Goal: Task Accomplishment & Management: Manage account settings

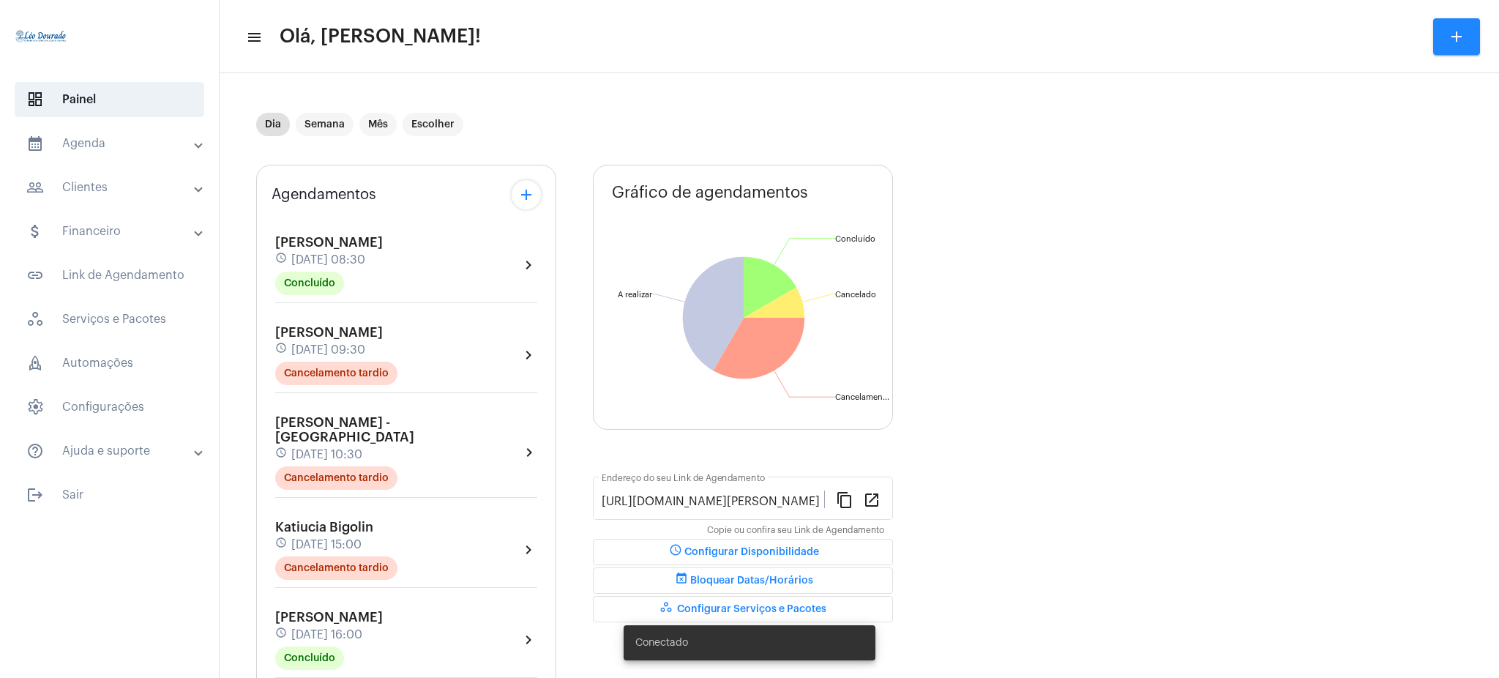
click at [165, 152] on mat-panel-title "calendar_month_outlined Agenda" at bounding box center [110, 144] width 169 height 18
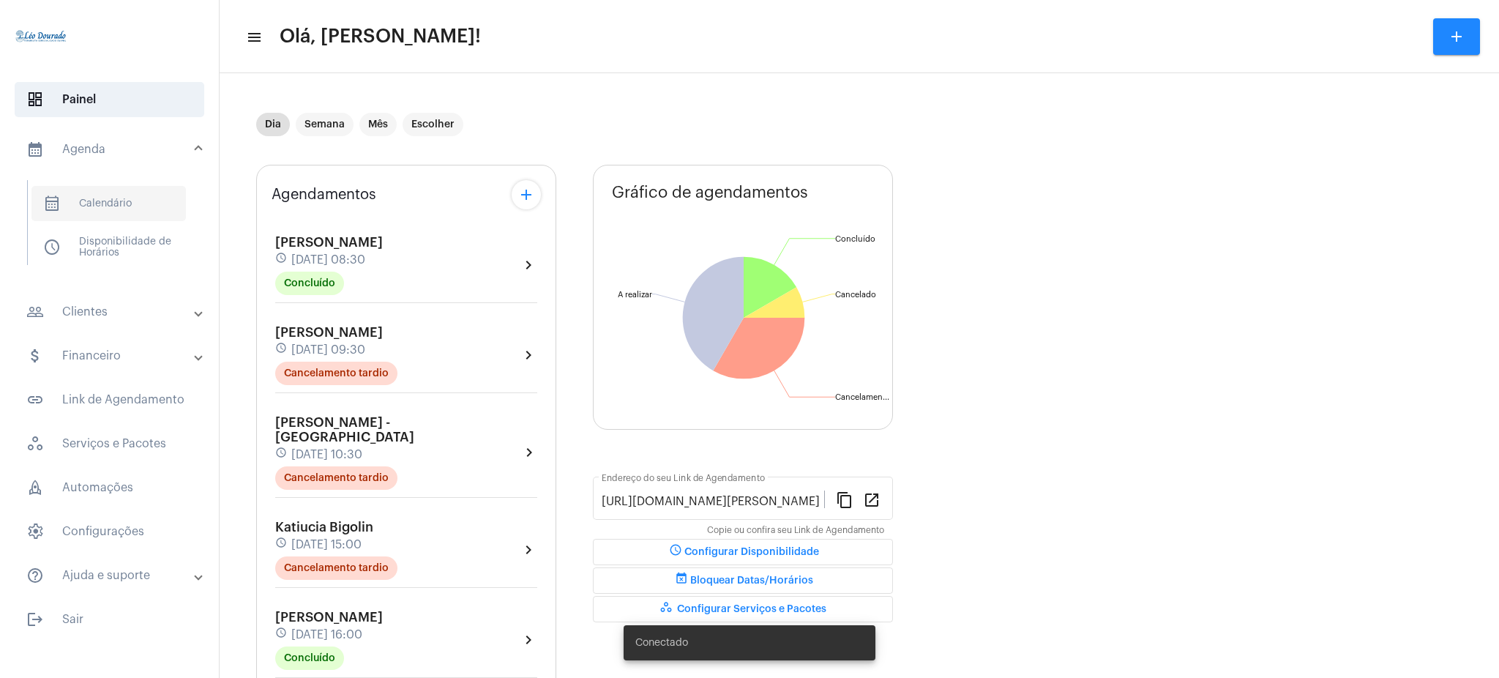
click at [165, 187] on span "calendar_month_outlined Calendário" at bounding box center [108, 203] width 154 height 35
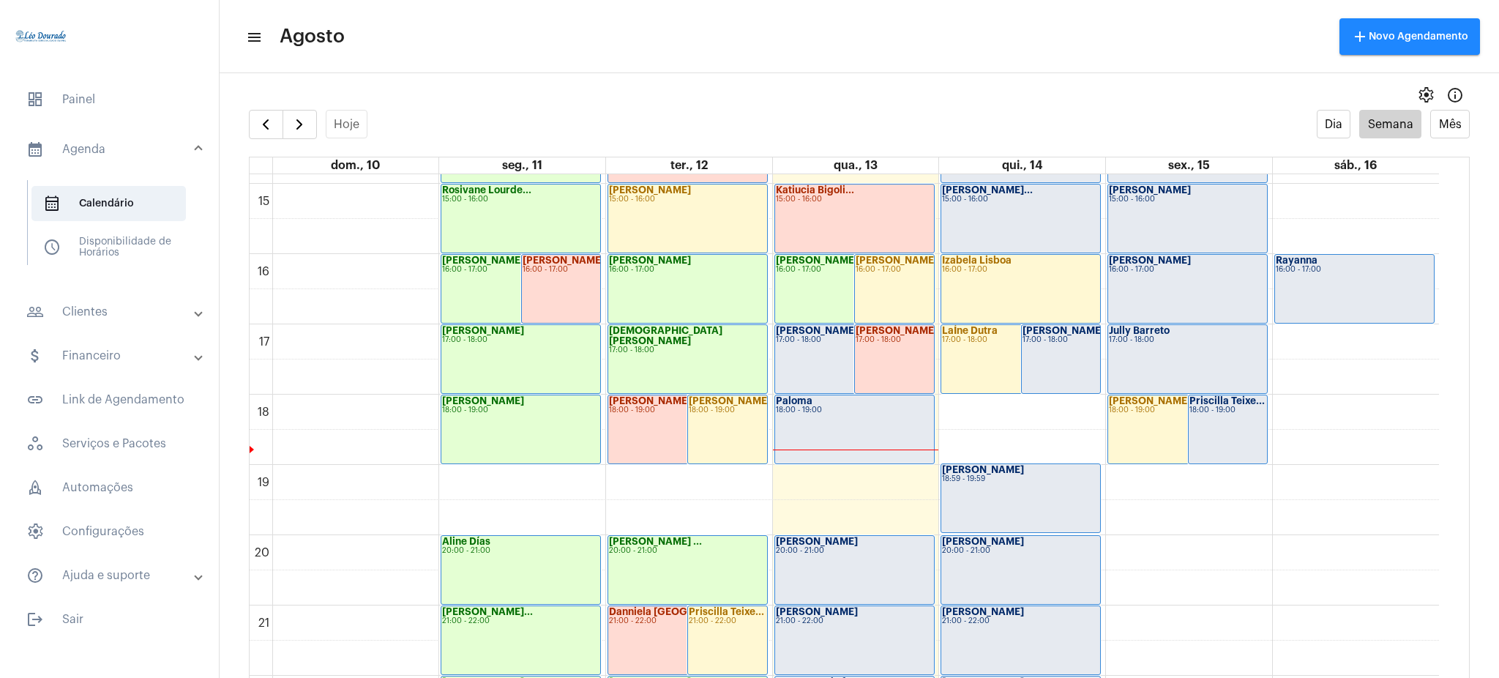
scroll to position [1047, 0]
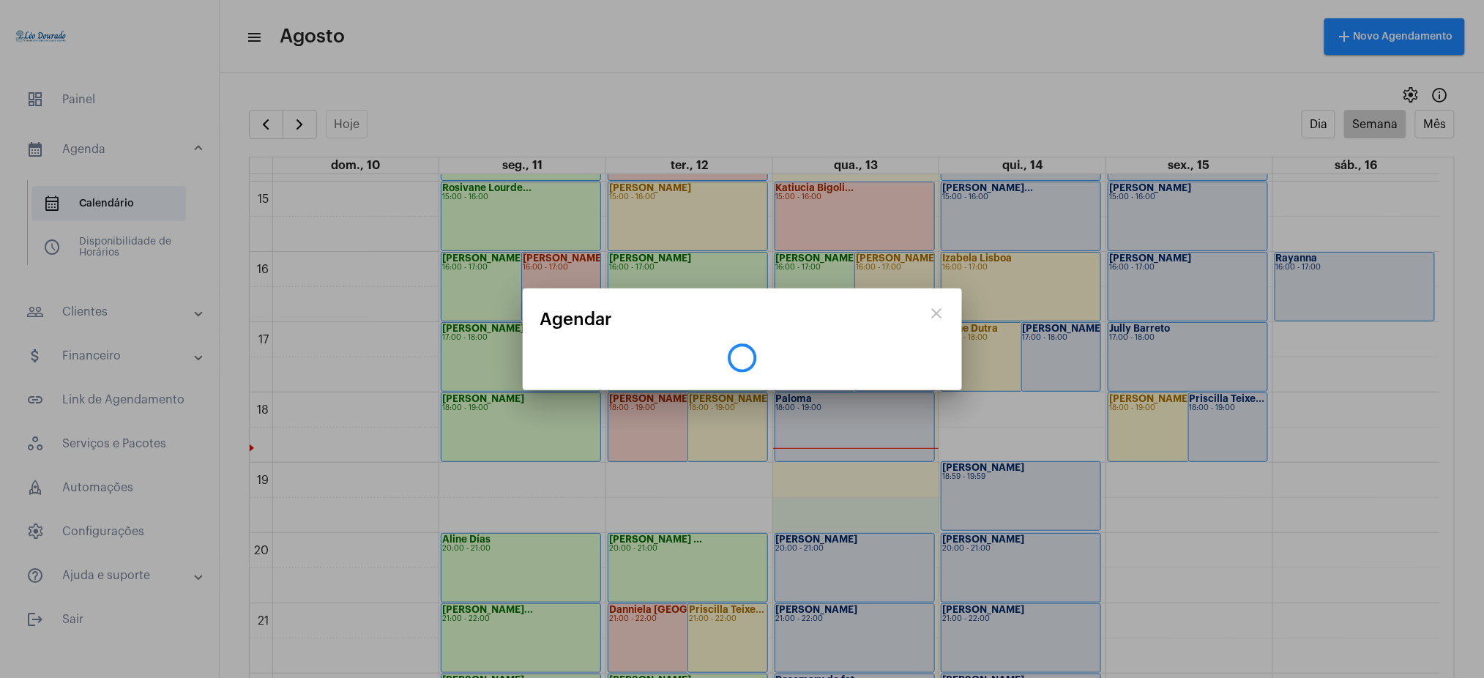
click at [810, 548] on div "close Agendar" at bounding box center [742, 339] width 1484 height 678
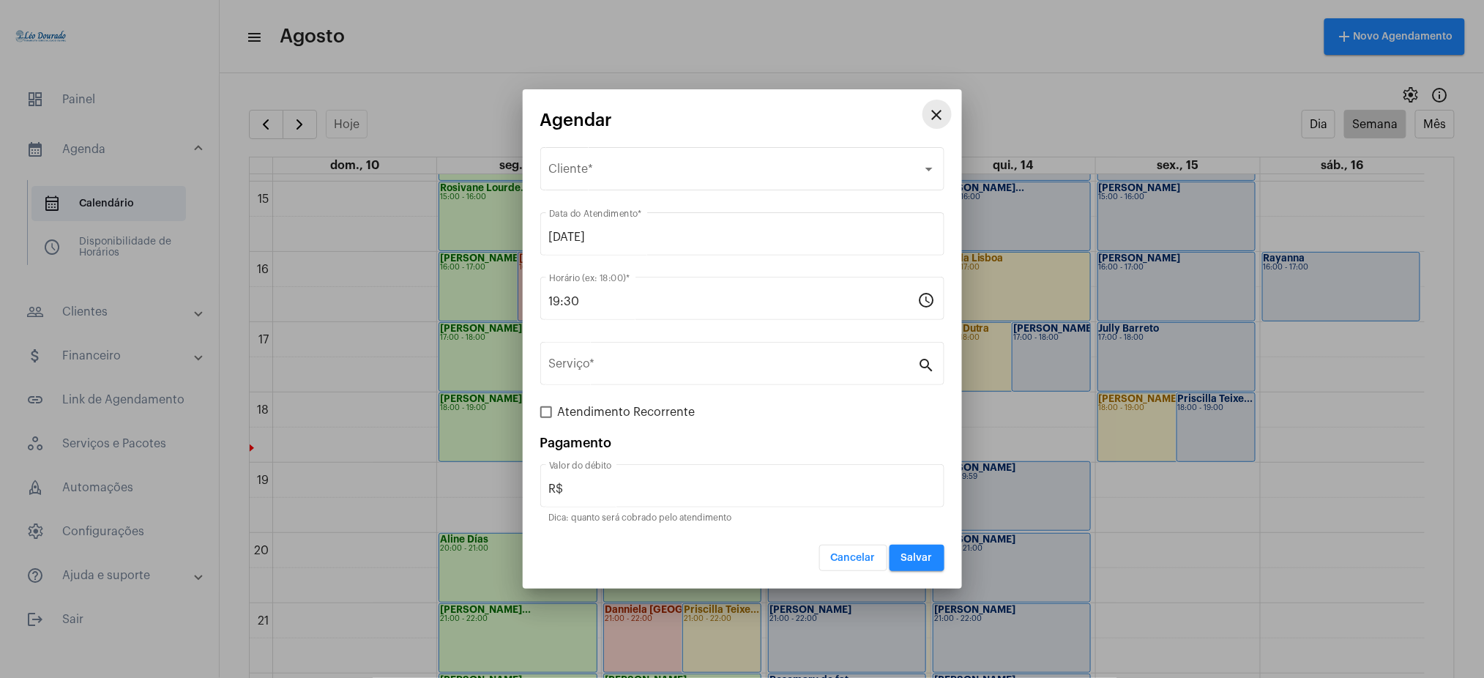
click at [935, 107] on mat-icon "close" at bounding box center [937, 115] width 18 height 18
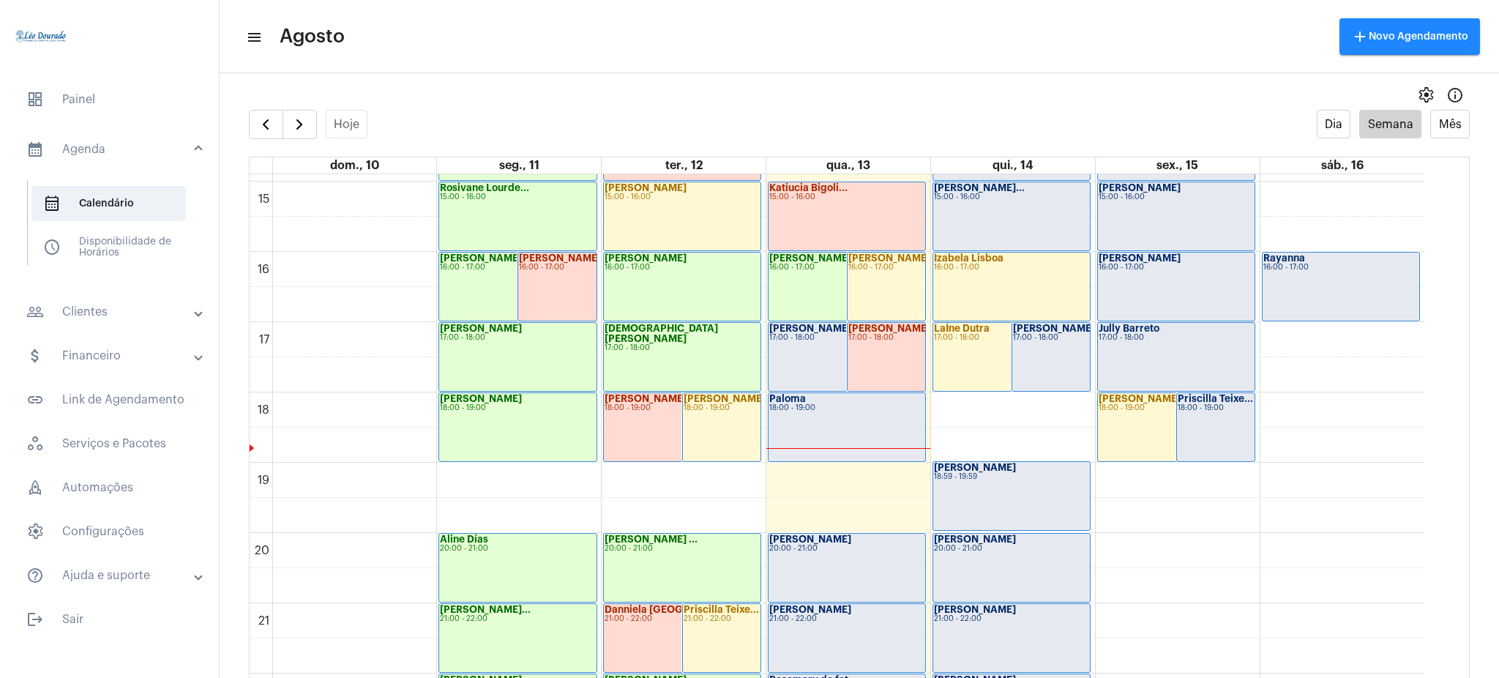
click at [840, 537] on div "[PERSON_NAME]" at bounding box center [846, 539] width 155 height 10
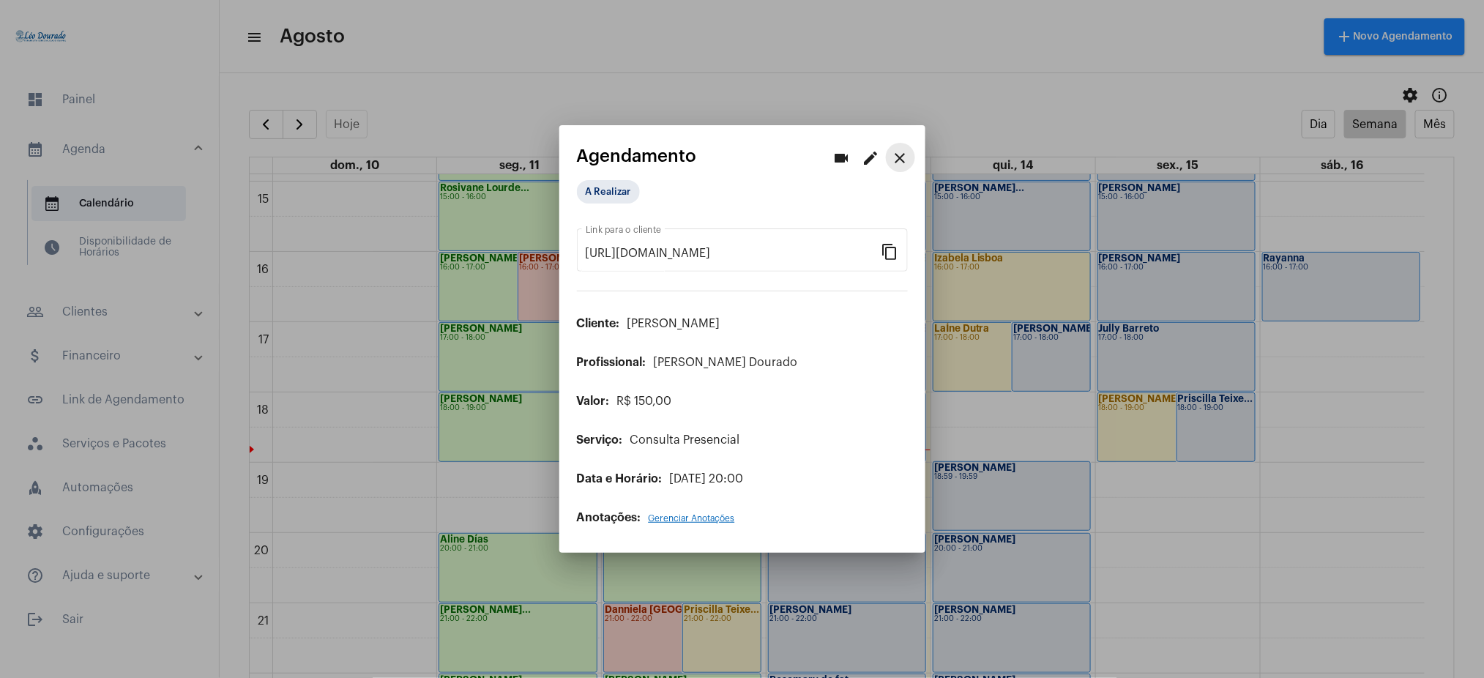
click at [903, 160] on mat-icon "close" at bounding box center [901, 158] width 18 height 18
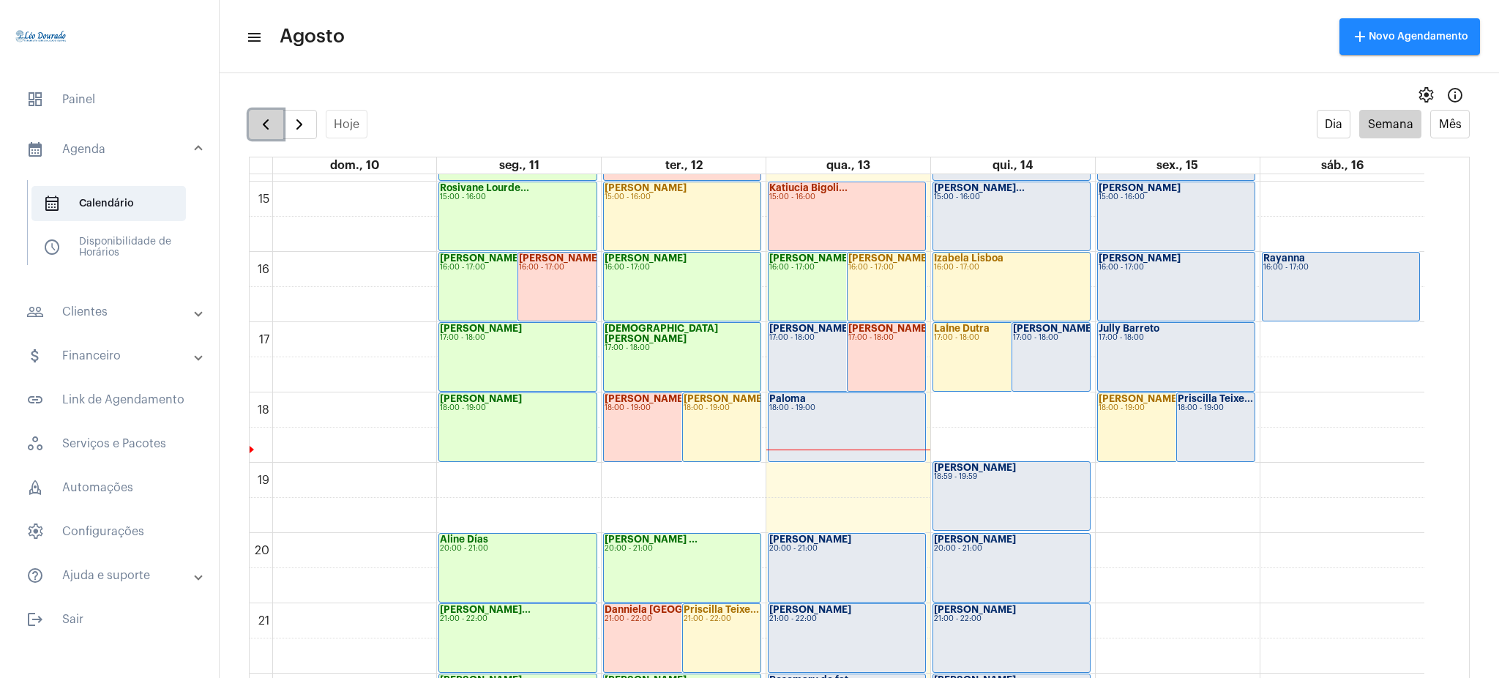
click at [254, 124] on button "button" at bounding box center [266, 124] width 34 height 29
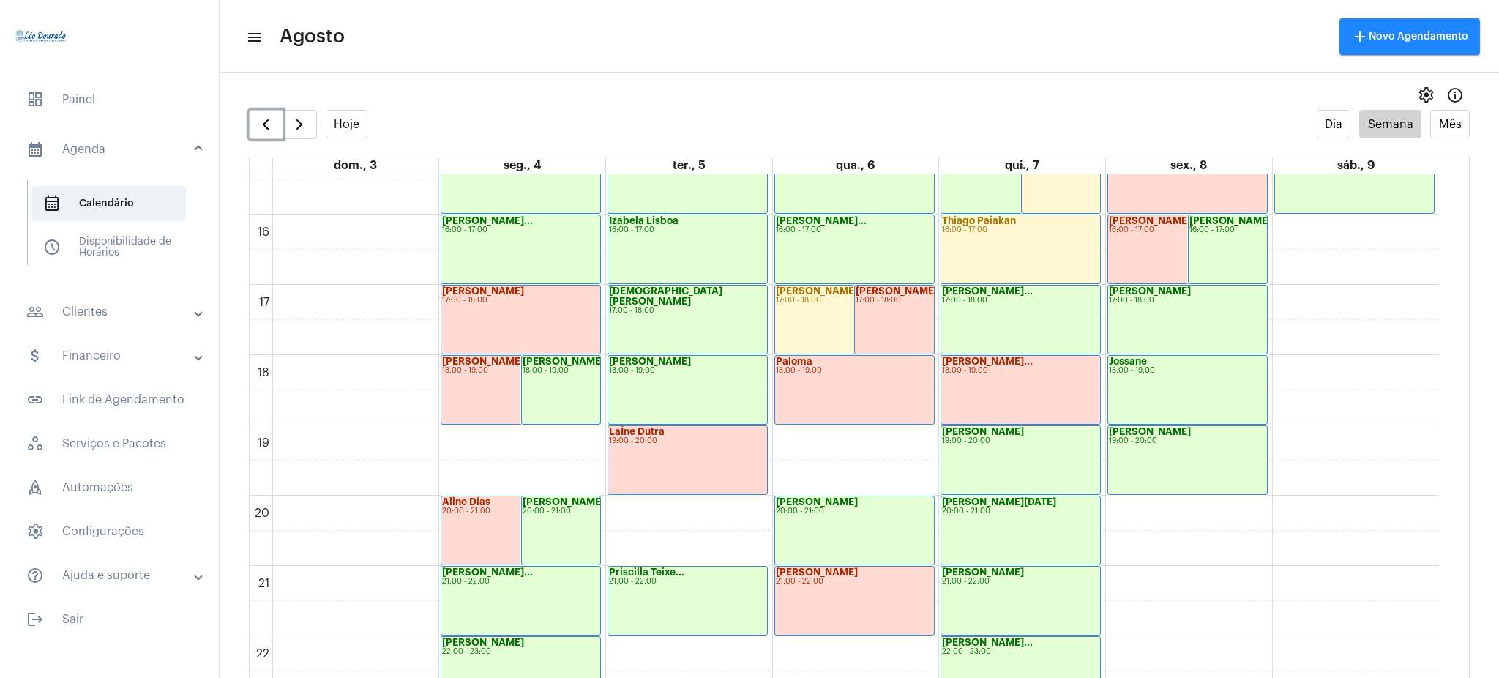
scroll to position [1082, 0]
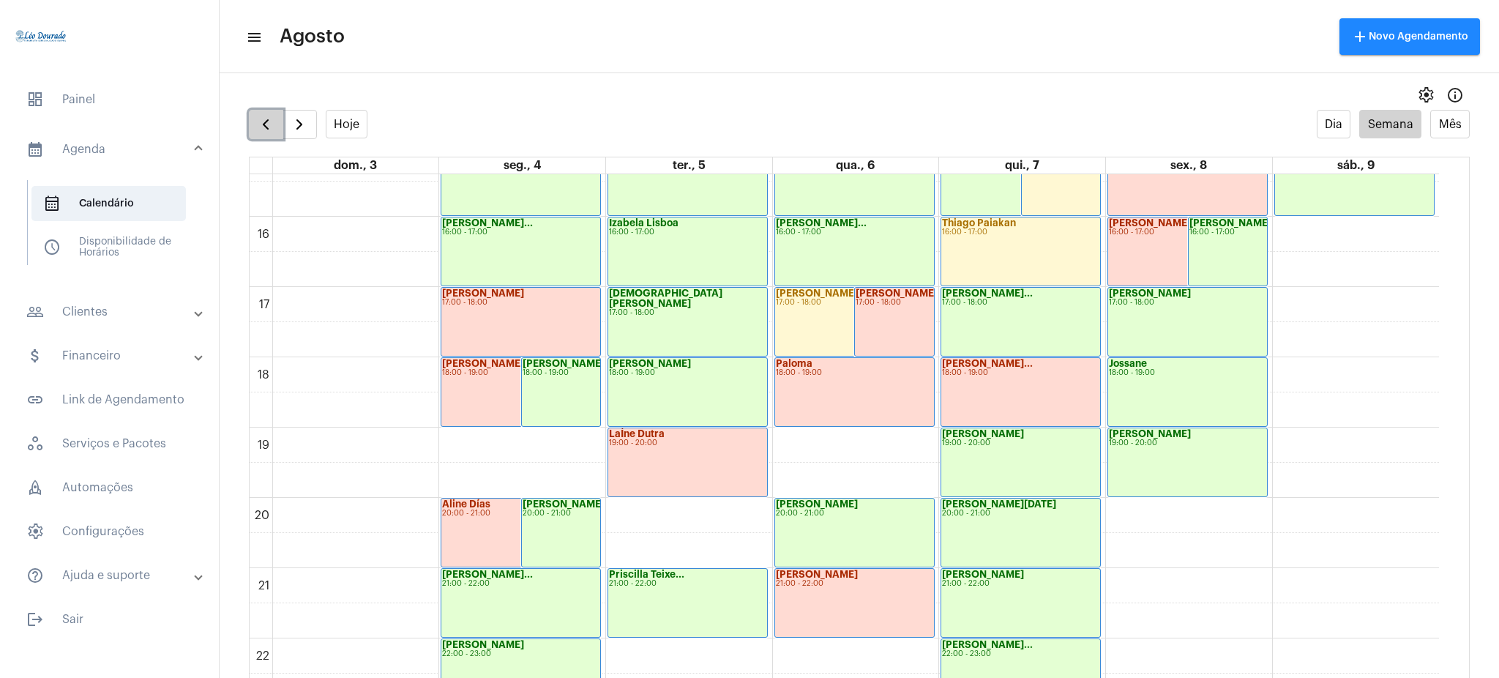
click at [266, 129] on span "button" at bounding box center [266, 125] width 18 height 18
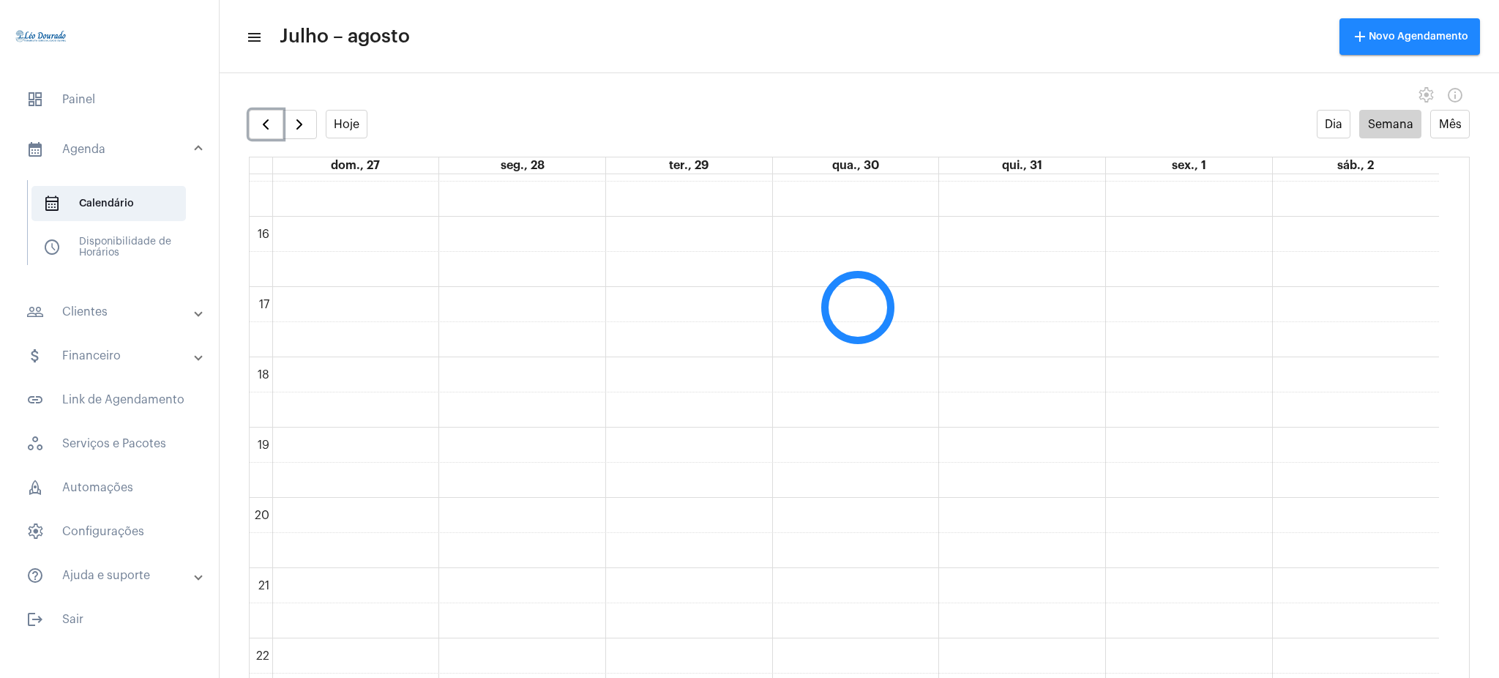
scroll to position [423, 0]
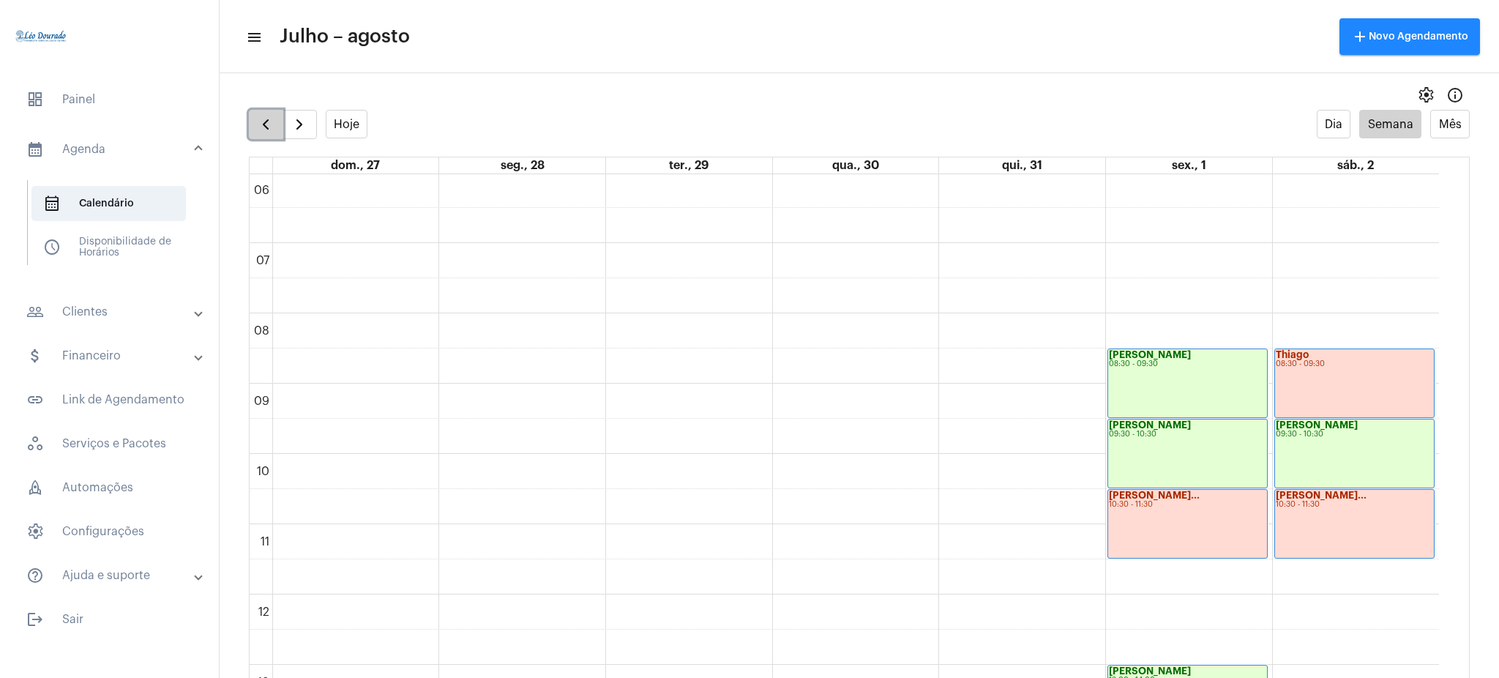
click at [277, 135] on button "button" at bounding box center [266, 124] width 34 height 29
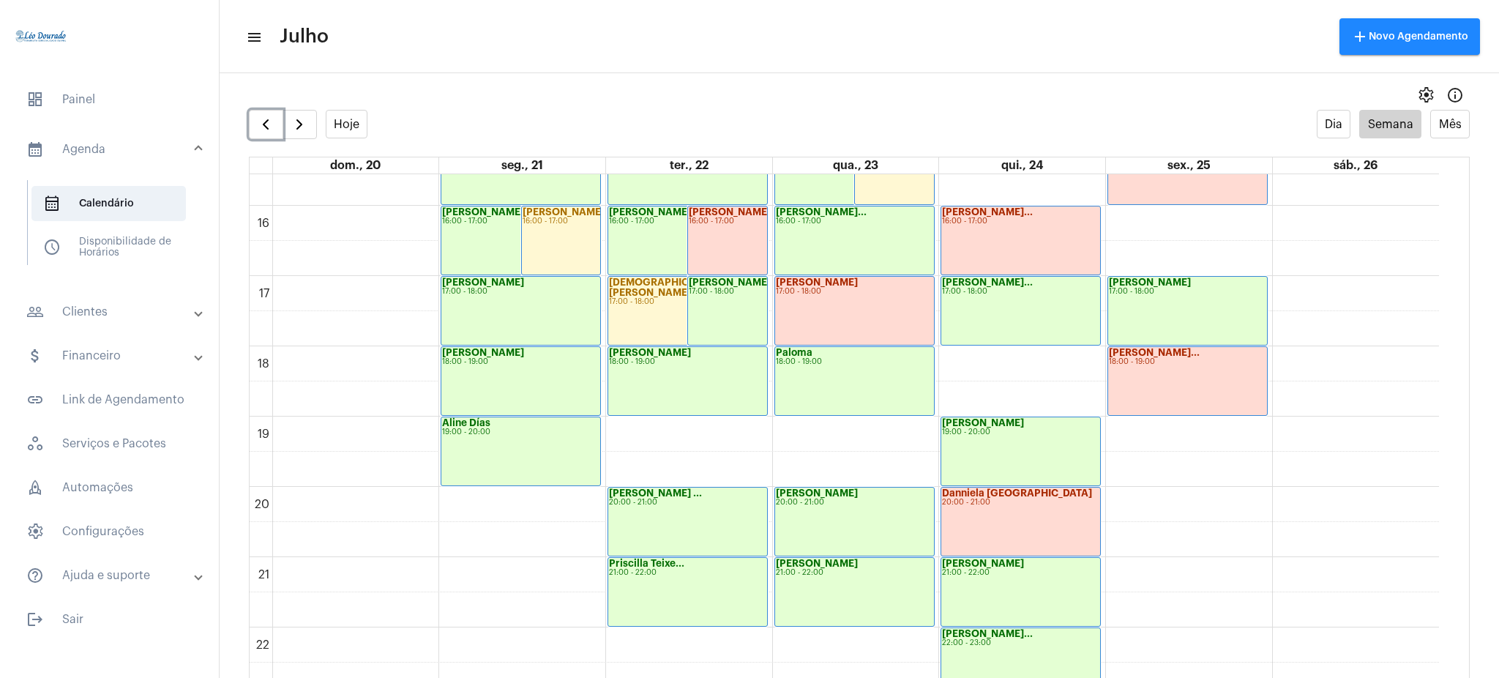
scroll to position [1082, 0]
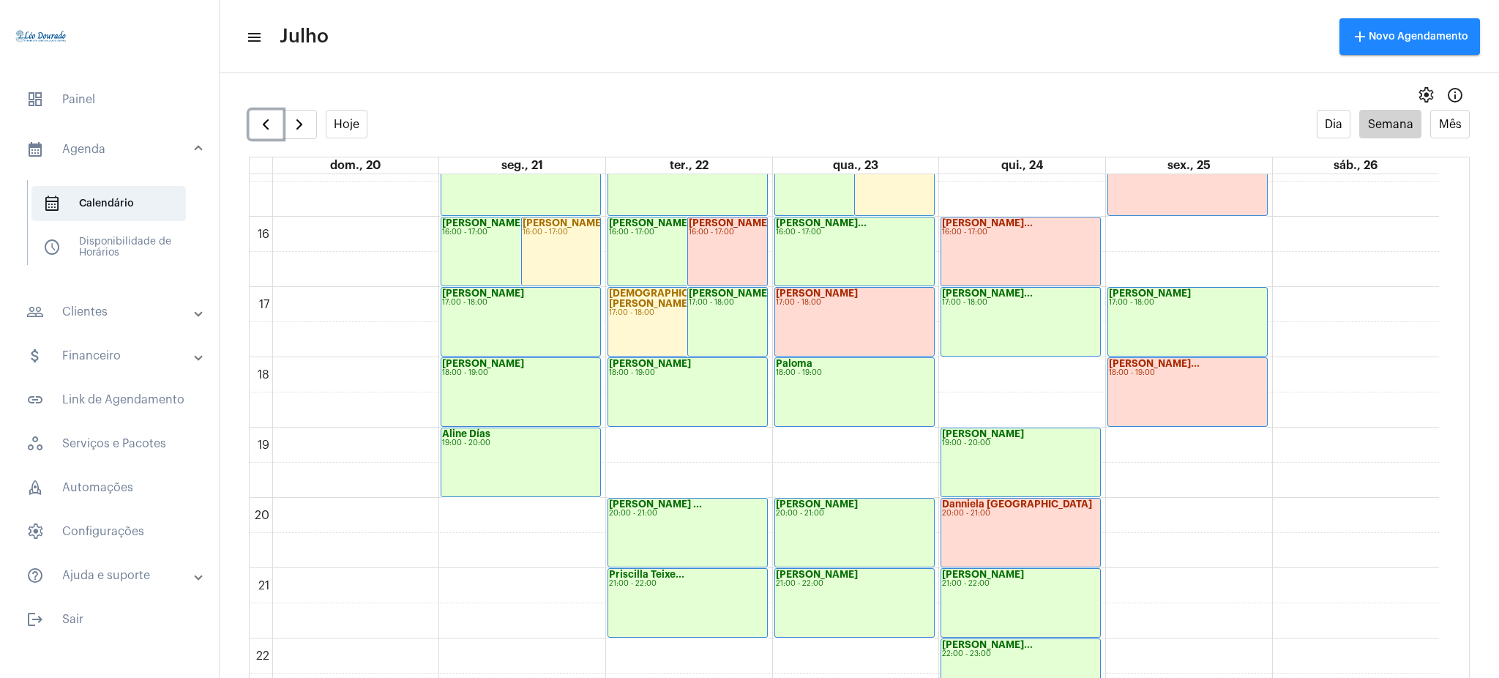
click at [640, 370] on div "18:00 - 19:00" at bounding box center [687, 373] width 157 height 8
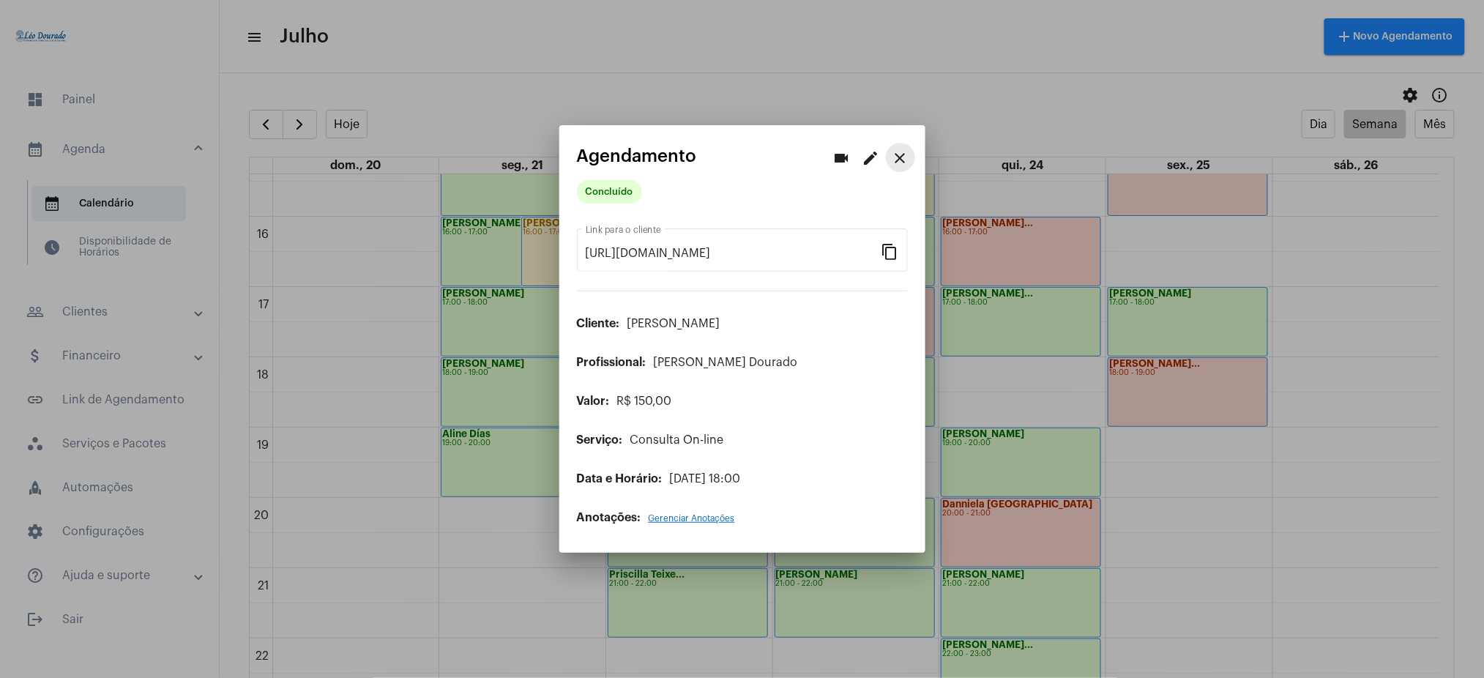
click at [895, 162] on mat-icon "close" at bounding box center [901, 158] width 18 height 18
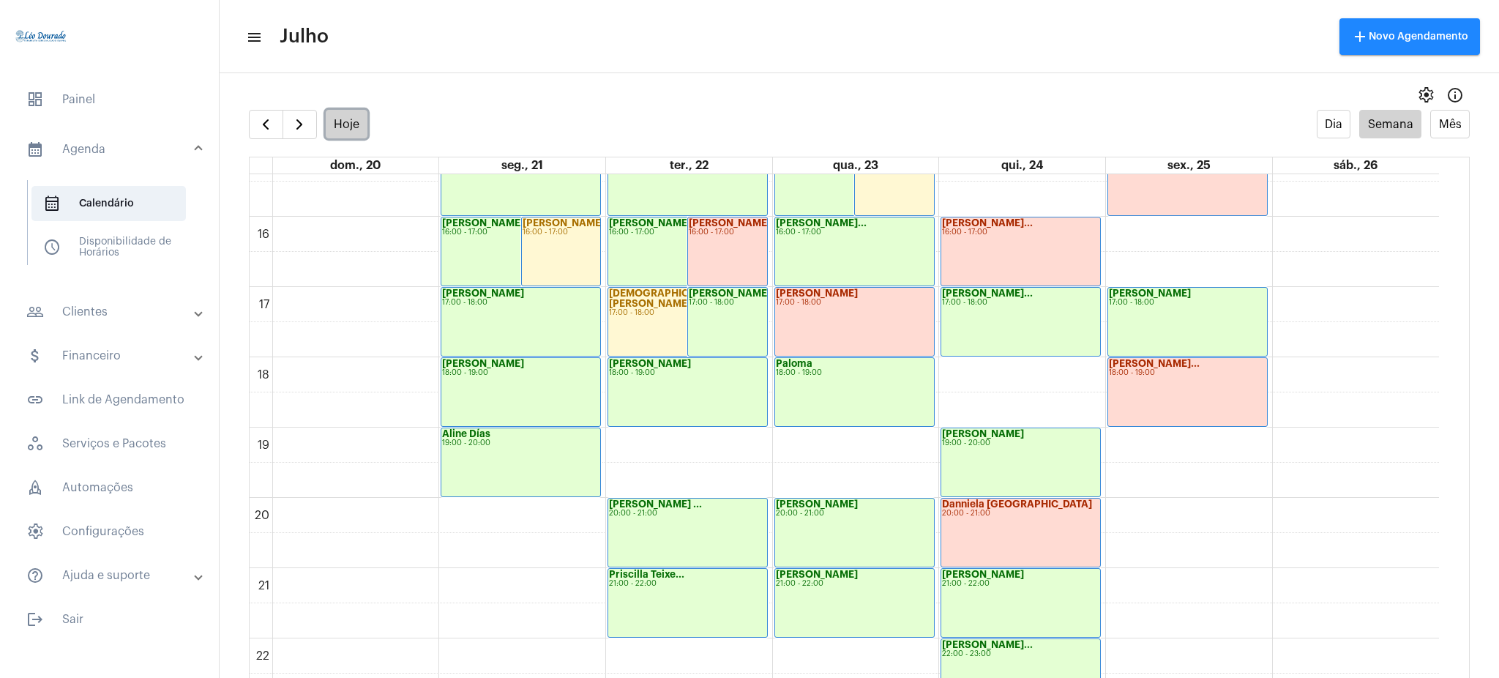
click at [343, 130] on button "Hoje" at bounding box center [347, 124] width 42 height 29
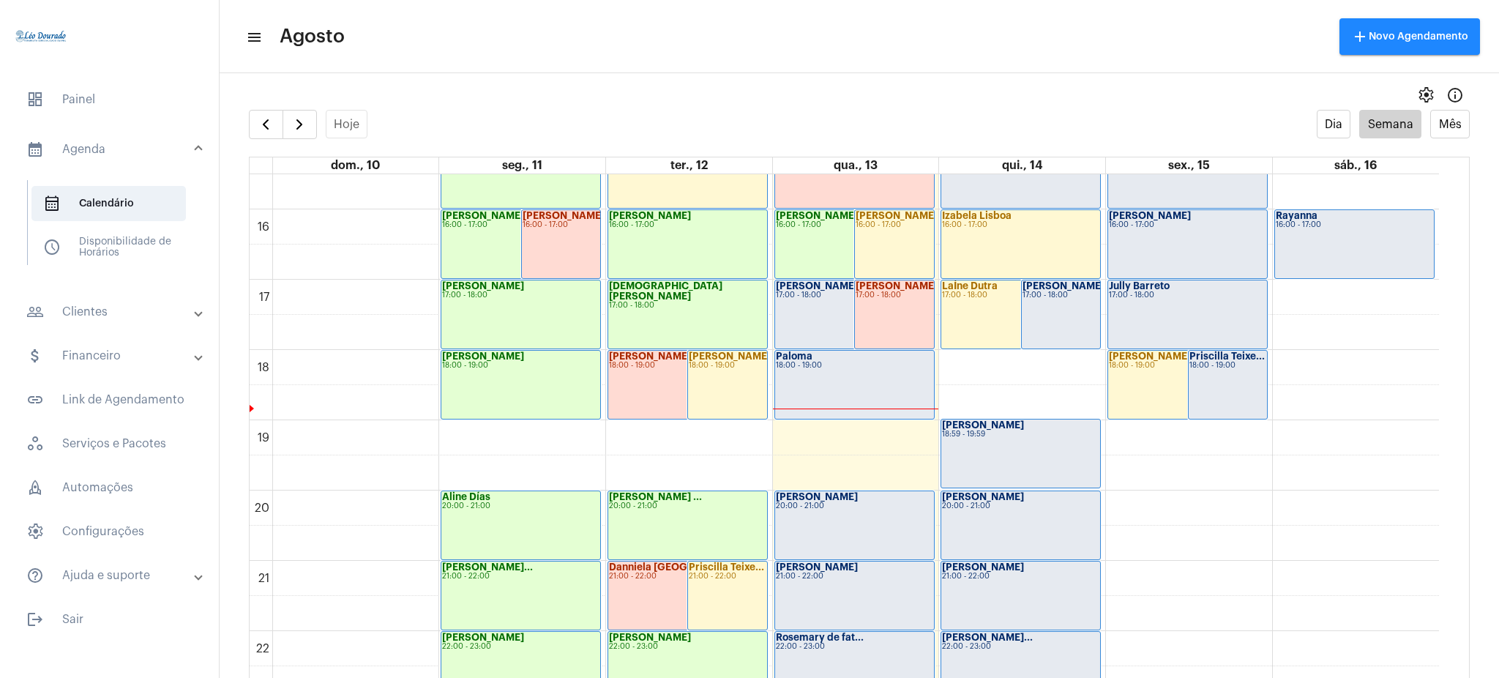
scroll to position [1081, 0]
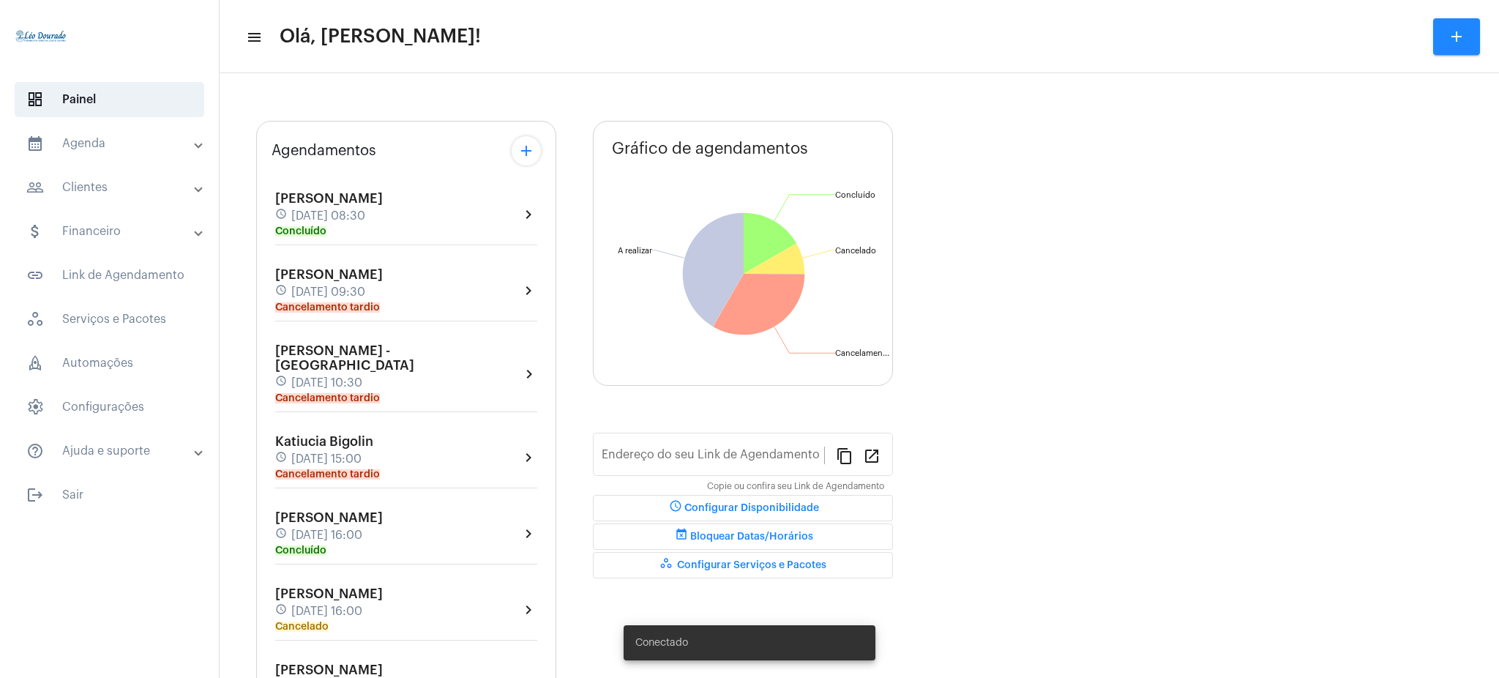
type input "[URL][DOMAIN_NAME][PERSON_NAME]"
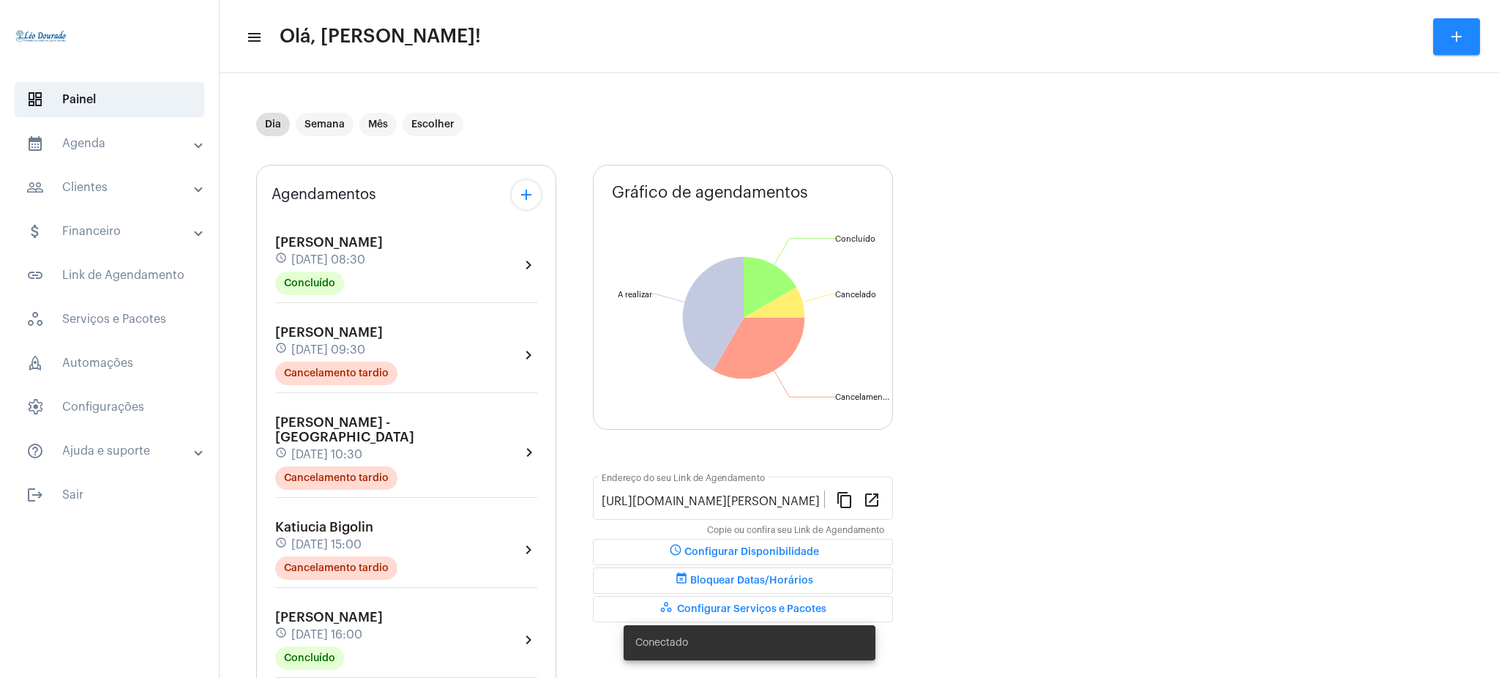
click at [87, 136] on mat-panel-title "calendar_month_outlined Agenda" at bounding box center [110, 144] width 169 height 18
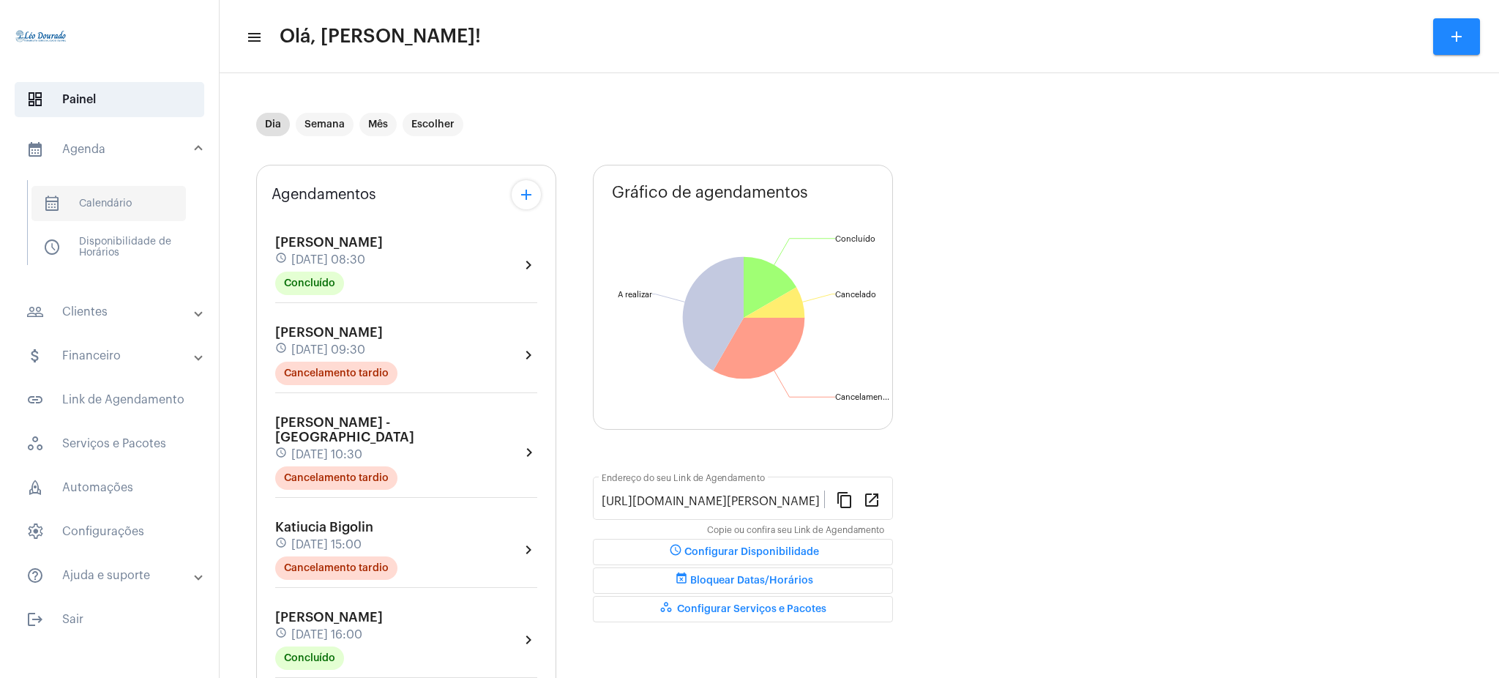
click at [119, 207] on span "calendar_month_outlined Calendário" at bounding box center [108, 203] width 154 height 35
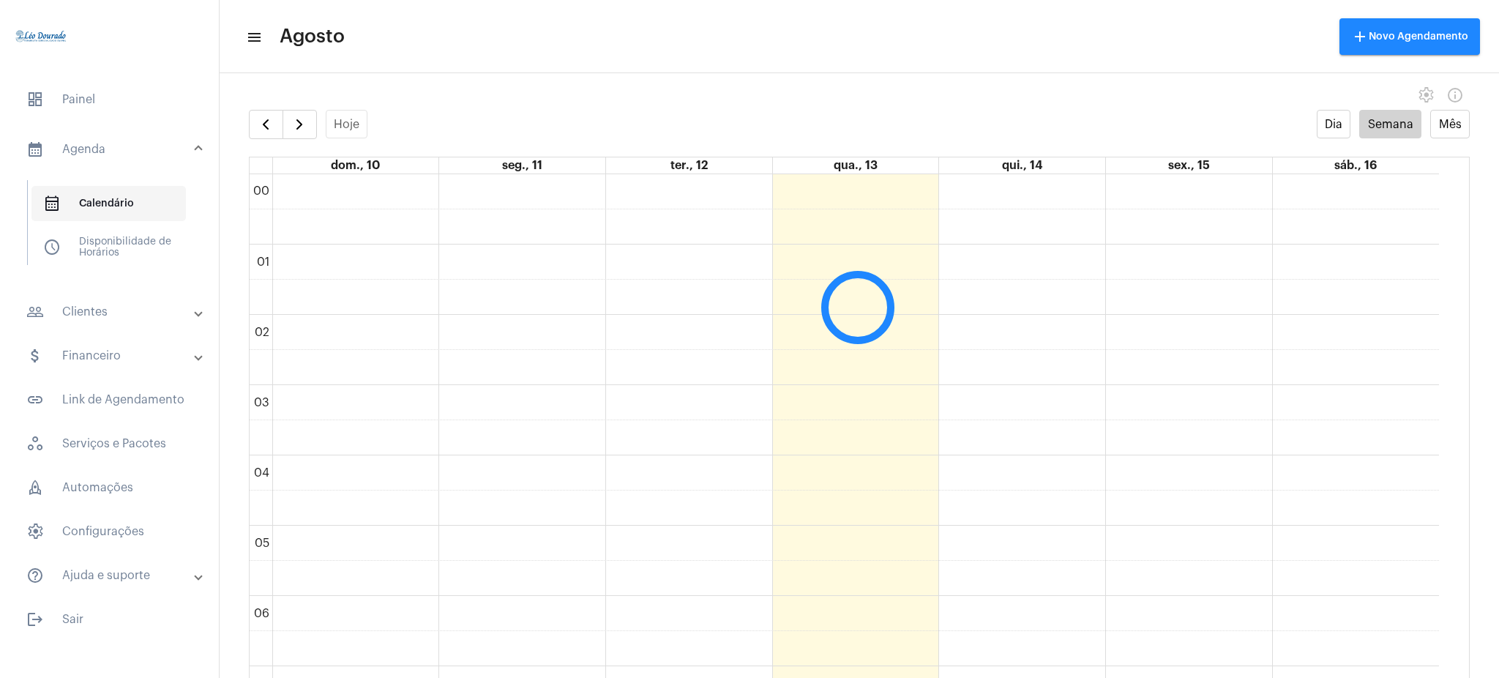
scroll to position [422, 0]
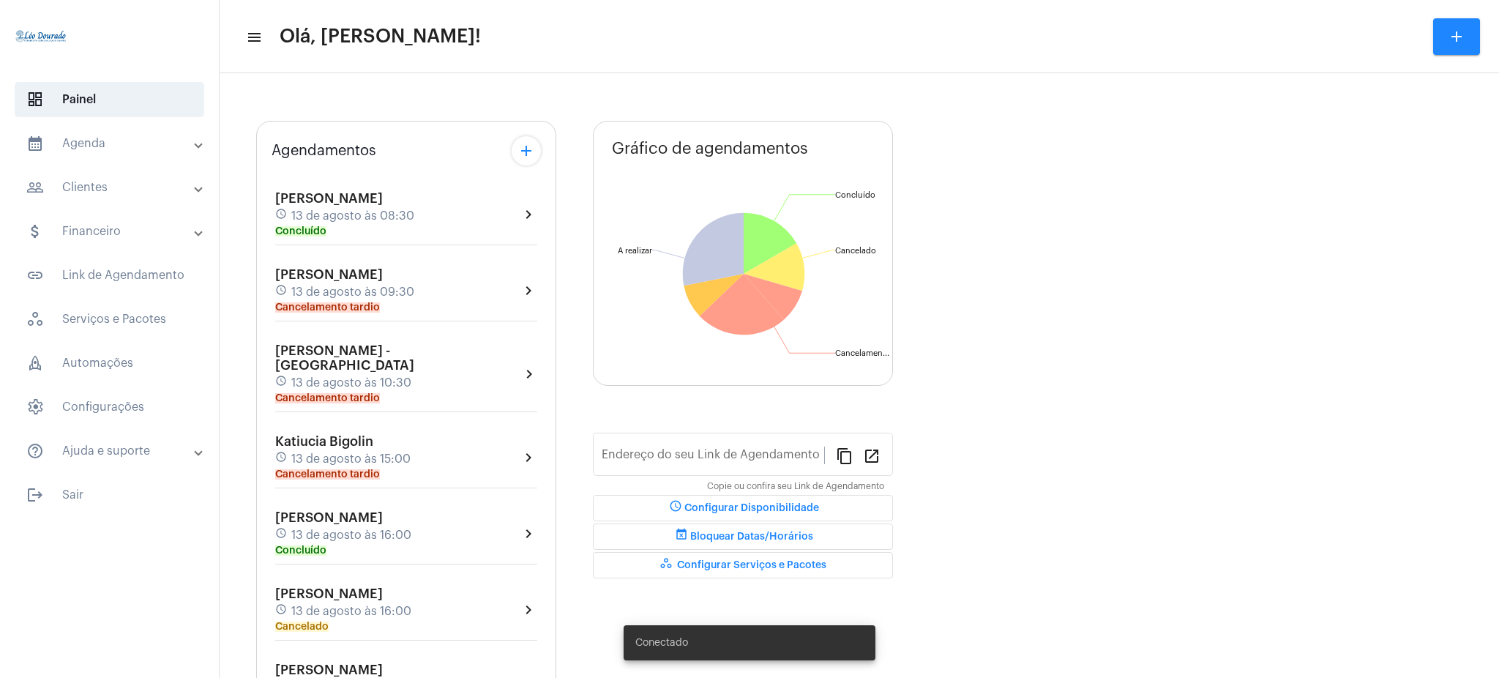
type input "[URL][DOMAIN_NAME][PERSON_NAME]"
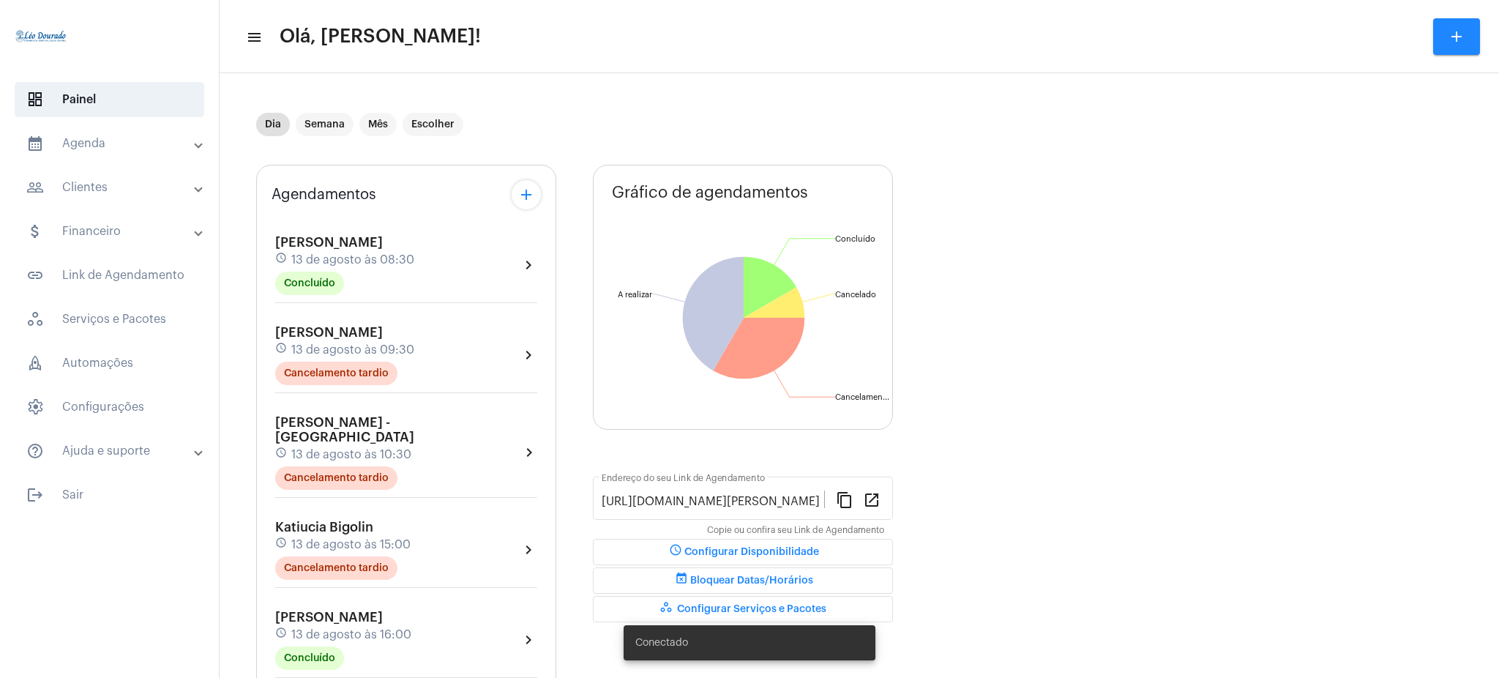
click at [100, 160] on mat-expansion-panel-header "calendar_month_outlined Agenda" at bounding box center [114, 143] width 210 height 35
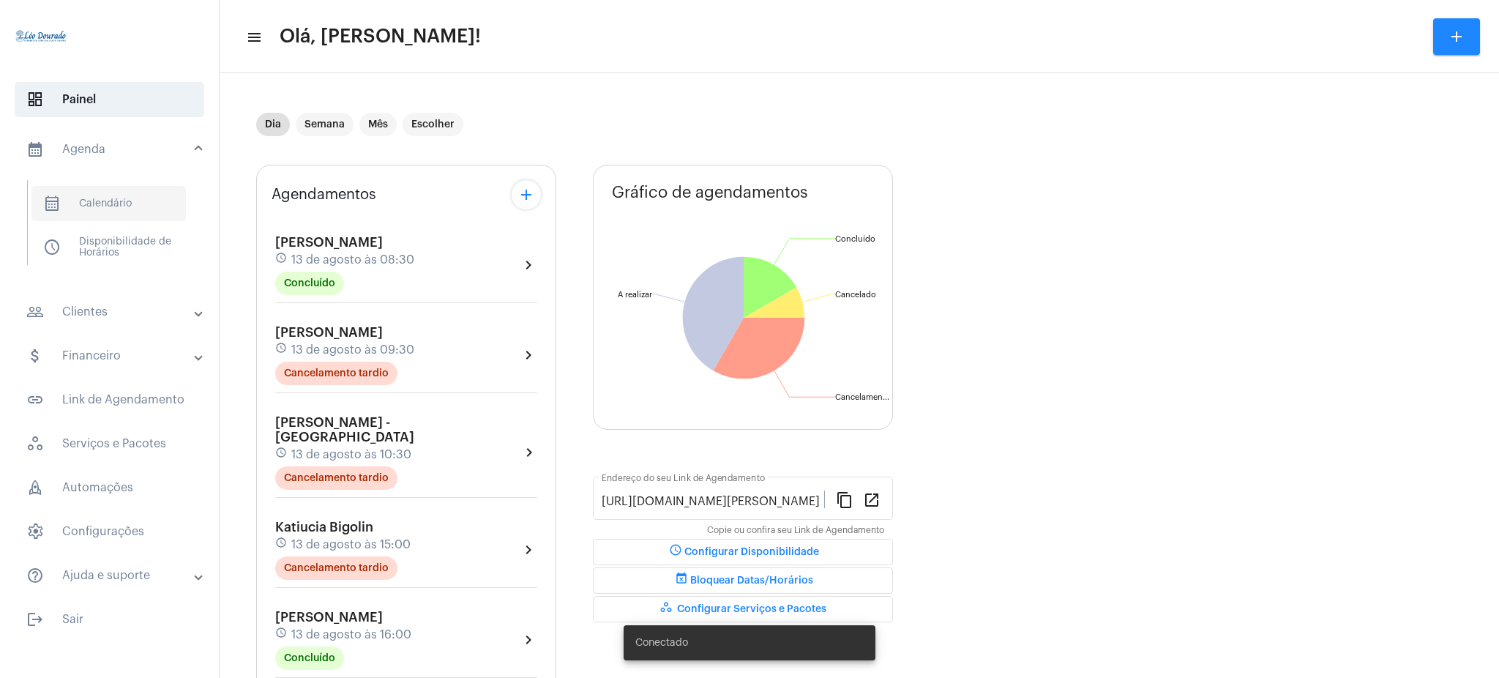
click at [115, 195] on span "calendar_month_outlined Calendário" at bounding box center [108, 203] width 154 height 35
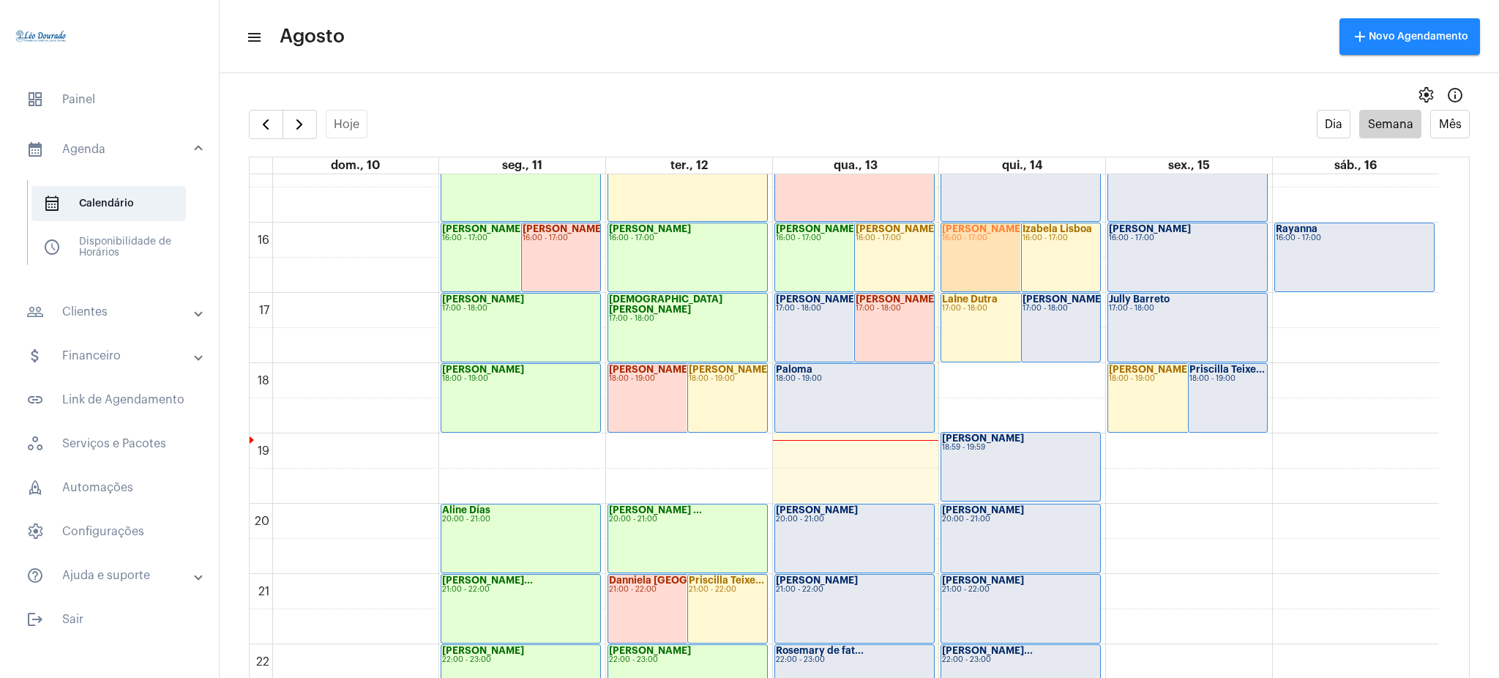
scroll to position [1073, 0]
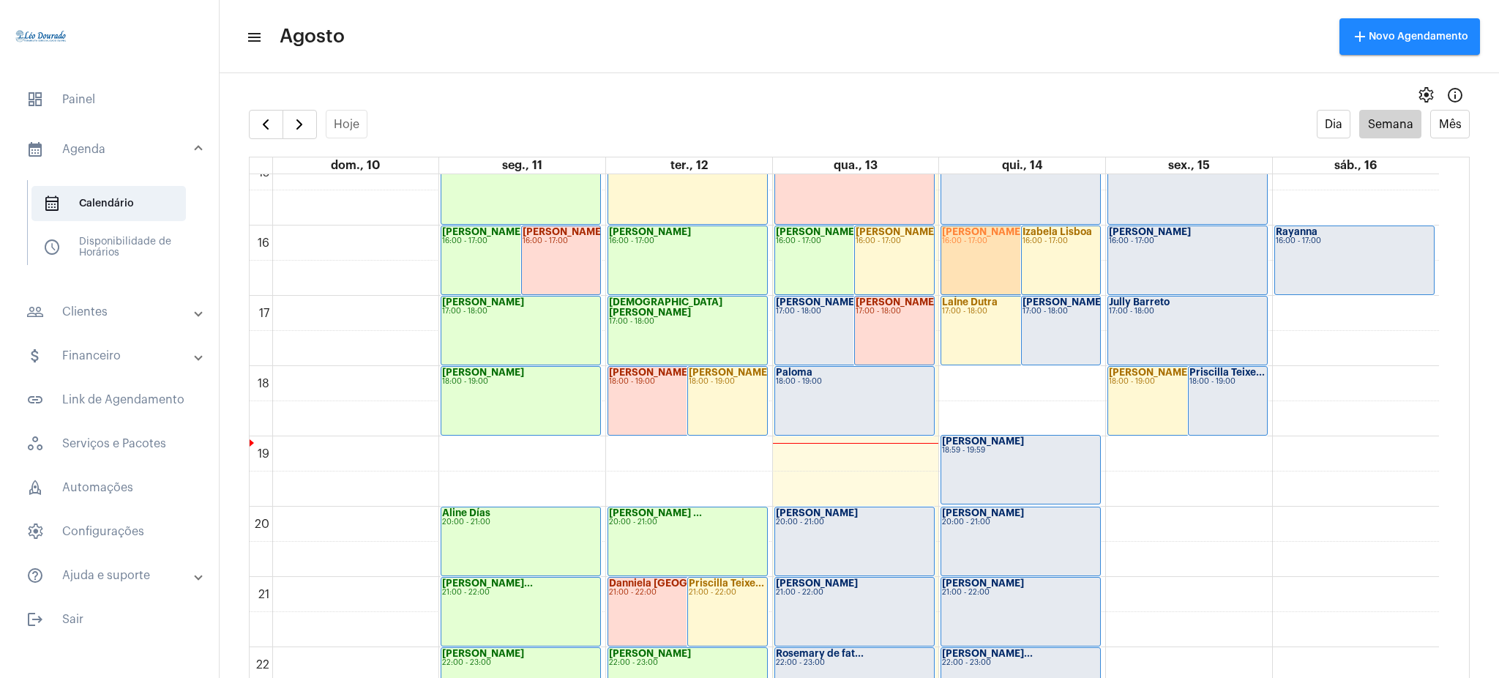
click at [821, 561] on div "[PERSON_NAME] 20:00 - 21:00" at bounding box center [854, 541] width 159 height 68
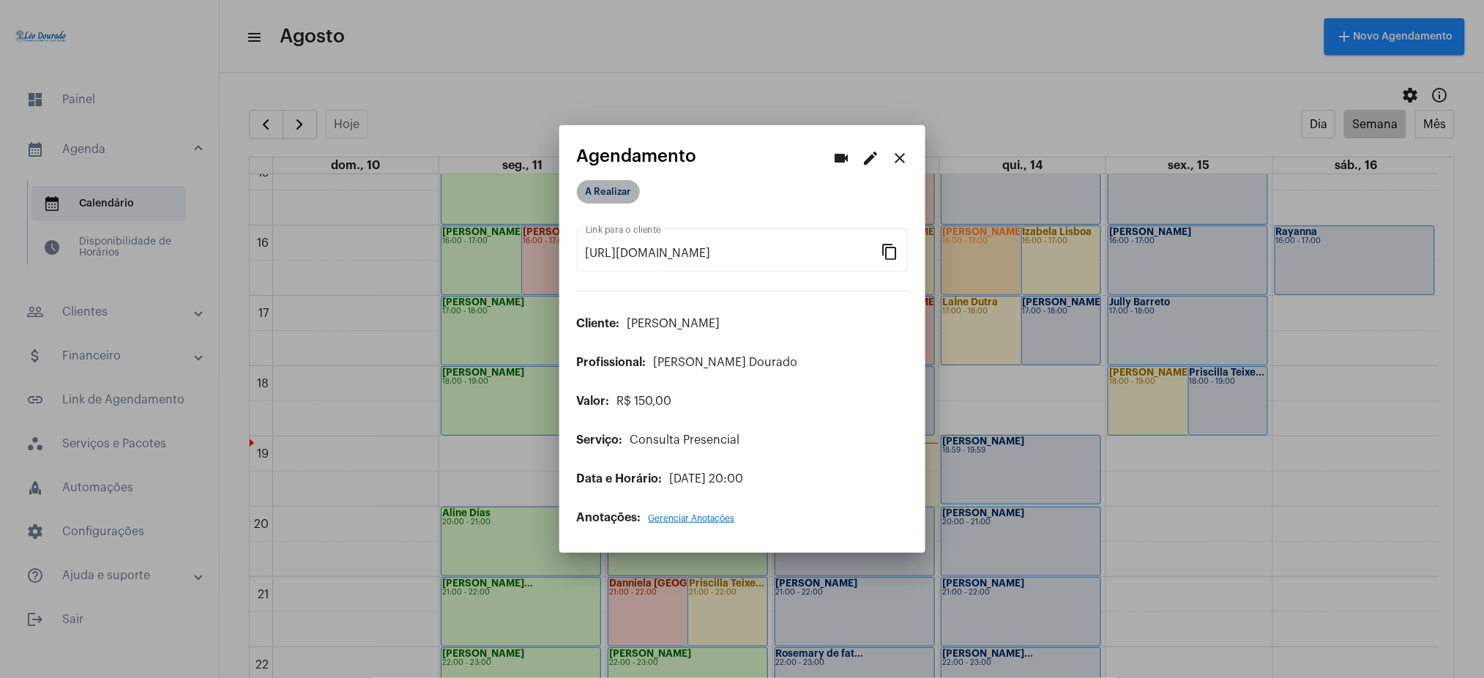
click at [589, 185] on mat-chip "A Realizar" at bounding box center [608, 191] width 63 height 23
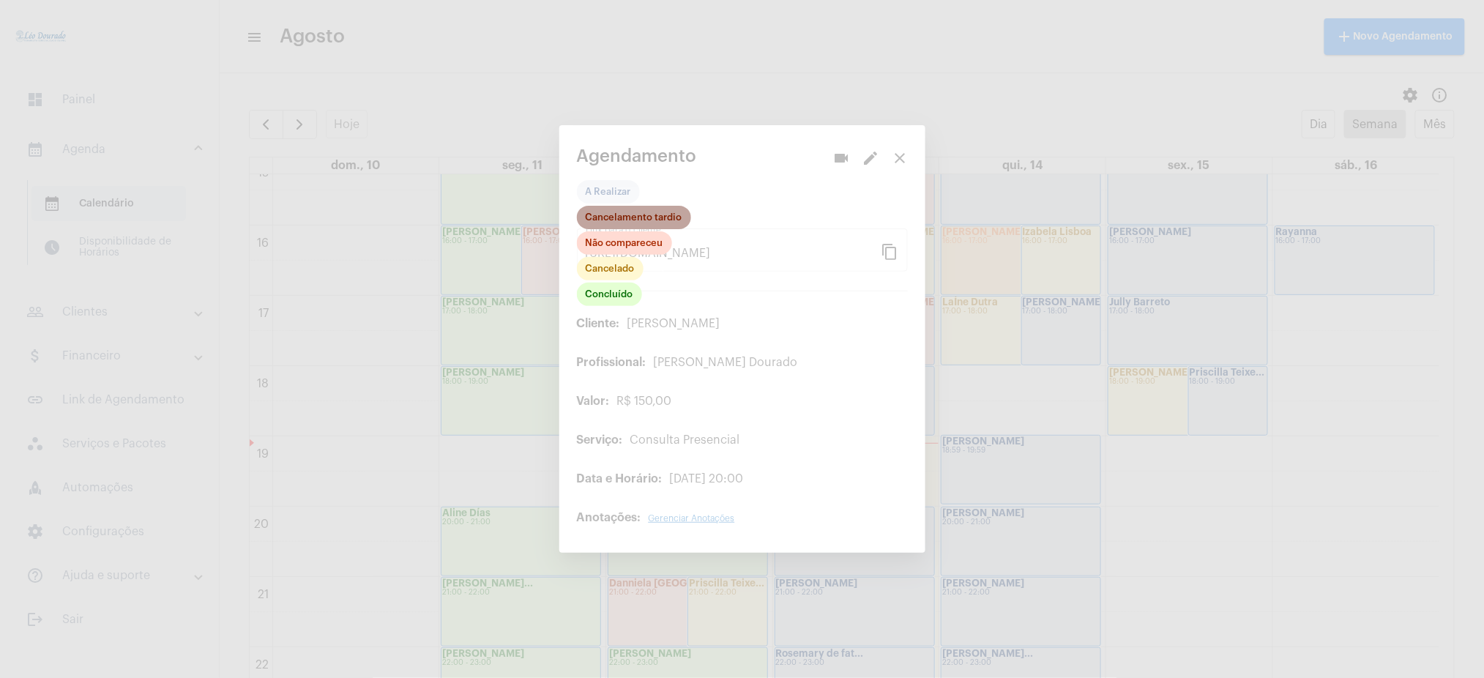
click at [608, 224] on mat-chip "Cancelamento tardio" at bounding box center [634, 217] width 114 height 23
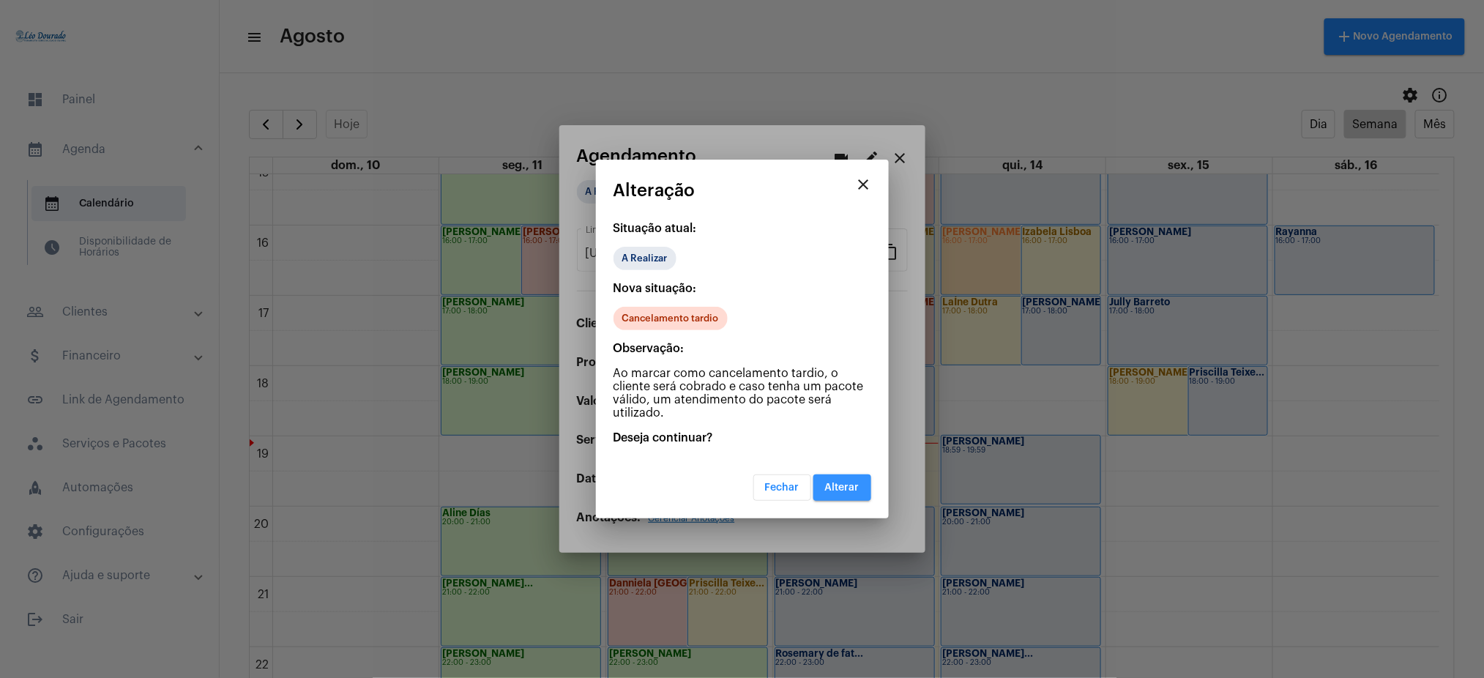
click at [837, 488] on span "Alterar" at bounding box center [842, 487] width 34 height 10
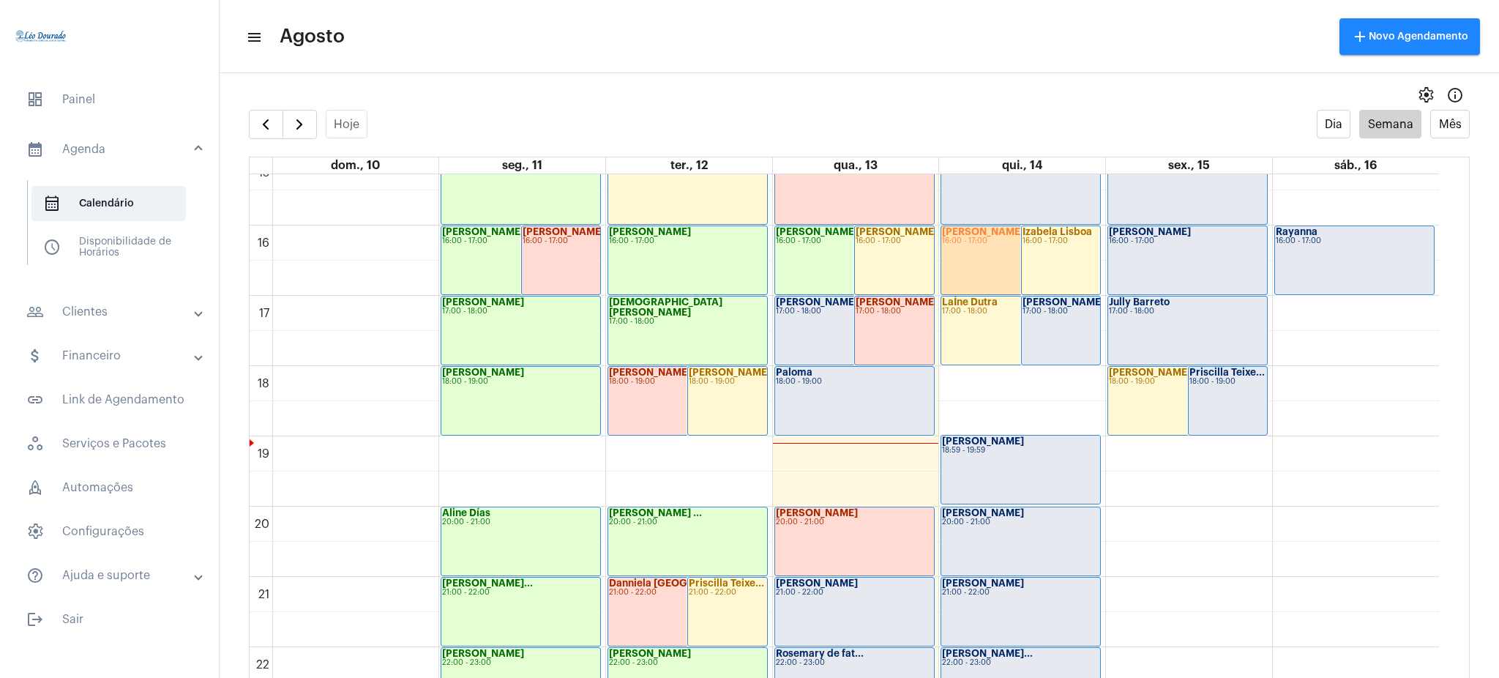
click at [964, 253] on div "[PERSON_NAME] 16:00 - 17:00" at bounding box center [1020, 260] width 159 height 68
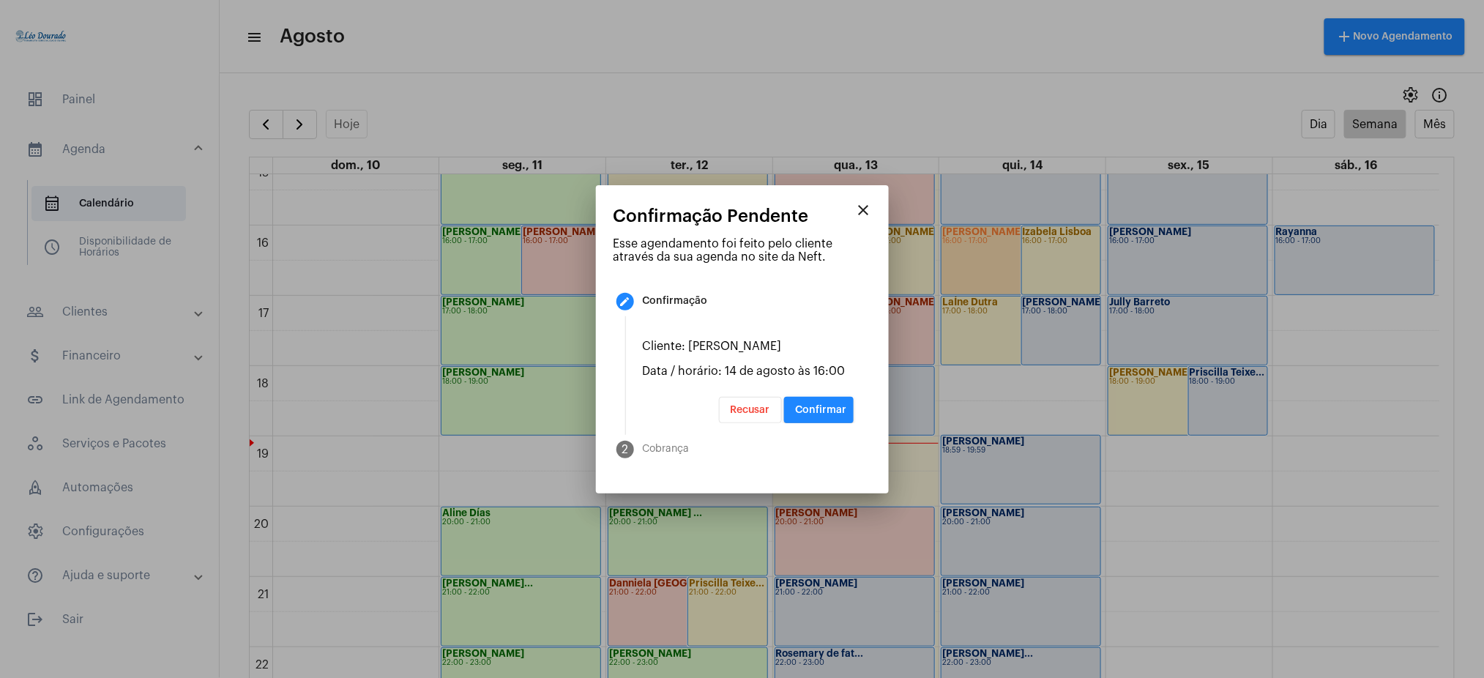
click at [823, 403] on button "Confirmar" at bounding box center [819, 410] width 70 height 26
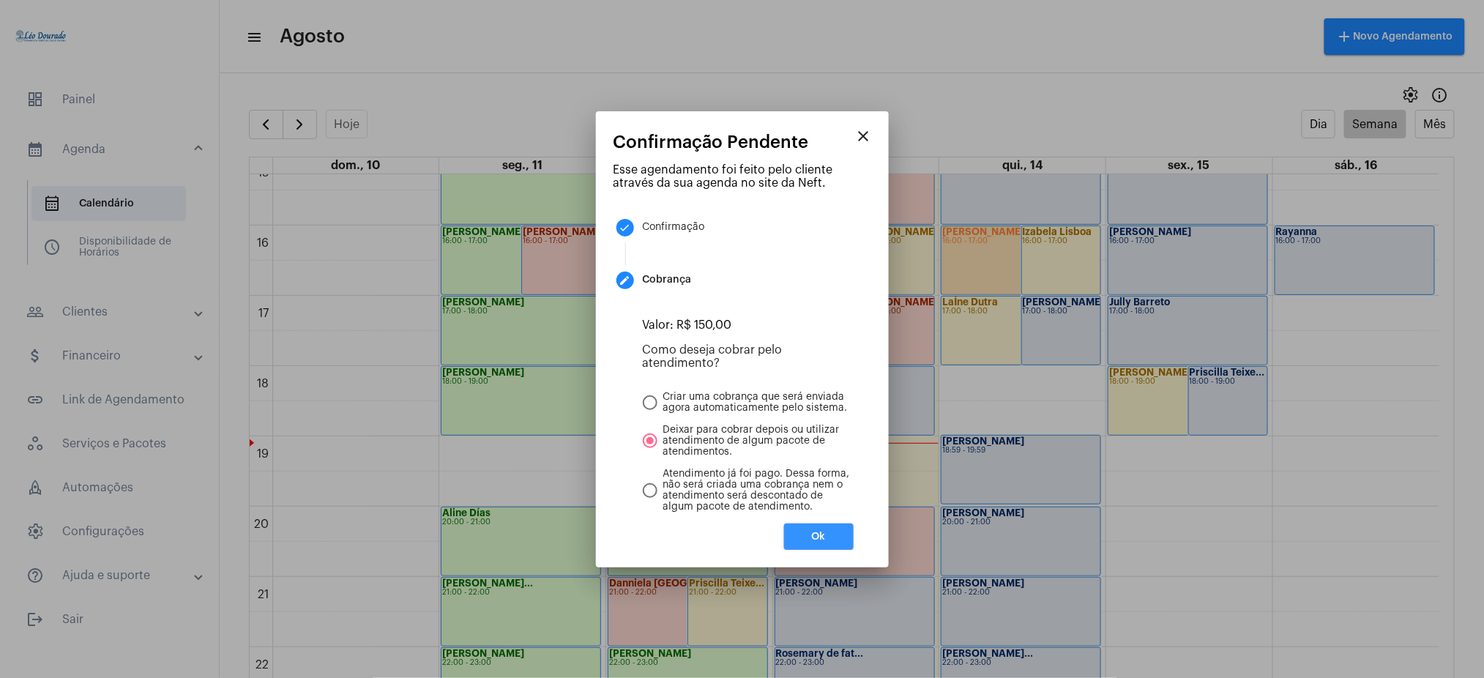
click at [812, 537] on span "Ok" at bounding box center [819, 536] width 14 height 10
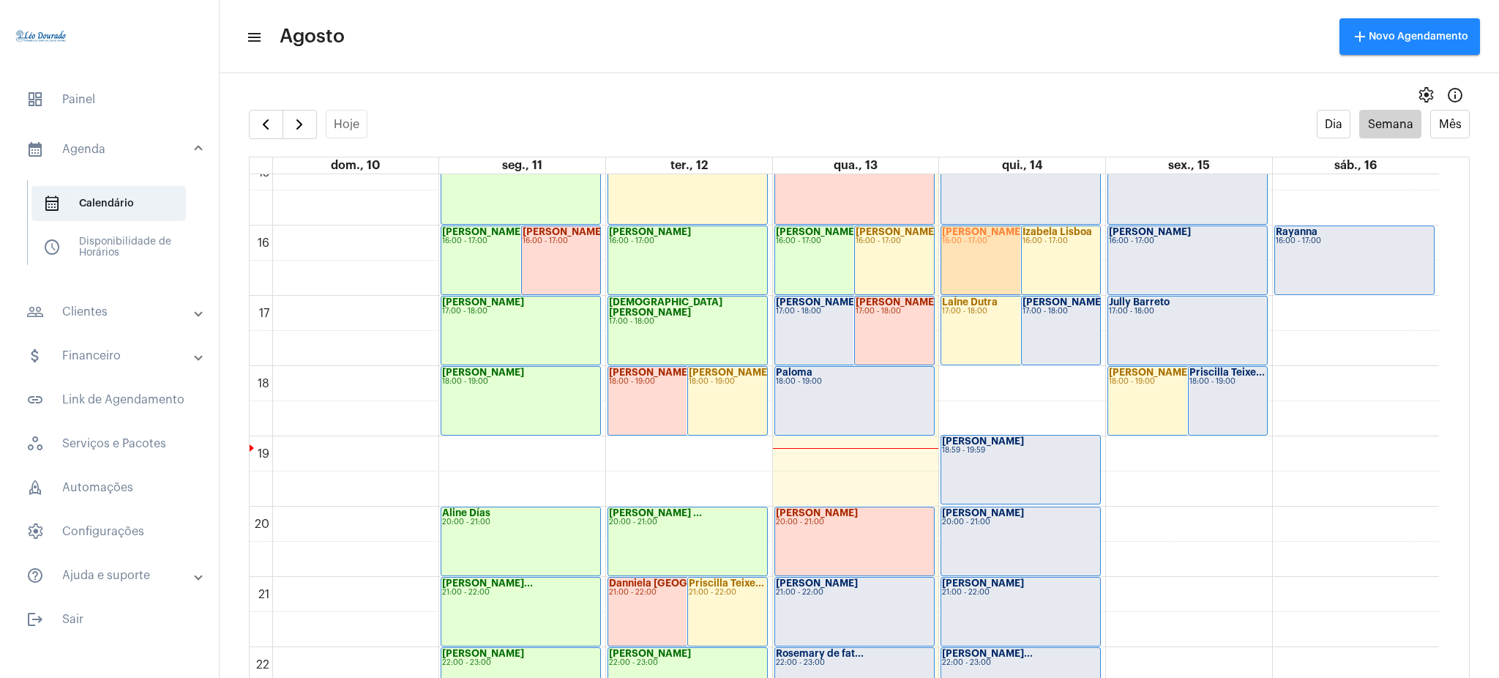
drag, startPoint x: 131, startPoint y: 308, endPoint x: 157, endPoint y: 313, distance: 26.7
click at [157, 313] on mat-panel-title "people_outline Clientes" at bounding box center [110, 312] width 169 height 18
drag, startPoint x: 160, startPoint y: 311, endPoint x: 132, endPoint y: 259, distance: 58.6
click at [132, 259] on mat-list "people_outline Meus Clientes notes Anotações" at bounding box center [120, 269] width 184 height 85
click at [112, 263] on span "people_outline Meus Clientes" at bounding box center [108, 250] width 154 height 35
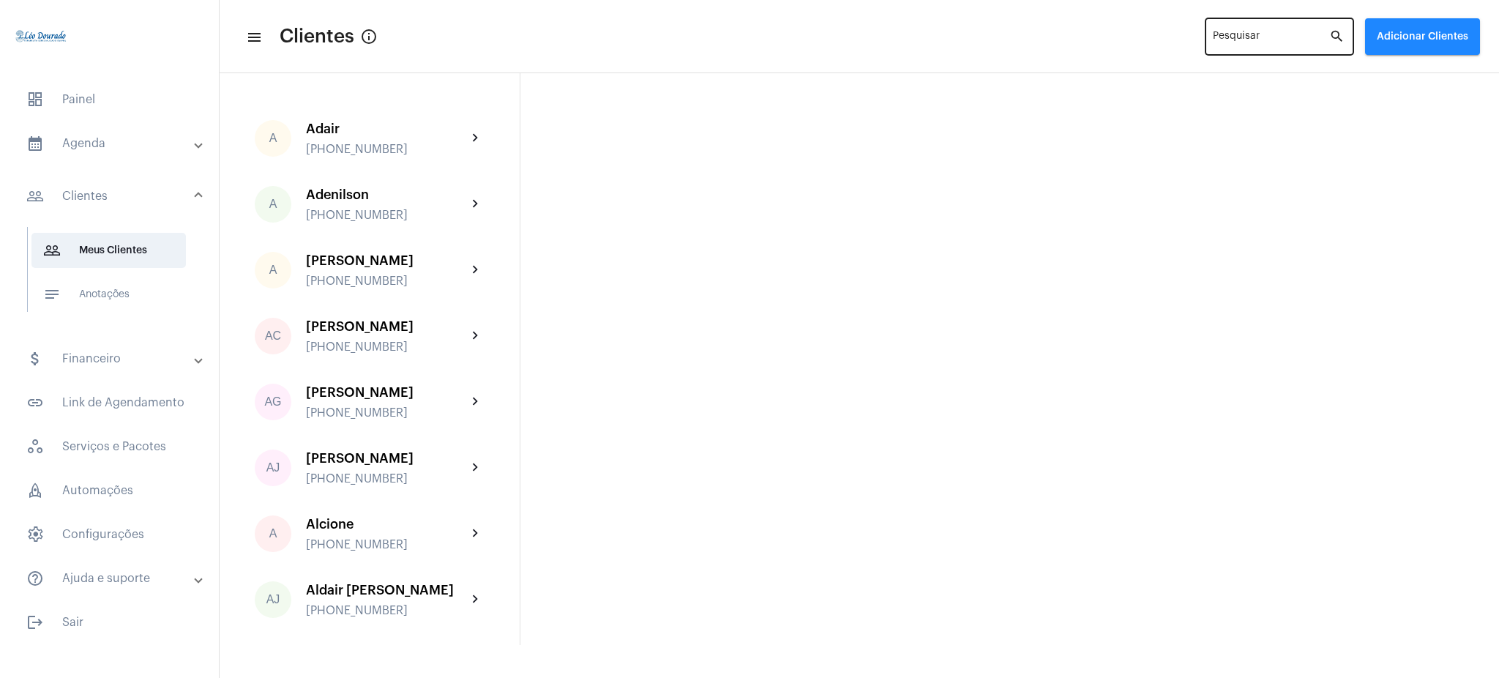
click at [1330, 30] on mat-icon "search" at bounding box center [1338, 37] width 18 height 18
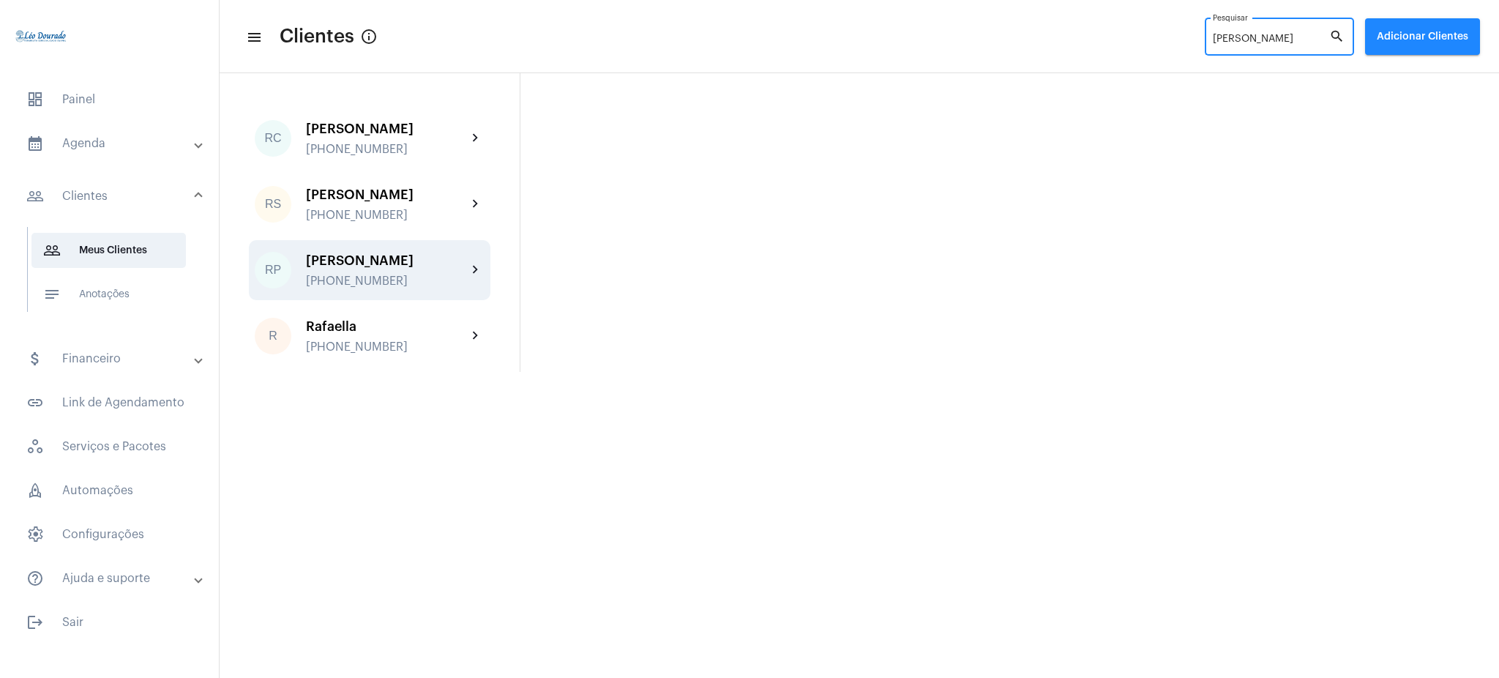
type input "[PERSON_NAME]"
click at [442, 263] on div "[PERSON_NAME]" at bounding box center [386, 260] width 161 height 15
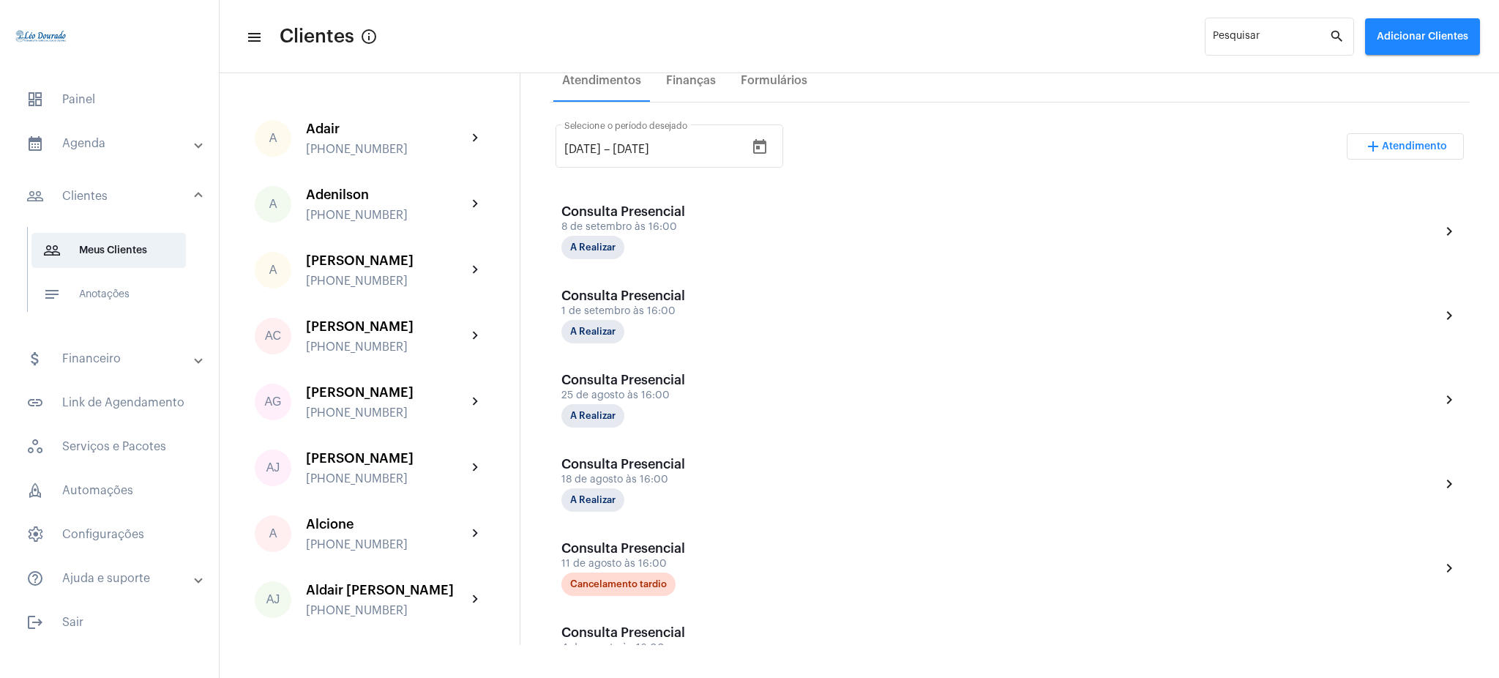
scroll to position [266, 0]
click at [586, 146] on input "[DATE]" at bounding box center [582, 149] width 37 height 13
type input "[DATE]"
click at [650, 145] on input "[DATE]" at bounding box center [657, 149] width 88 height 13
type input "[DATE]"
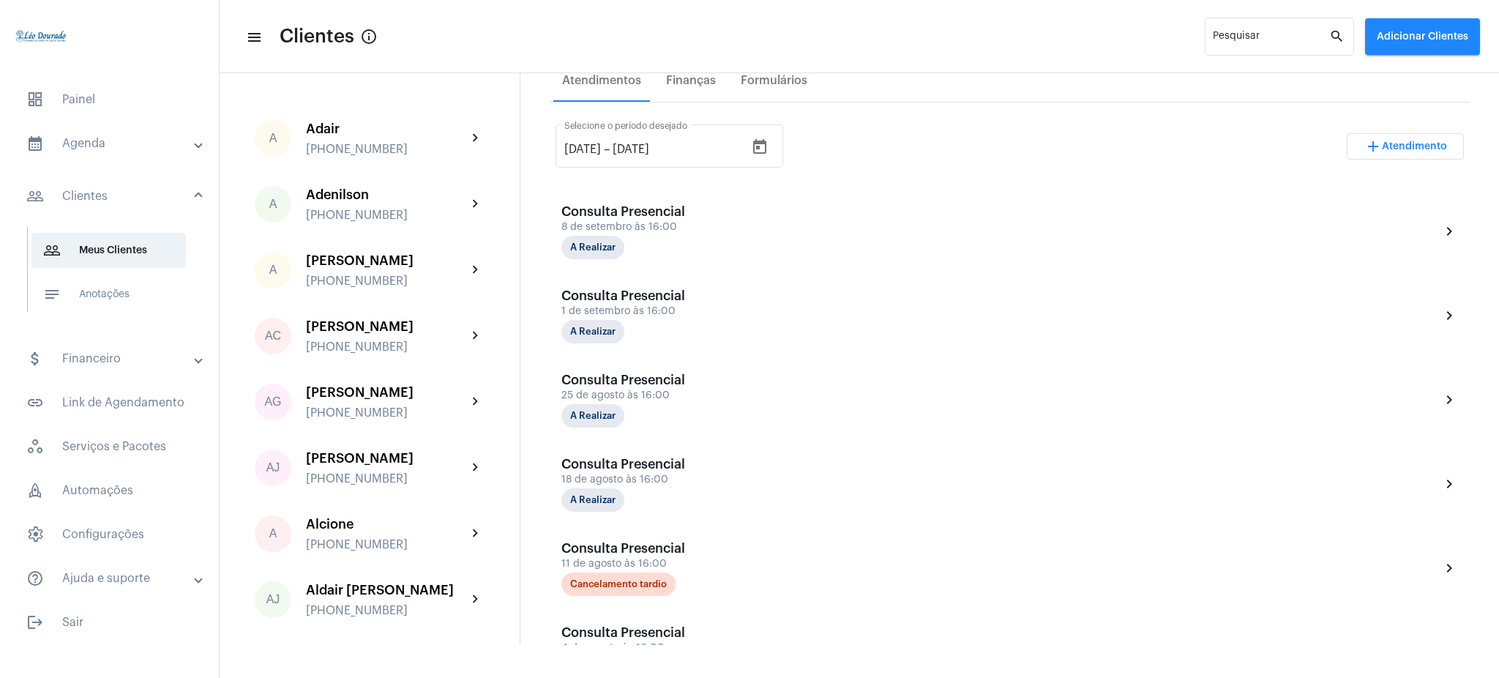
click at [953, 153] on div "[DATE] [DATE] – [DATE] Selecione o período desejado add Atendimento" at bounding box center [1010, 152] width 908 height 69
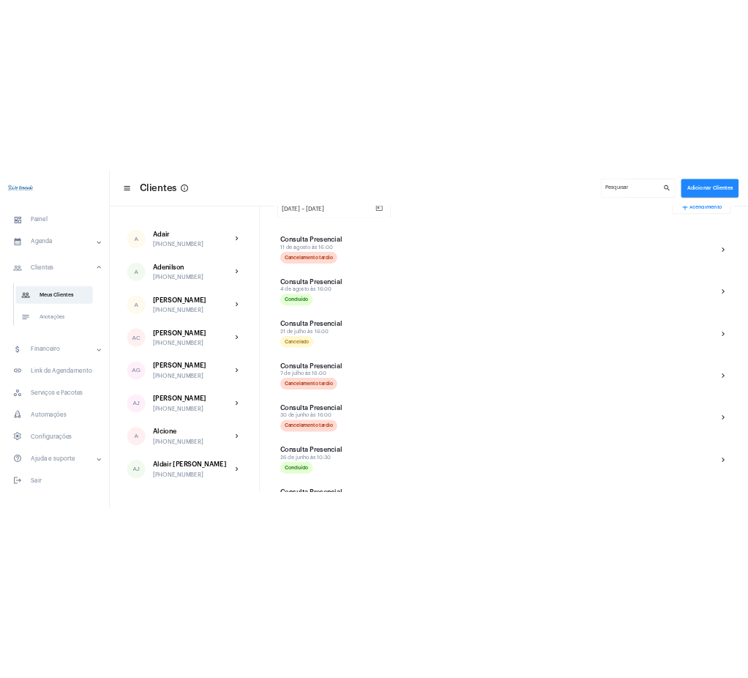
scroll to position [348, 0]
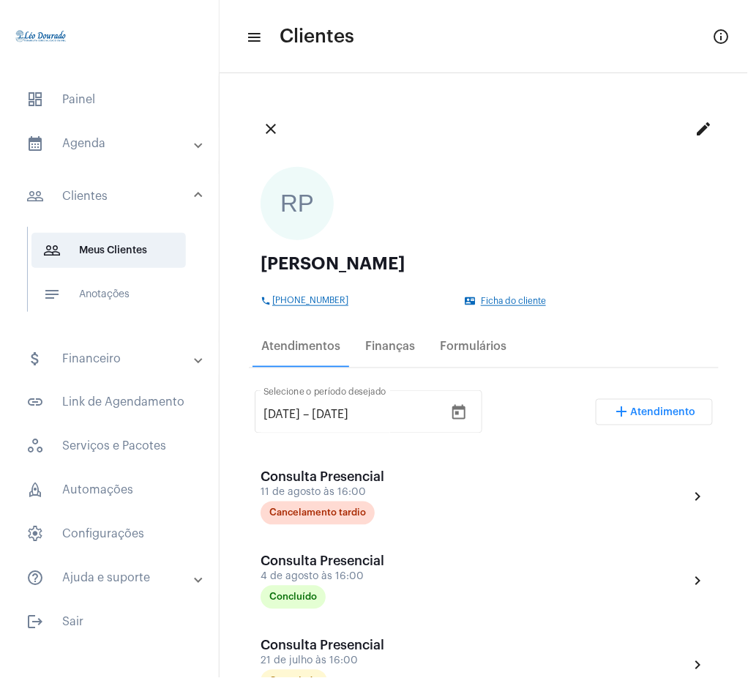
click at [274, 140] on button "close" at bounding box center [270, 128] width 29 height 29
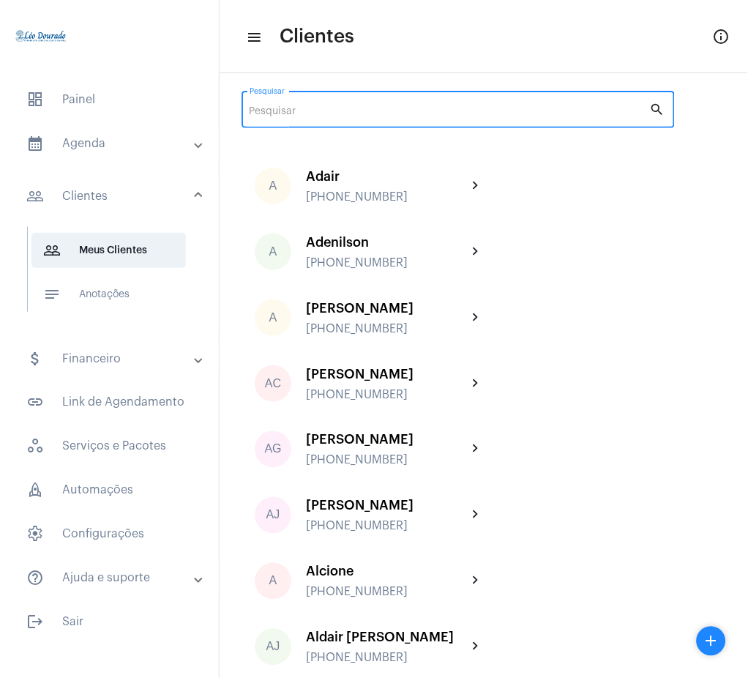
click at [406, 111] on input "Pesquisar" at bounding box center [450, 112] width 400 height 12
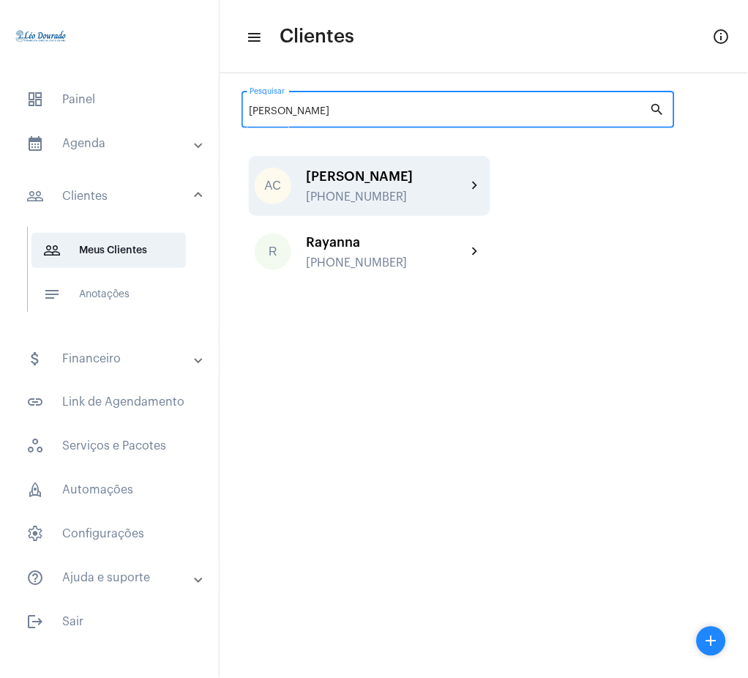
type input "[PERSON_NAME]"
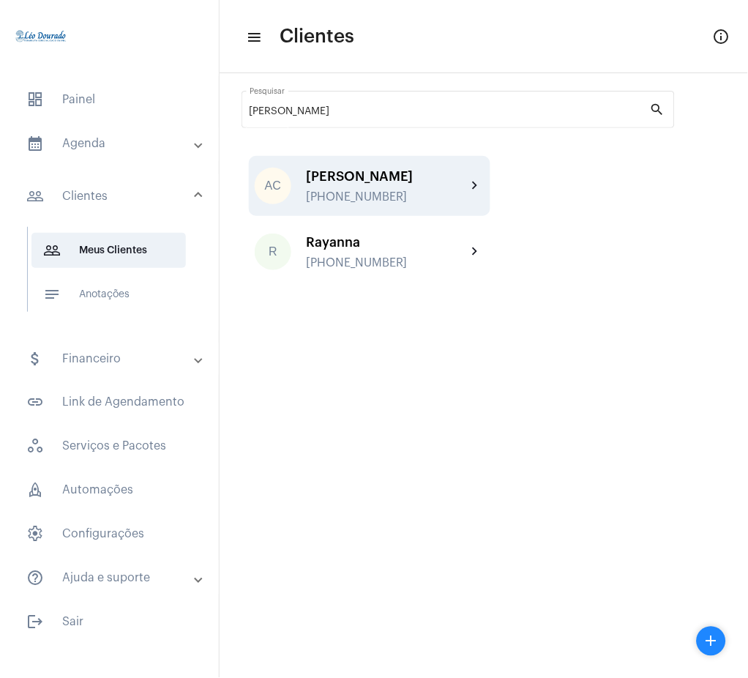
click at [419, 195] on div "[PHONE_NUMBER]" at bounding box center [386, 196] width 161 height 13
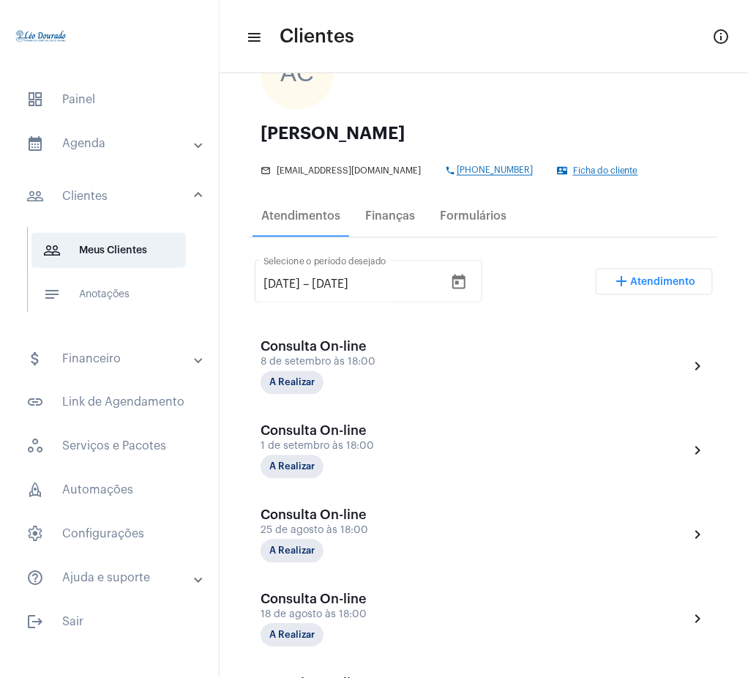
scroll to position [119, 0]
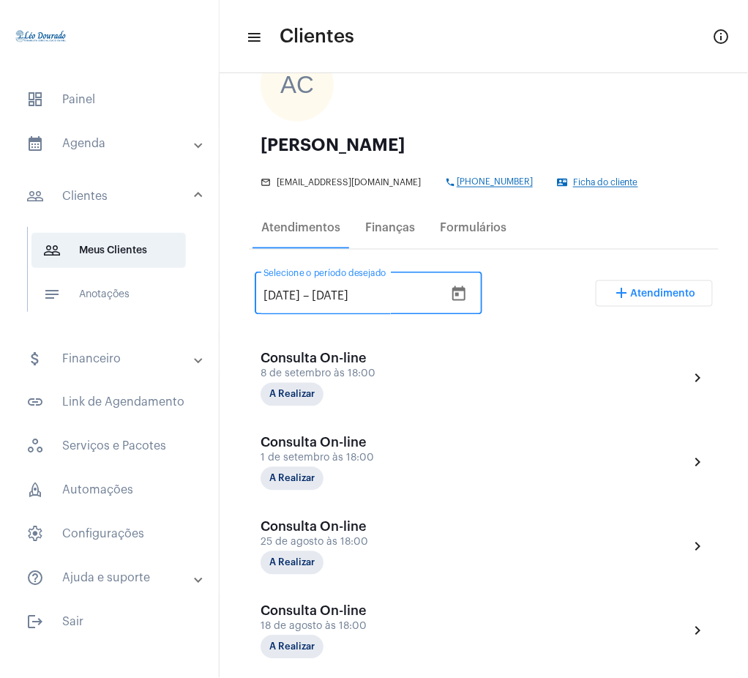
click at [282, 290] on input "[DATE]" at bounding box center [282, 296] width 37 height 13
click at [275, 291] on input "[DATE]" at bounding box center [282, 296] width 37 height 13
type input "[DATE]"
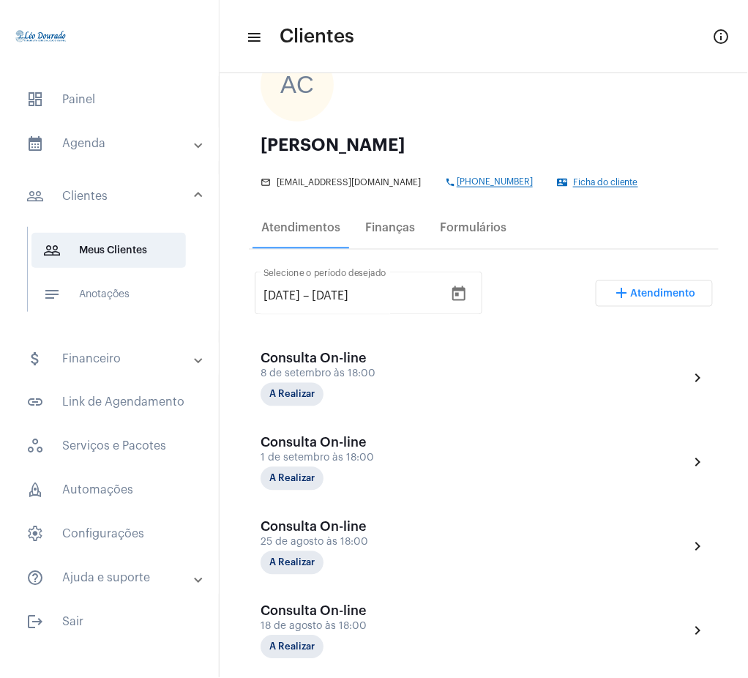
click at [559, 286] on div "[DATE] [DATE] – [DATE] Selecione o período desejado add Atendimento" at bounding box center [484, 299] width 458 height 69
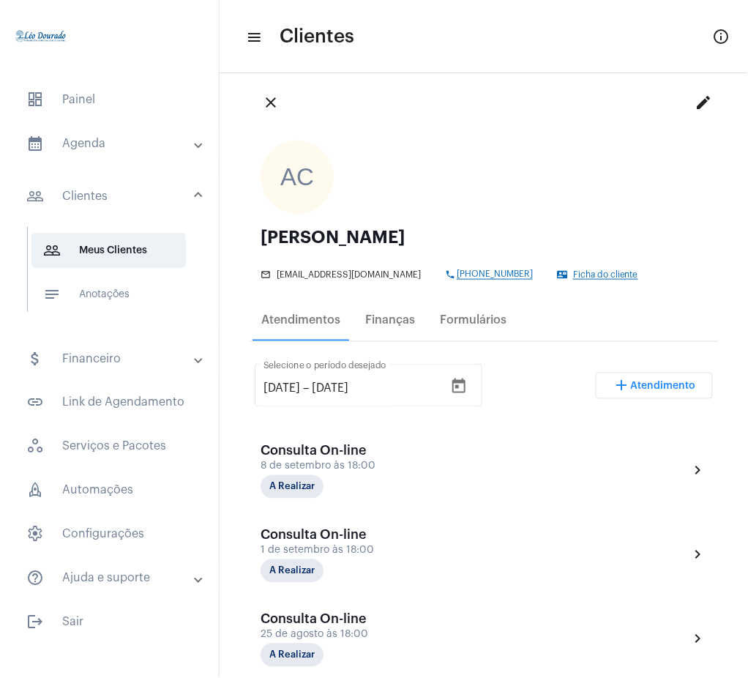
scroll to position [0, 0]
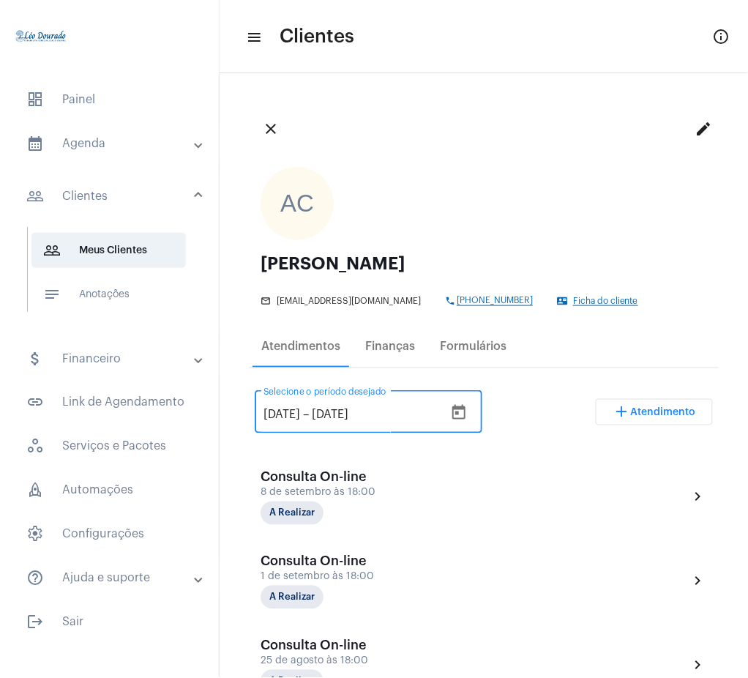
click at [269, 411] on input "[DATE]" at bounding box center [282, 414] width 37 height 13
click at [534, 397] on div "[DATE] [DATE] – [DATE] Selecione o período desejado add Atendimento" at bounding box center [484, 418] width 458 height 69
drag, startPoint x: 291, startPoint y: 115, endPoint x: 272, endPoint y: 134, distance: 27.4
click at [272, 134] on div "close edit" at bounding box center [484, 128] width 470 height 53
click at [272, 134] on mat-icon "close" at bounding box center [271, 129] width 18 height 18
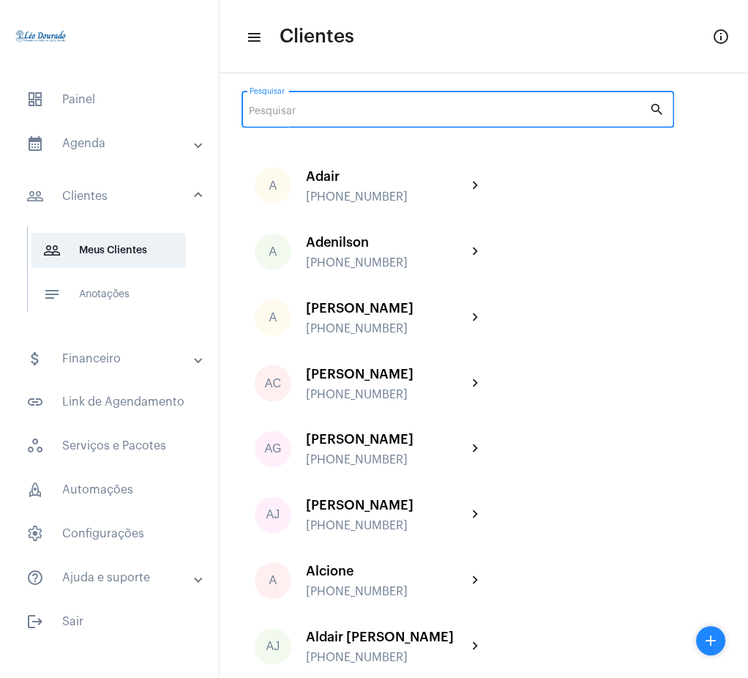
click at [431, 112] on input "Pesquisar" at bounding box center [450, 112] width 400 height 12
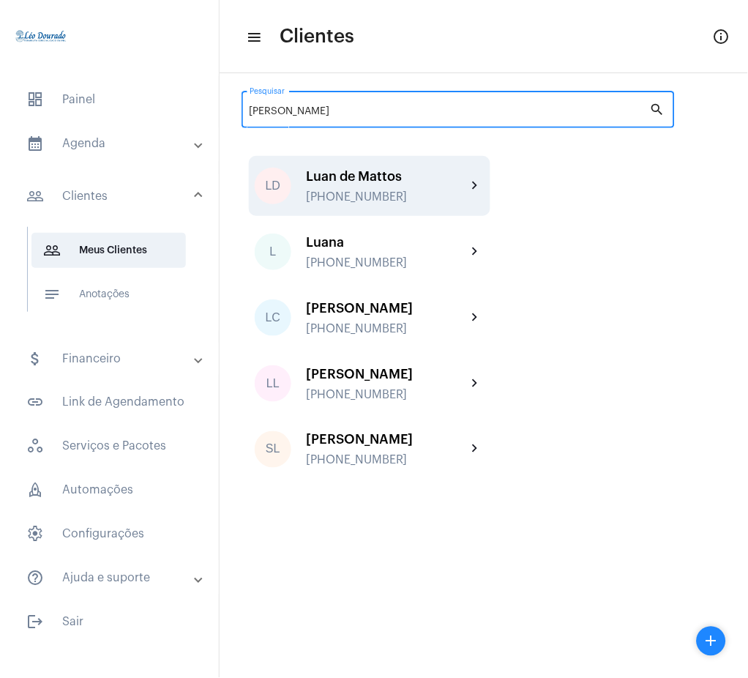
type input "[PERSON_NAME]"
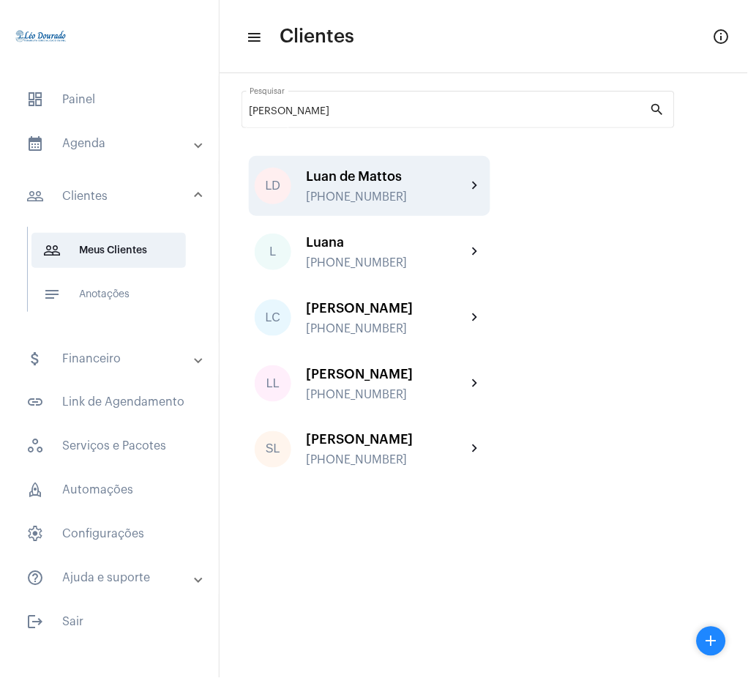
click at [437, 167] on div "LD Luan de Mattos [PHONE_NUMBER] chevron_right" at bounding box center [370, 186] width 242 height 60
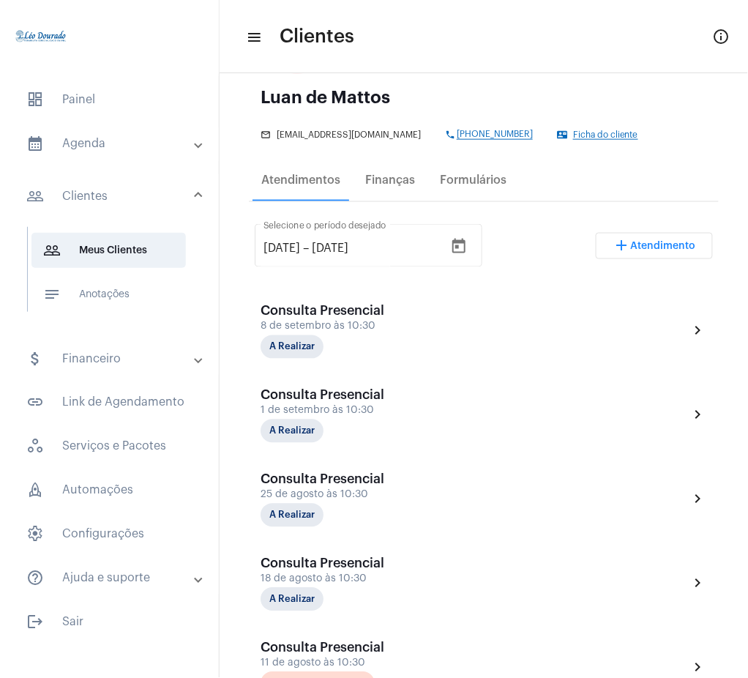
scroll to position [124, 0]
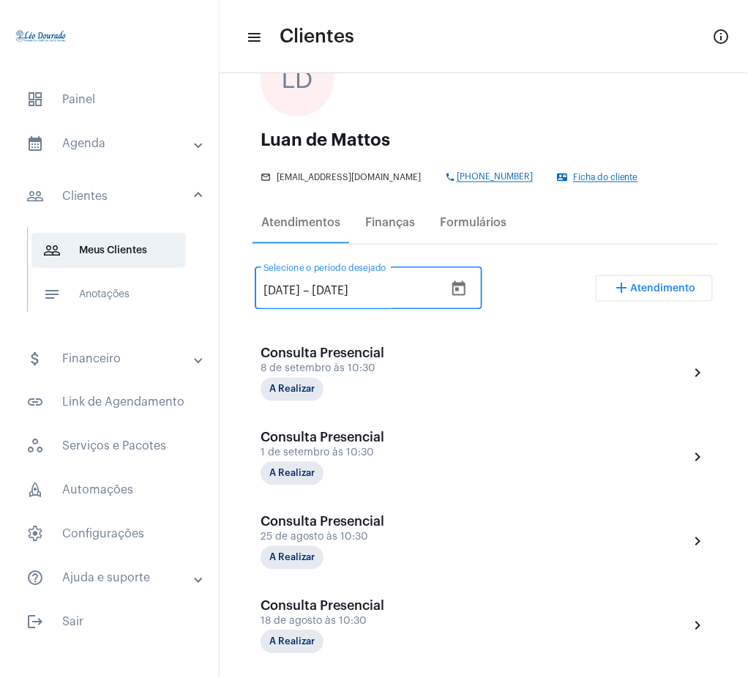
click at [283, 285] on input "[DATE]" at bounding box center [282, 291] width 37 height 13
type input "13//2025"
click at [277, 288] on input "13//2025" at bounding box center [287, 291] width 47 height 13
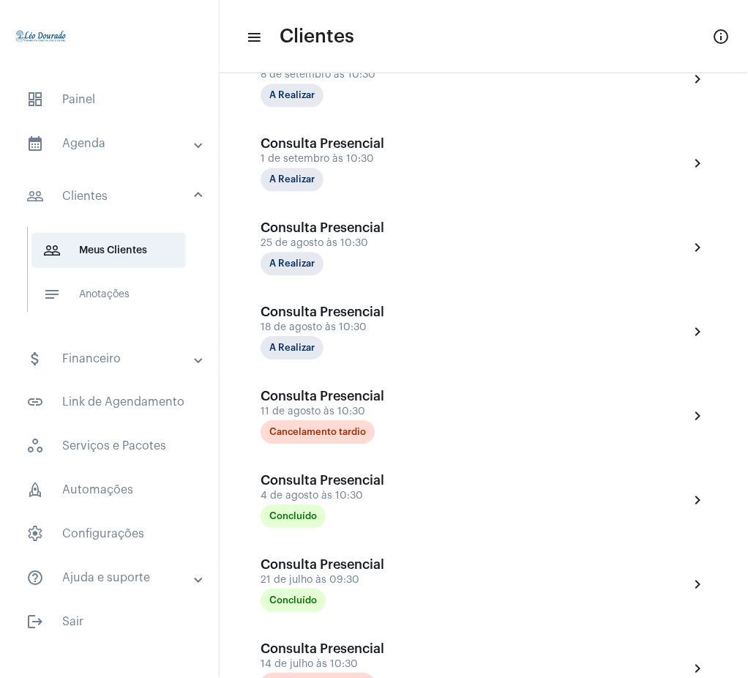
scroll to position [197, 0]
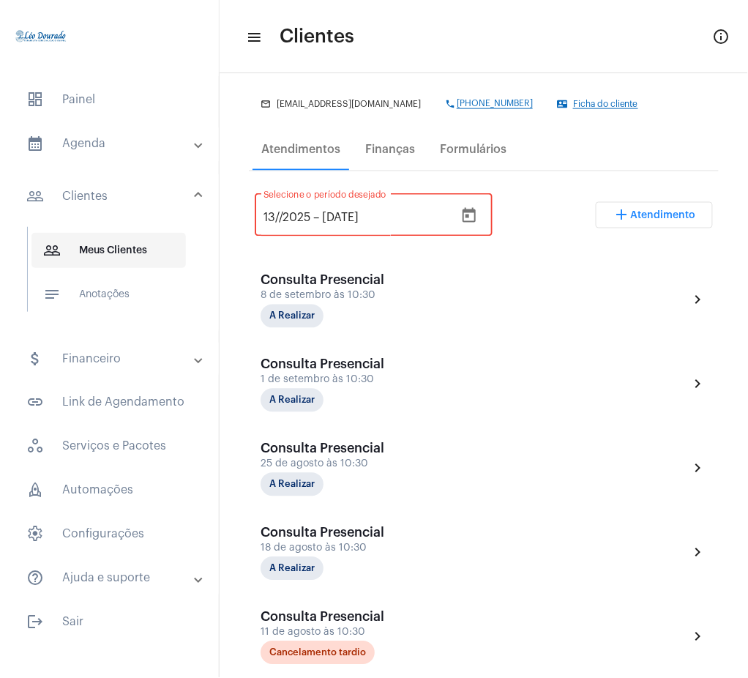
click at [136, 240] on span "people_outline Meus Clientes" at bounding box center [108, 250] width 154 height 35
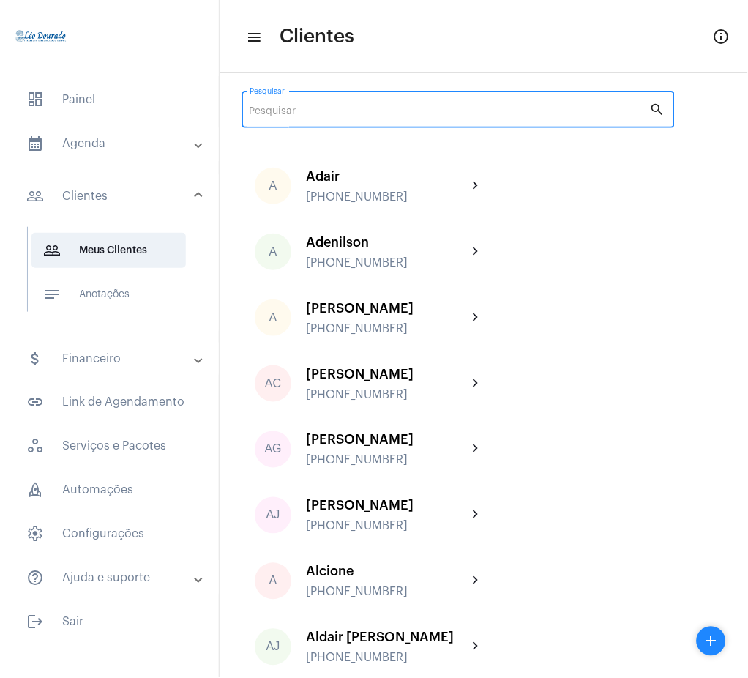
click at [399, 106] on input "Pesquisar" at bounding box center [450, 112] width 400 height 12
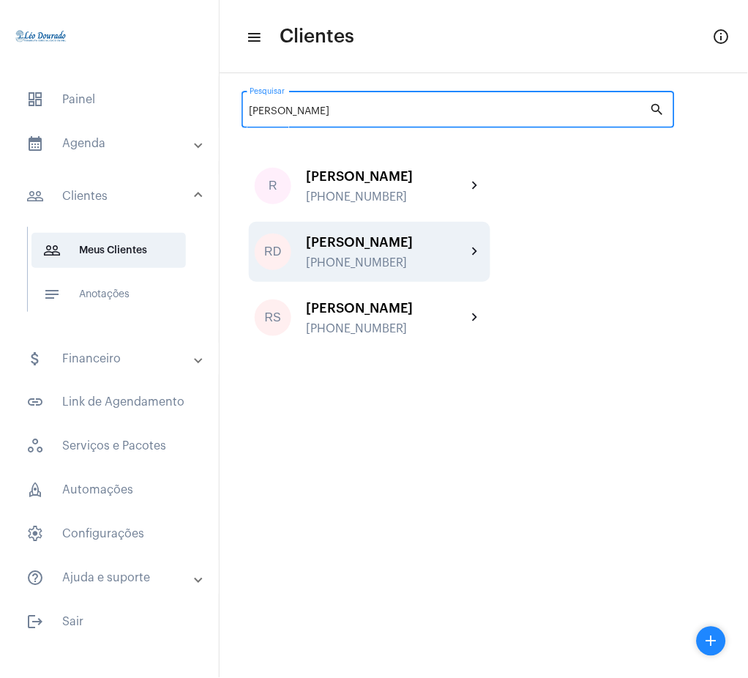
type input "[PERSON_NAME]"
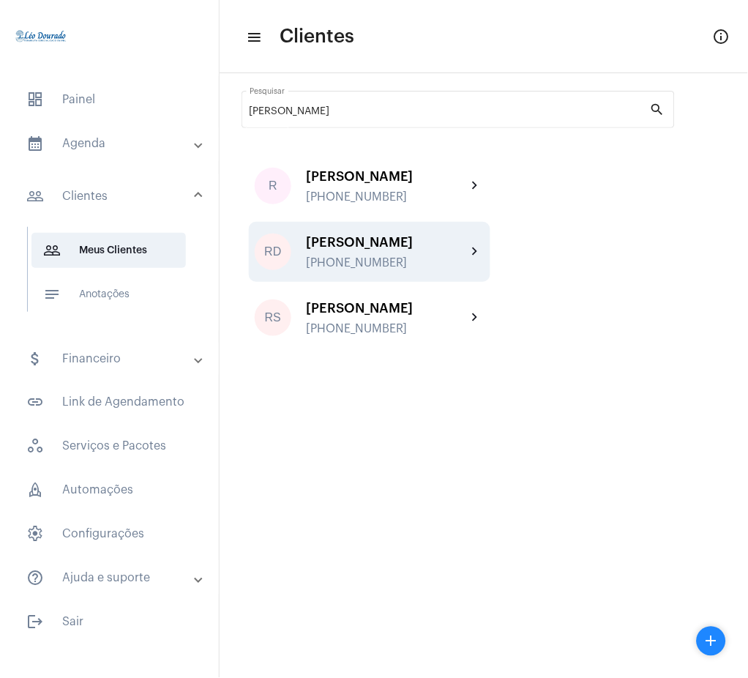
click at [449, 277] on div "RD [PERSON_NAME] [PHONE_NUMBER] chevron_right" at bounding box center [370, 252] width 242 height 60
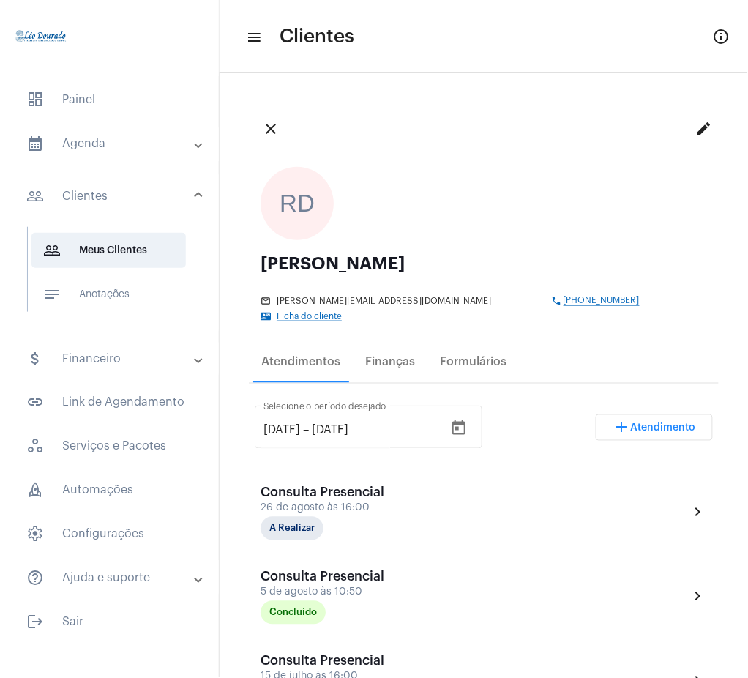
click at [104, 156] on mat-expansion-panel-header "calendar_month_outlined Agenda" at bounding box center [114, 143] width 210 height 35
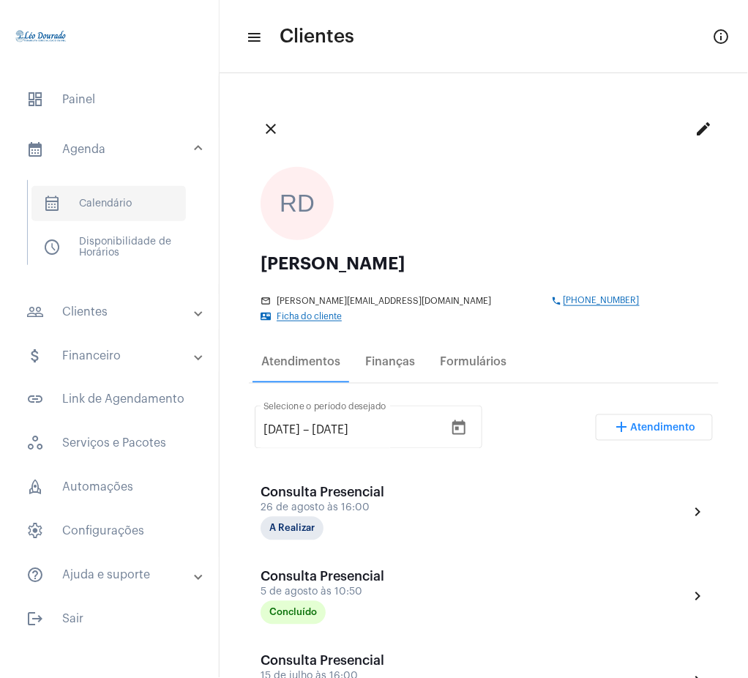
click at [111, 189] on span "calendar_month_outlined Calendário" at bounding box center [108, 203] width 154 height 35
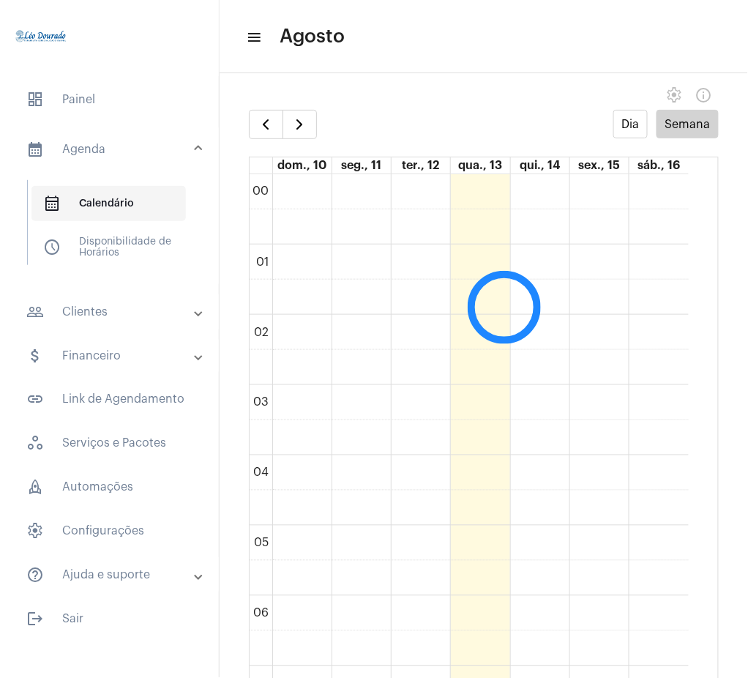
scroll to position [423, 0]
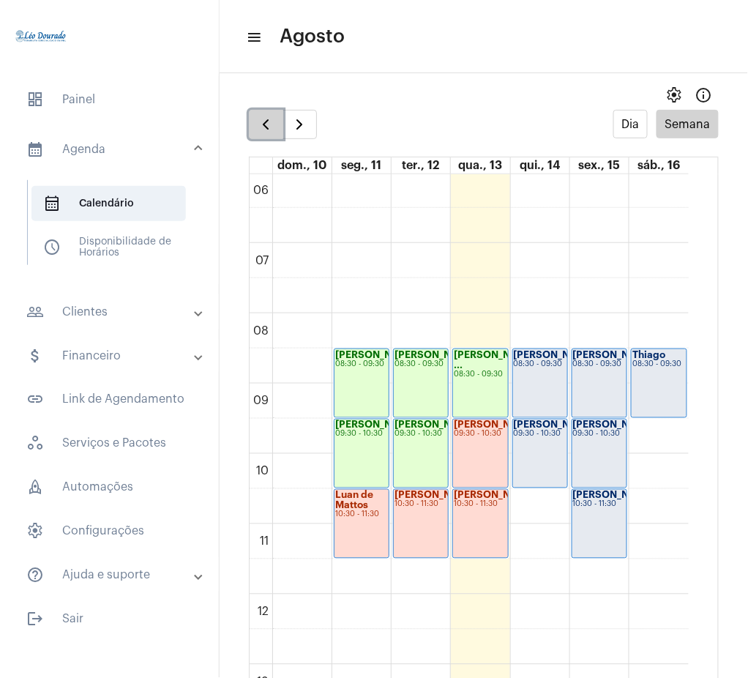
click at [265, 120] on span "button" at bounding box center [266, 125] width 18 height 18
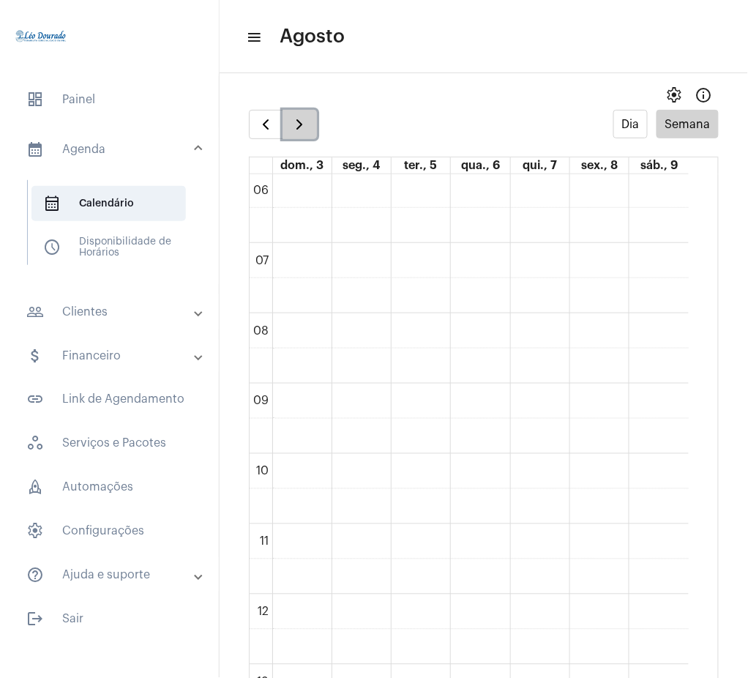
click at [310, 124] on button "button" at bounding box center [300, 124] width 34 height 29
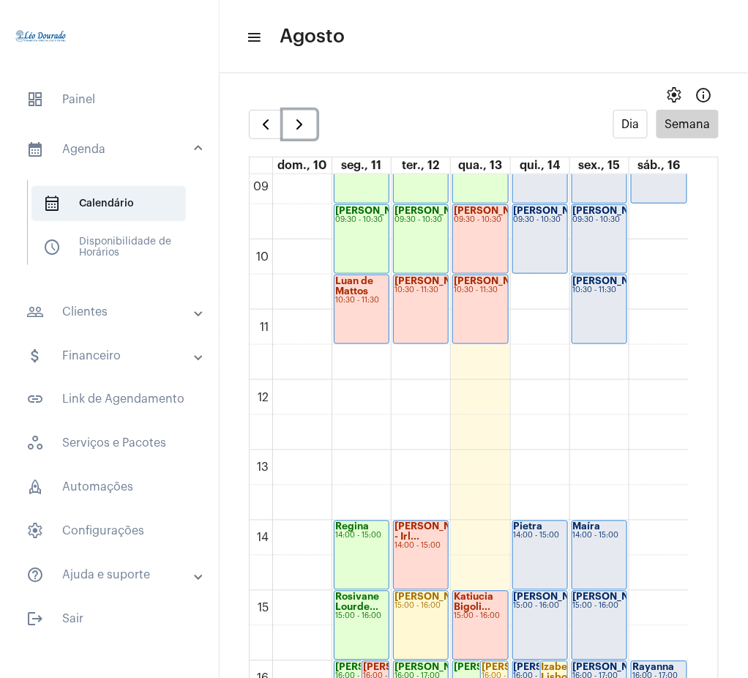
scroll to position [651, 0]
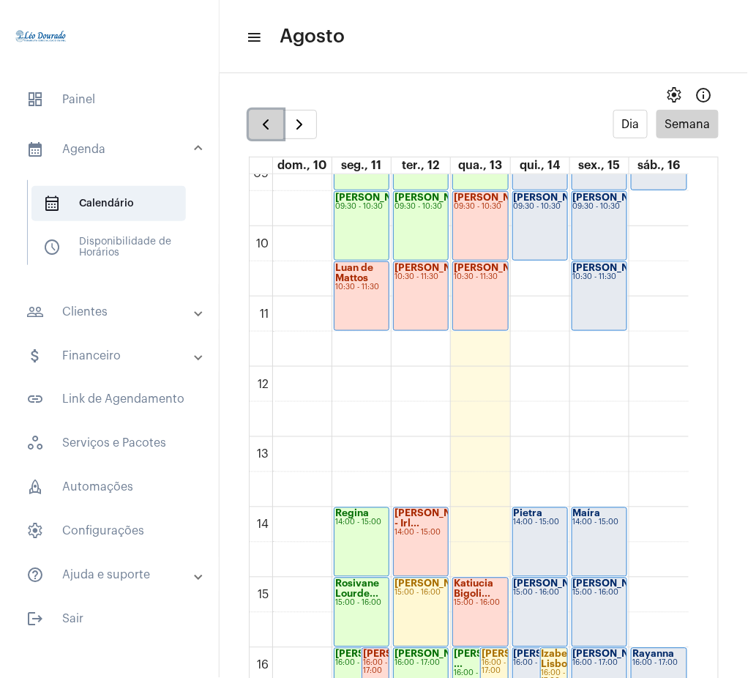
click at [265, 113] on button "button" at bounding box center [266, 124] width 34 height 29
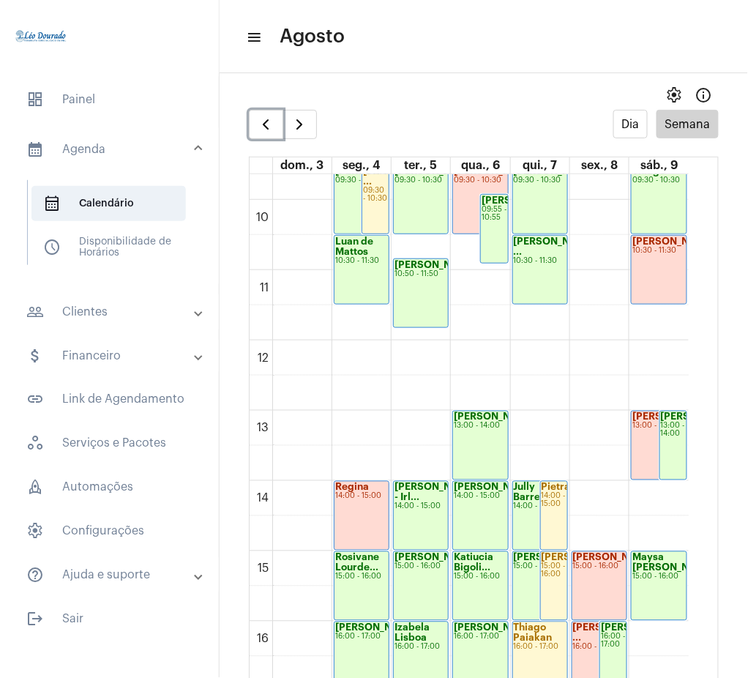
scroll to position [683, 0]
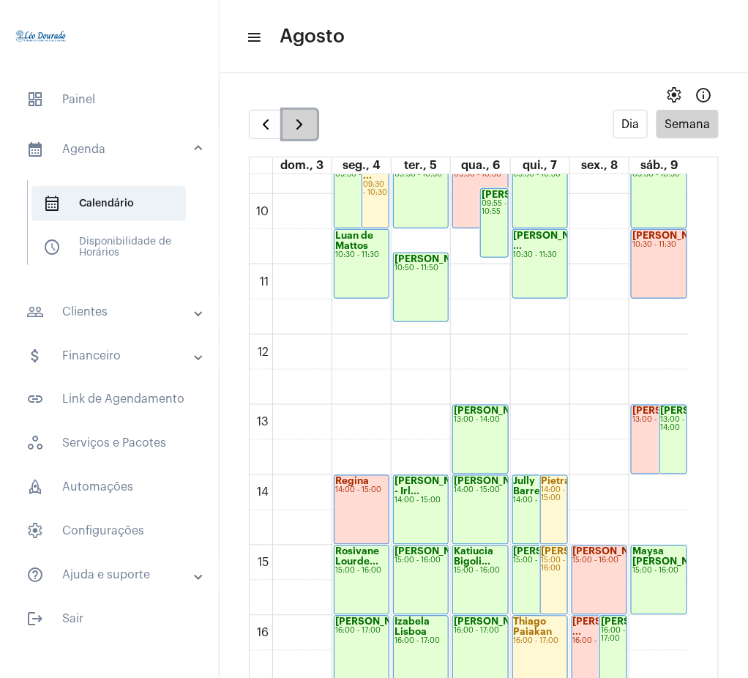
click at [301, 119] on span "button" at bounding box center [300, 125] width 18 height 18
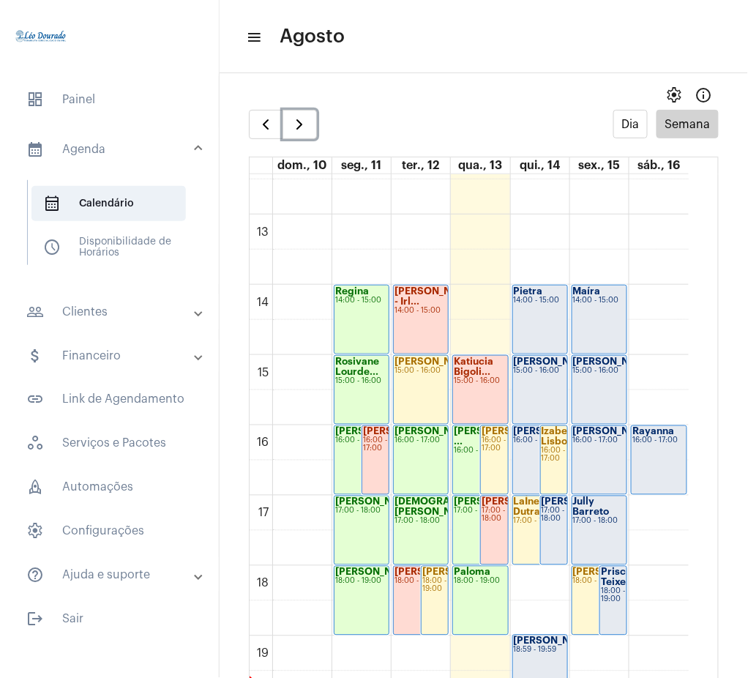
scroll to position [860, 0]
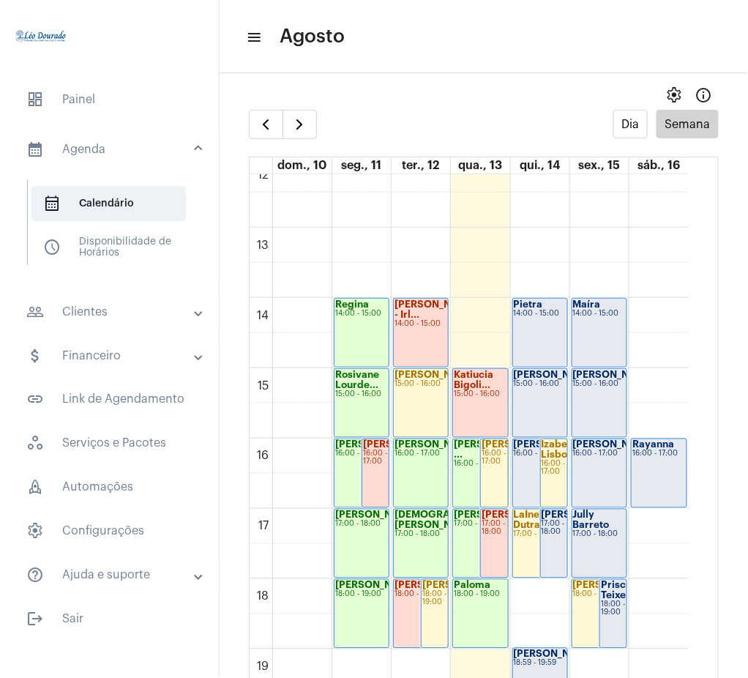
click at [114, 304] on mat-panel-title "people_outline Clientes" at bounding box center [110, 312] width 169 height 18
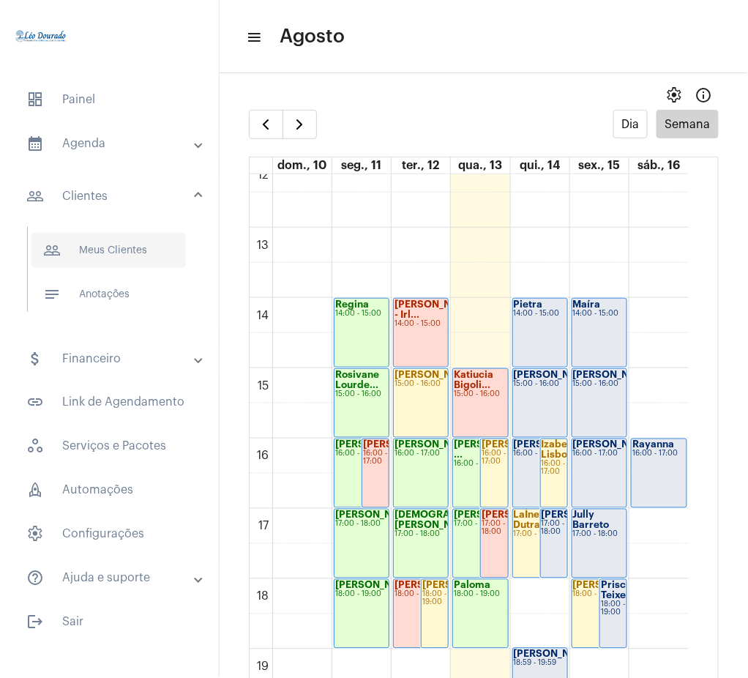
click at [116, 262] on span "people_outline Meus Clientes" at bounding box center [108, 250] width 154 height 35
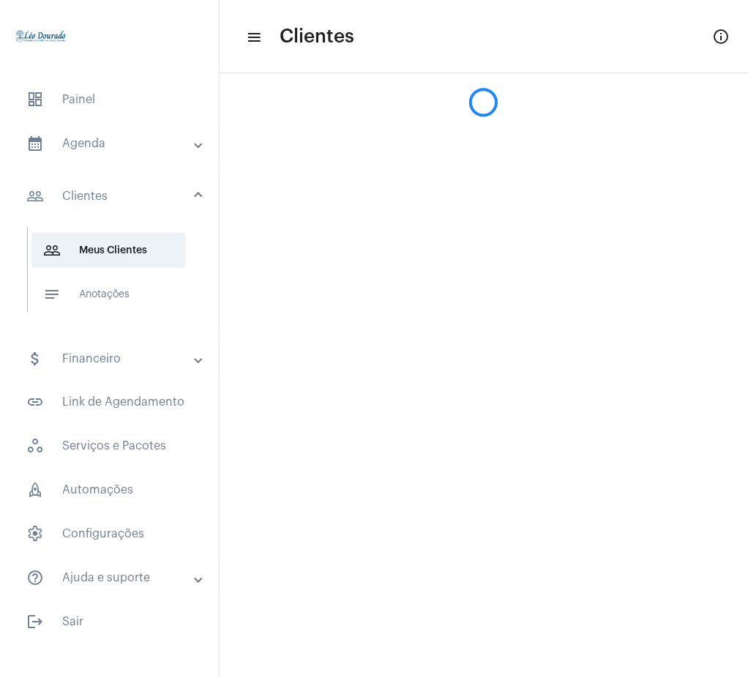
click at [447, 118] on mat-sidenav-content "menu Clientes info_outlined" at bounding box center [484, 339] width 528 height 678
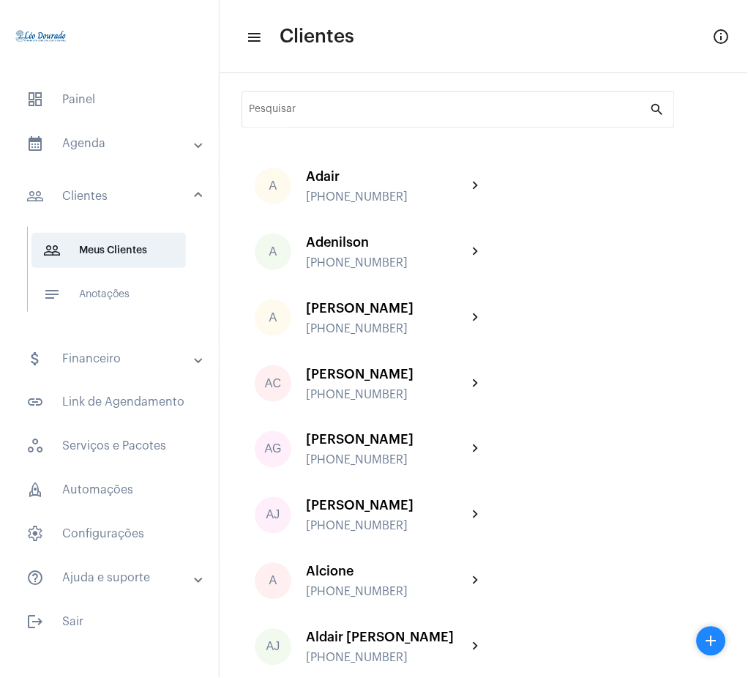
click at [447, 118] on div "Pesquisar" at bounding box center [450, 108] width 400 height 40
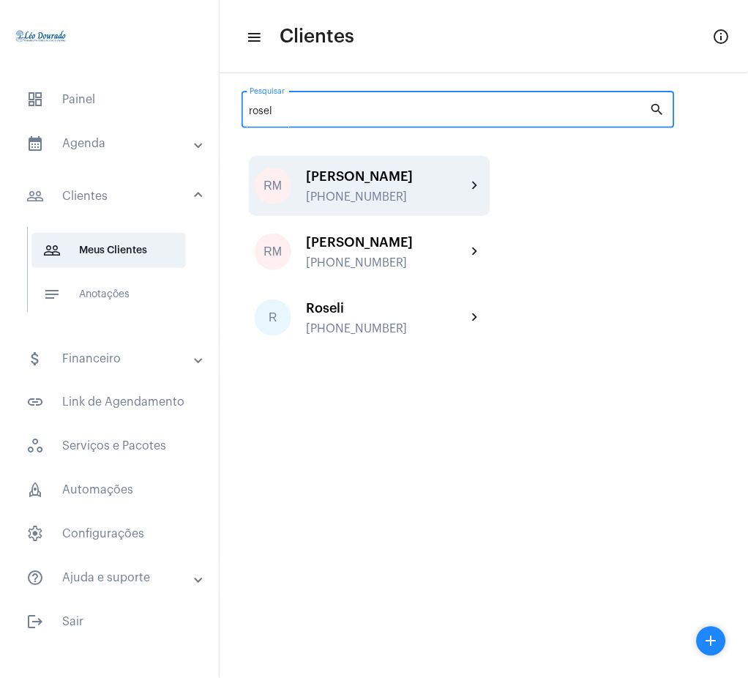
type input "rosel"
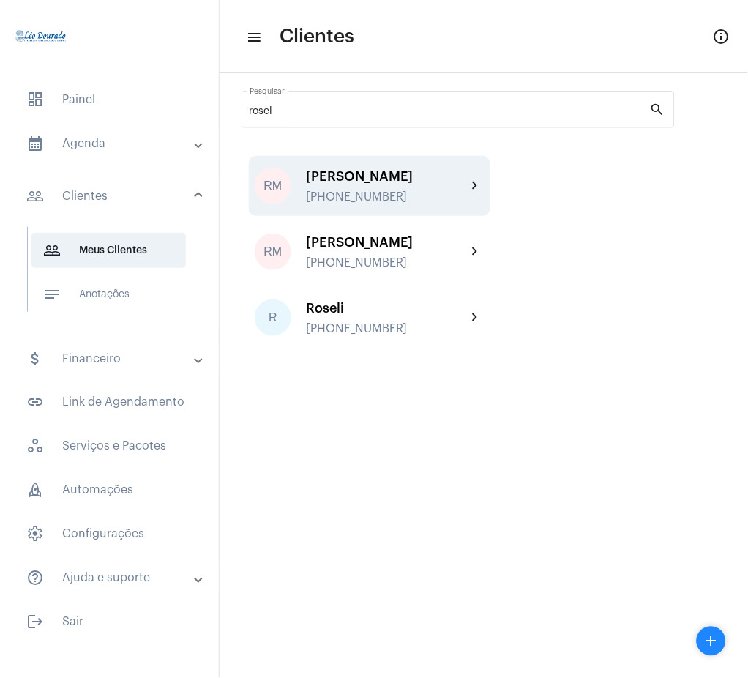
click at [441, 160] on div "RM [PERSON_NAME] [PHONE_NUMBER] chevron_right" at bounding box center [370, 186] width 242 height 60
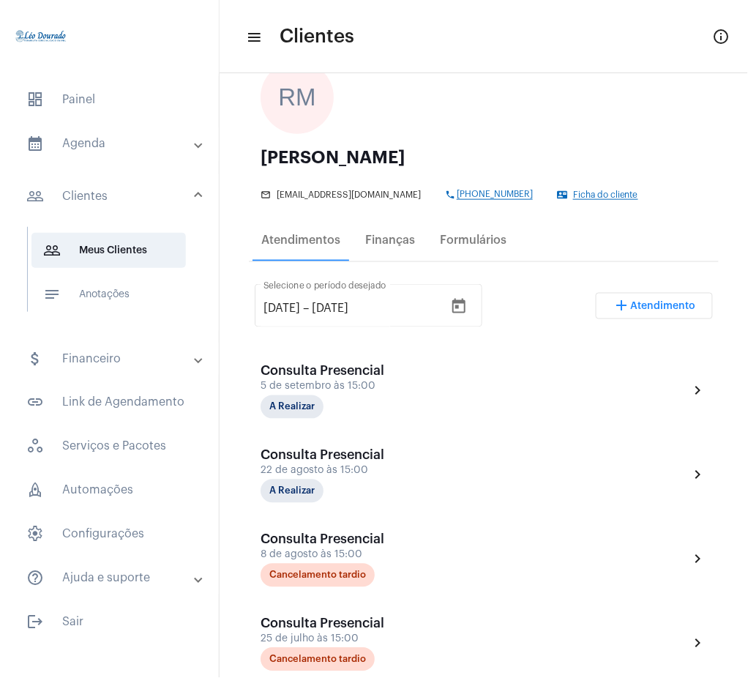
scroll to position [110, 0]
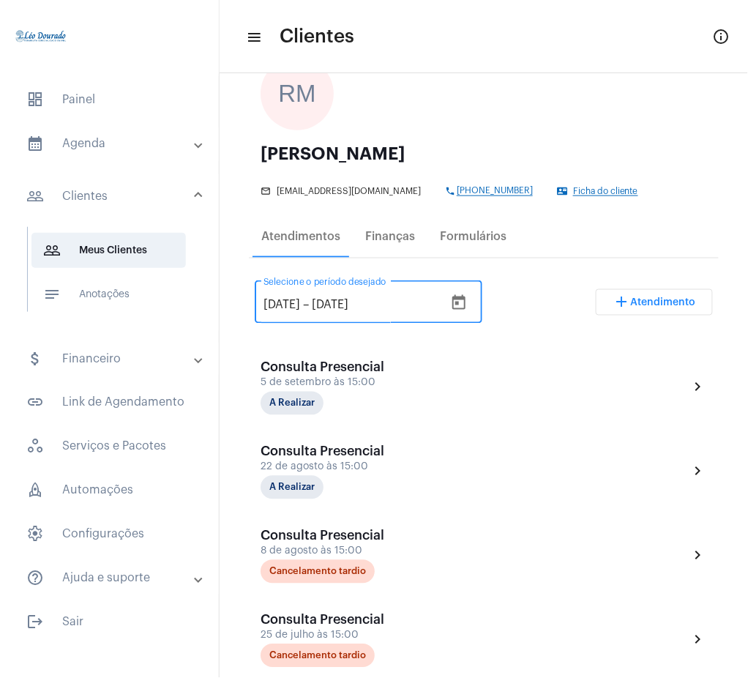
click at [290, 304] on input "[DATE]" at bounding box center [282, 305] width 37 height 13
click at [285, 302] on input "[DATE]" at bounding box center [282, 305] width 37 height 13
type input "[DATE]"
click at [542, 301] on div "[DATE] [DATE] – [DATE] Selecione o período desejado add Atendimento" at bounding box center [484, 308] width 458 height 69
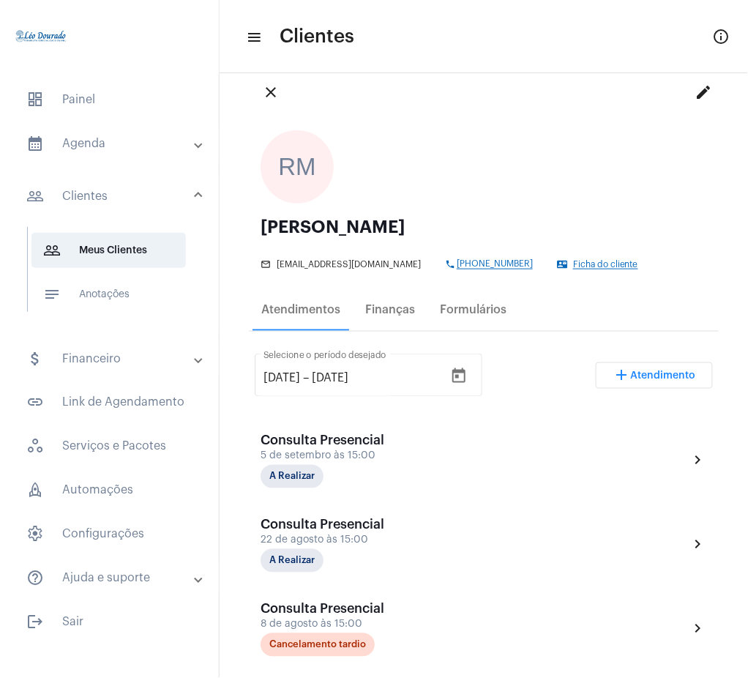
scroll to position [0, 0]
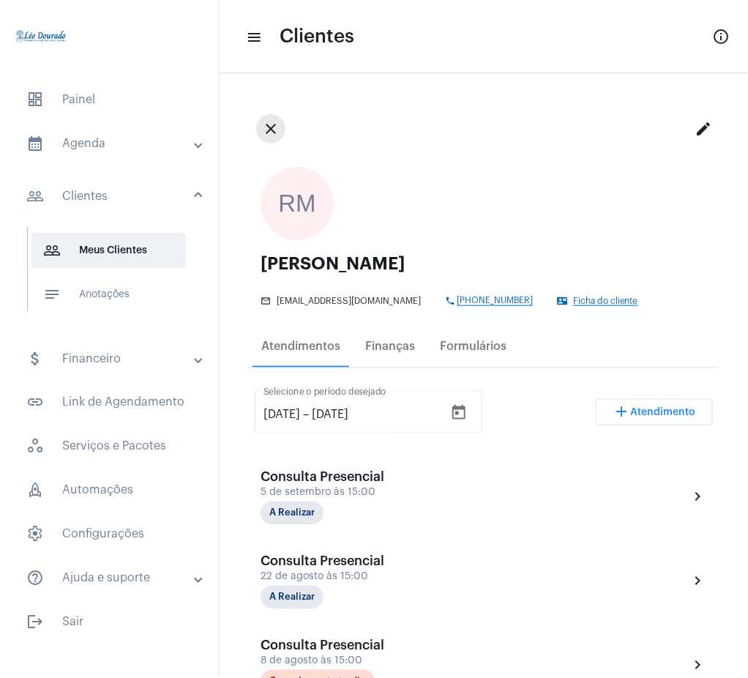
click at [270, 137] on mat-icon "close" at bounding box center [271, 129] width 18 height 18
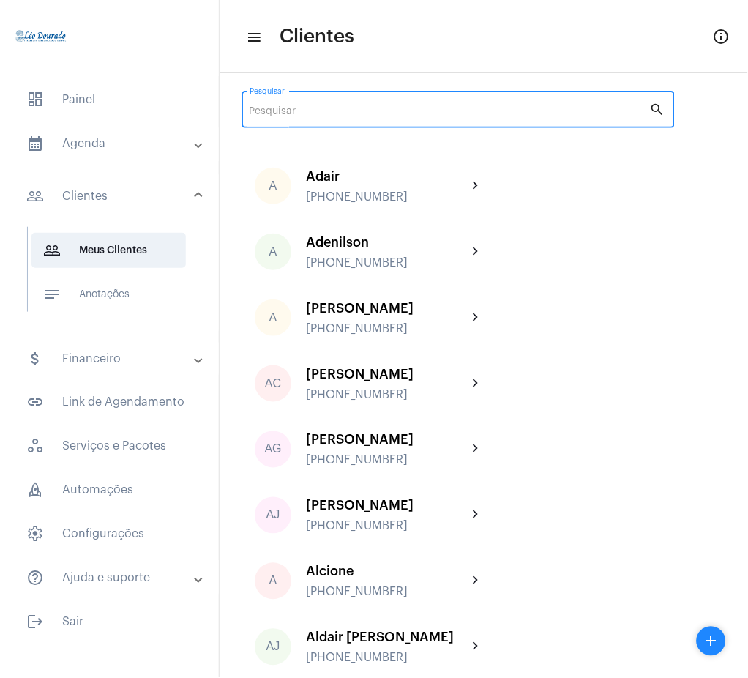
click at [417, 117] on input "Pesquisar" at bounding box center [450, 112] width 400 height 12
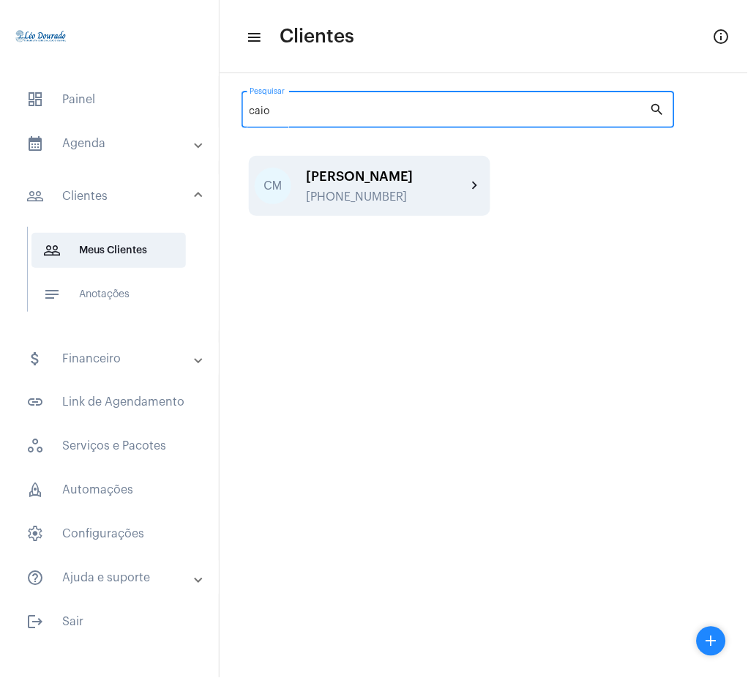
type input "caio"
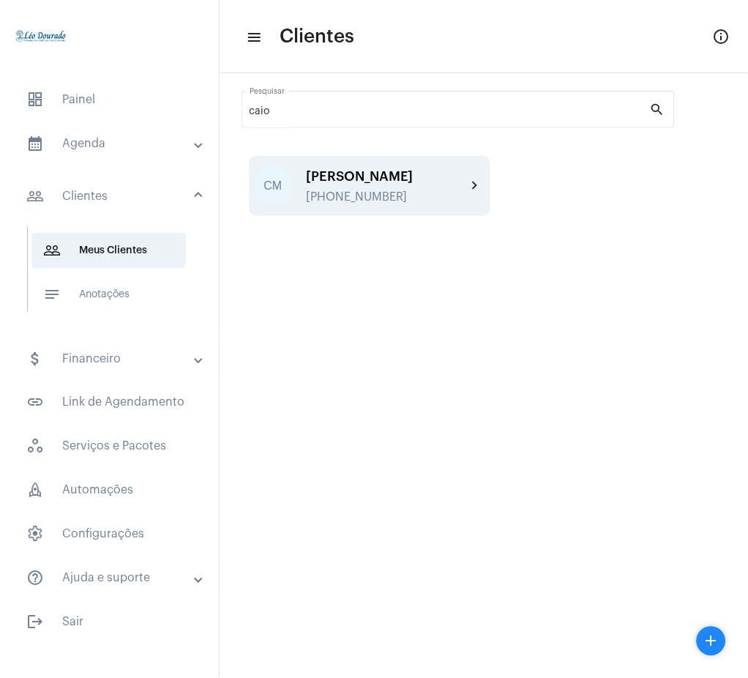
click at [466, 173] on div "[PERSON_NAME]" at bounding box center [386, 176] width 161 height 15
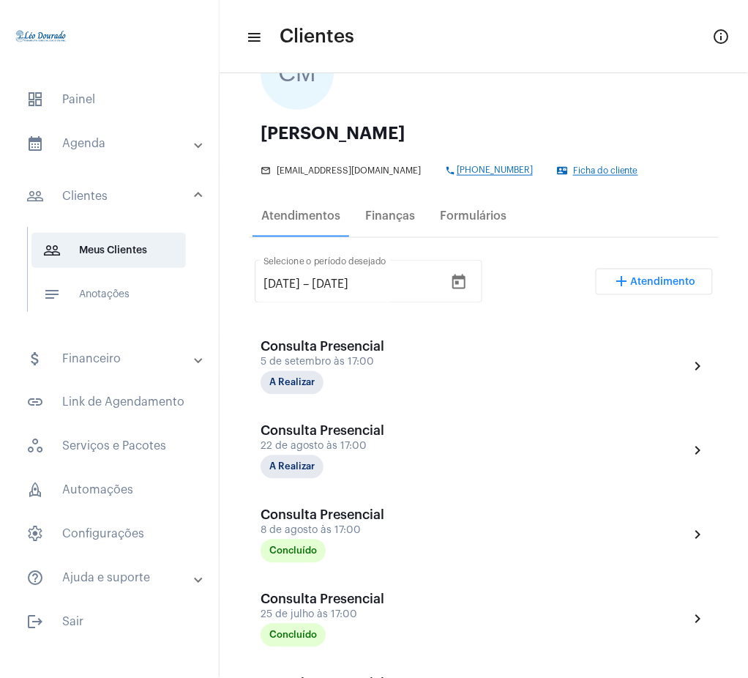
scroll to position [23, 0]
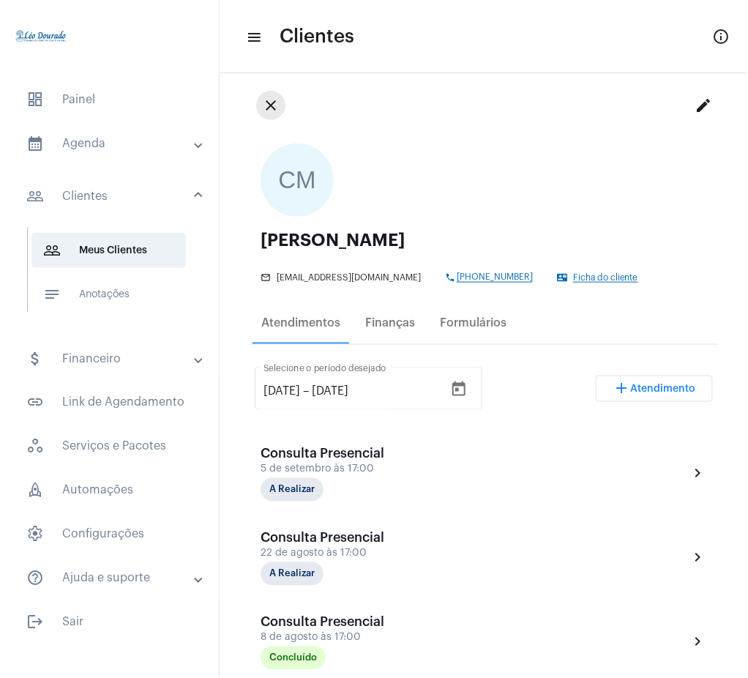
click at [268, 111] on mat-icon "close" at bounding box center [271, 106] width 18 height 18
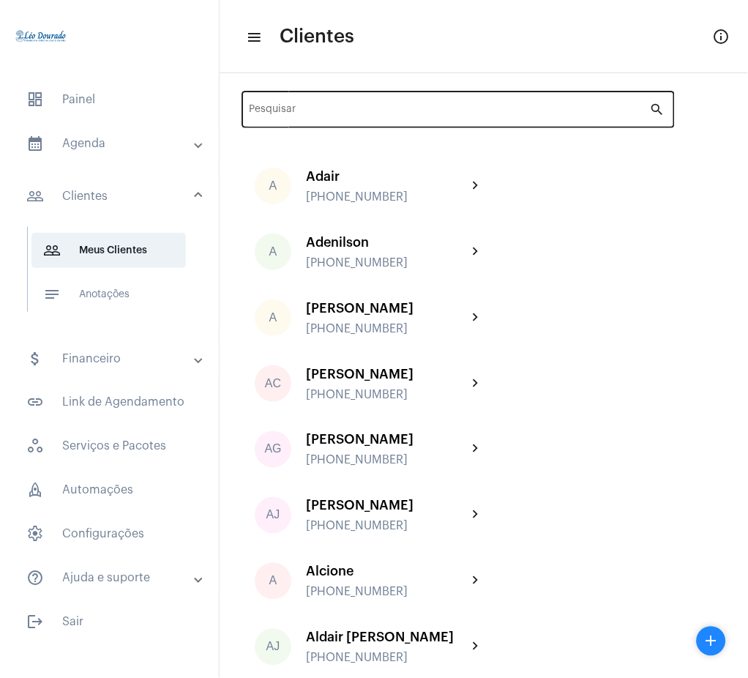
click at [477, 101] on div "Pesquisar" at bounding box center [450, 108] width 400 height 40
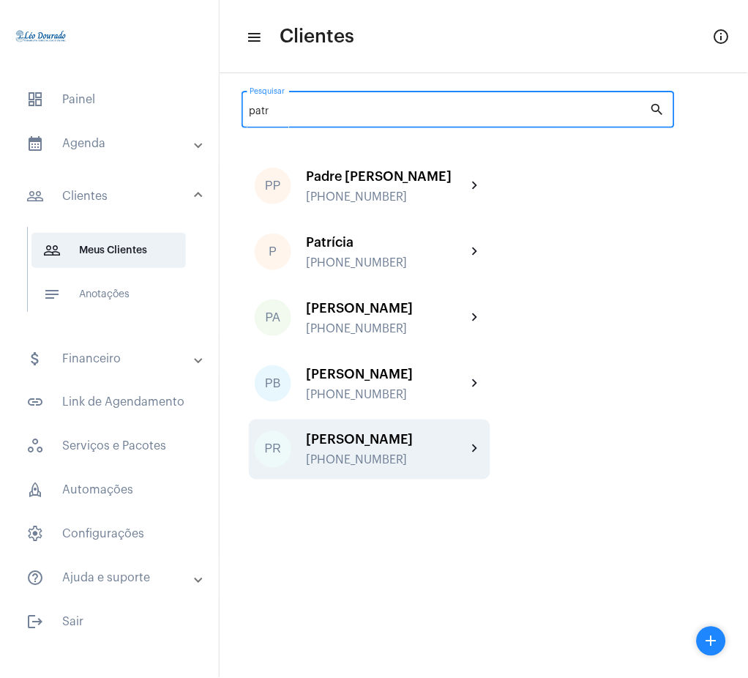
type input "patr"
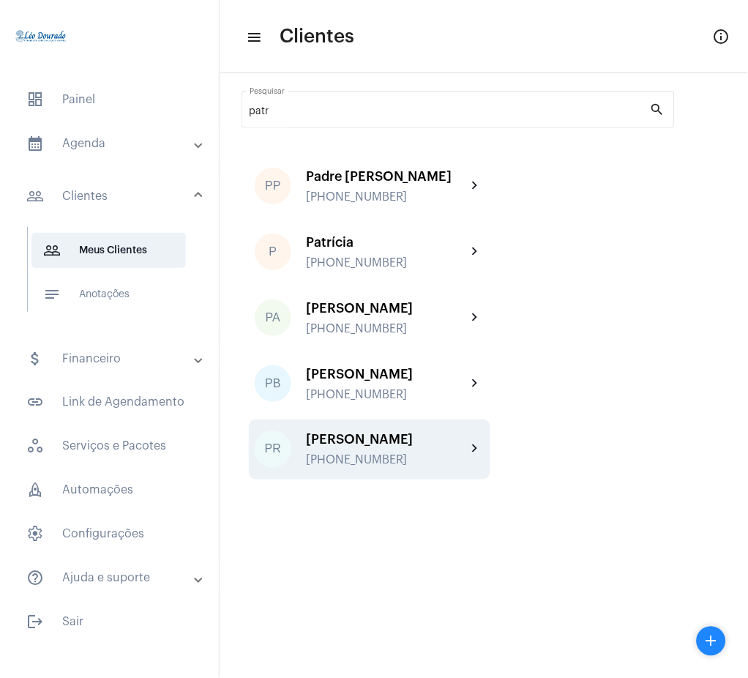
click at [473, 479] on div "PR [PERSON_NAME] [PHONE_NUMBER] chevron_right" at bounding box center [370, 449] width 242 height 60
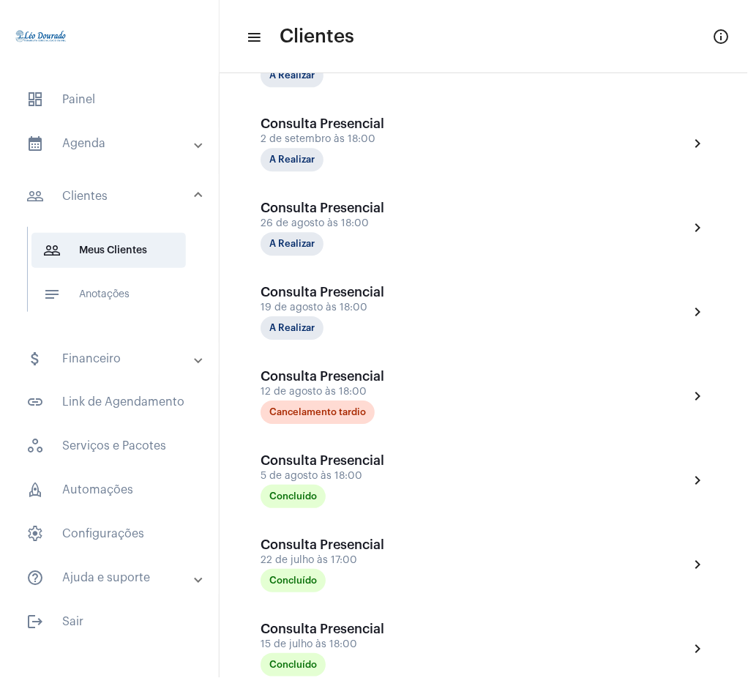
scroll to position [439, 0]
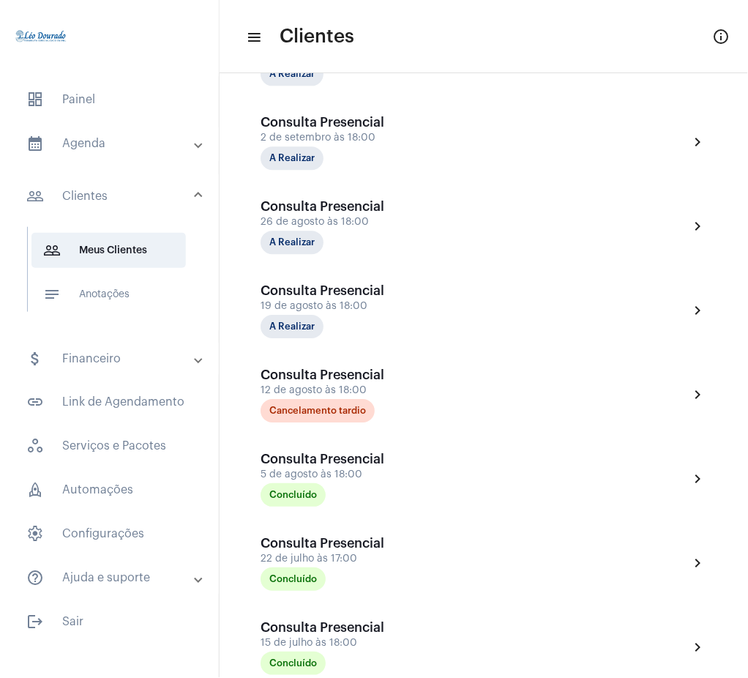
click at [91, 146] on mat-panel-title "calendar_month_outlined Agenda" at bounding box center [110, 144] width 169 height 18
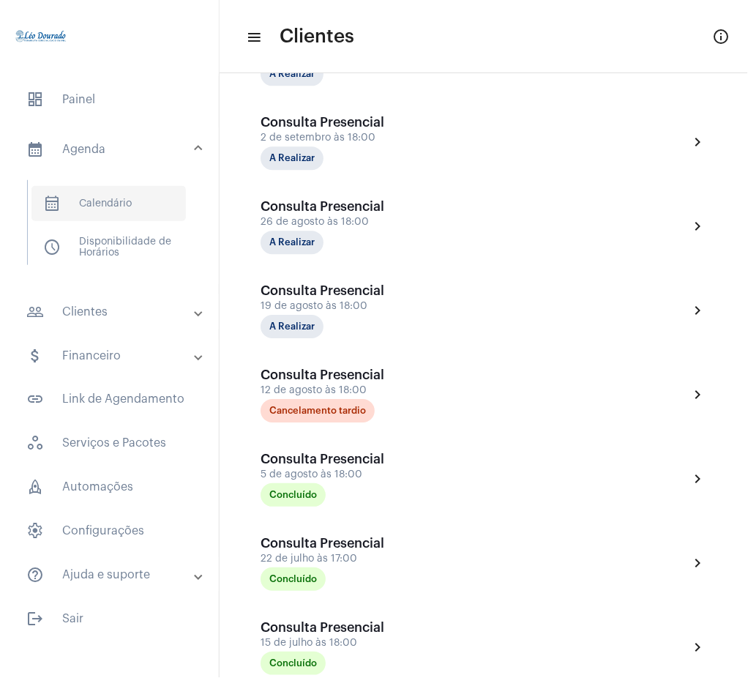
click at [108, 199] on span "calendar_month_outlined Calendário" at bounding box center [108, 203] width 154 height 35
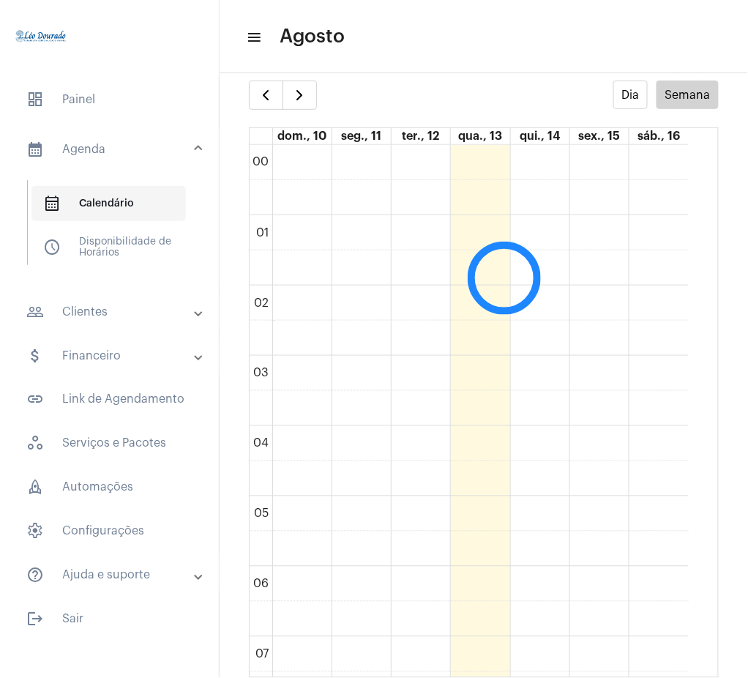
scroll to position [422, 0]
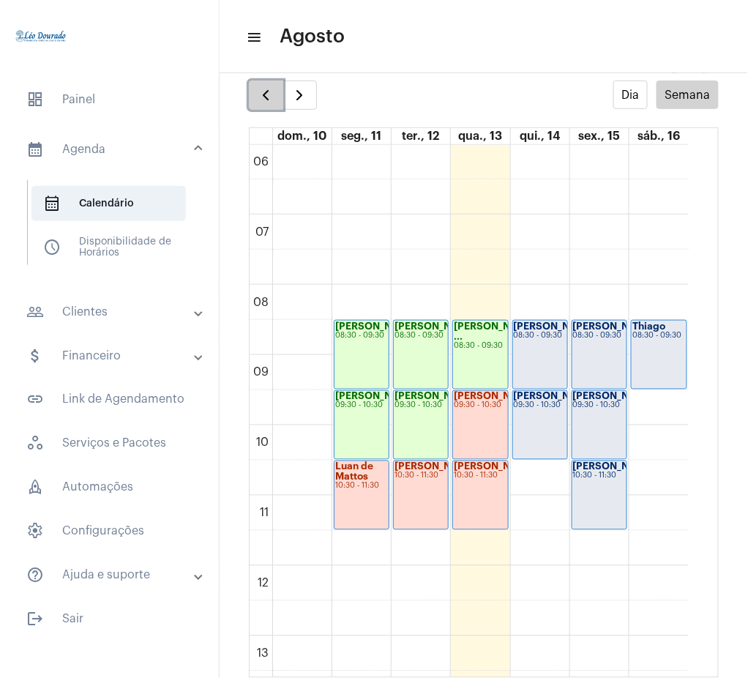
click at [264, 94] on span "button" at bounding box center [266, 95] width 18 height 18
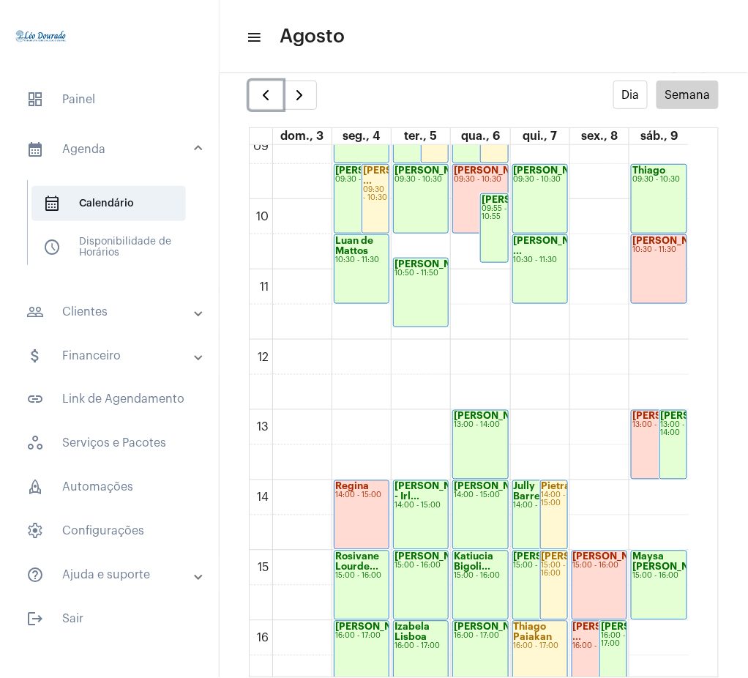
scroll to position [651, 0]
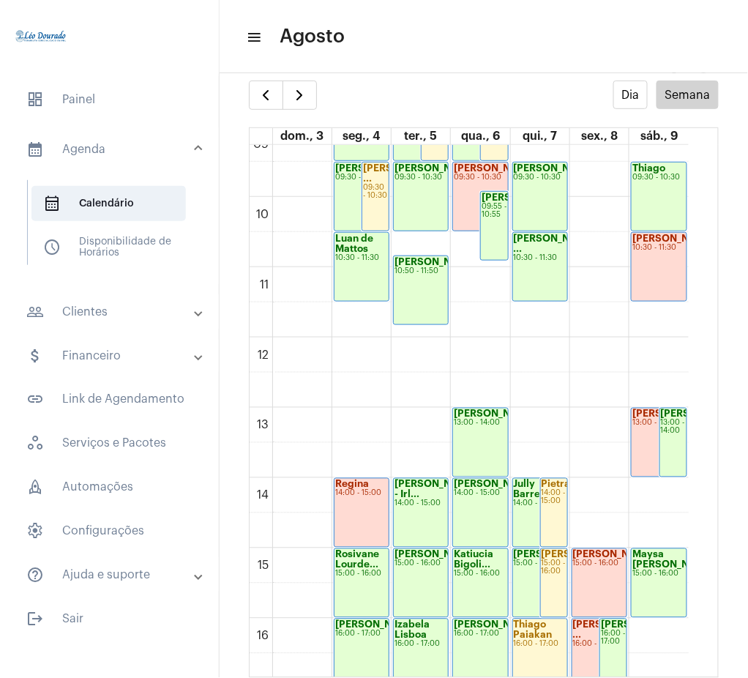
click at [112, 323] on mat-expansion-panel-header "people_outline Clientes" at bounding box center [114, 311] width 210 height 35
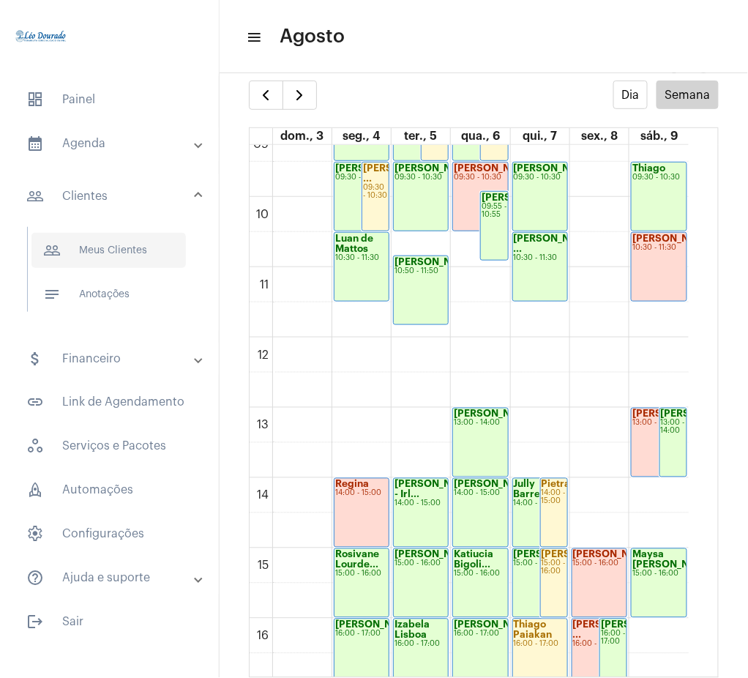
click at [100, 252] on span "people_outline Meus Clientes" at bounding box center [108, 250] width 154 height 35
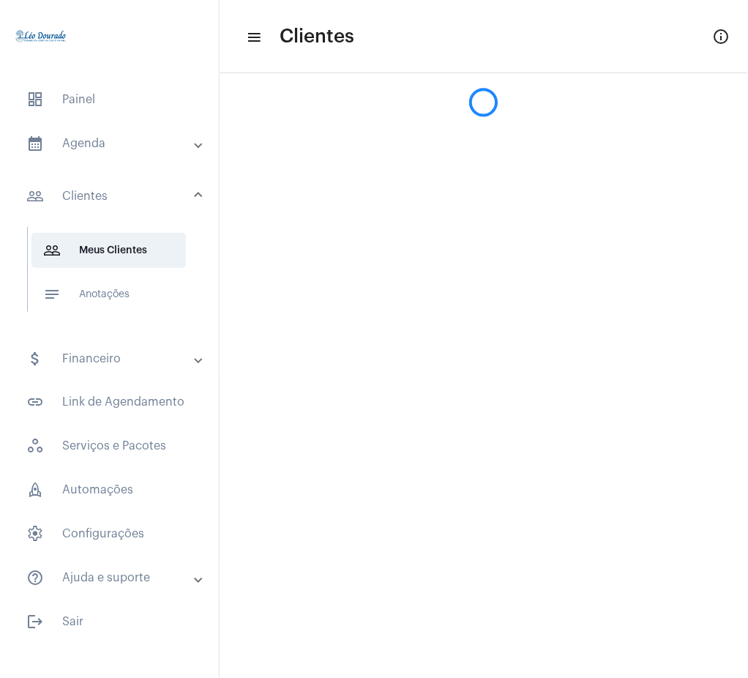
click at [466, 102] on div at bounding box center [484, 95] width 528 height 44
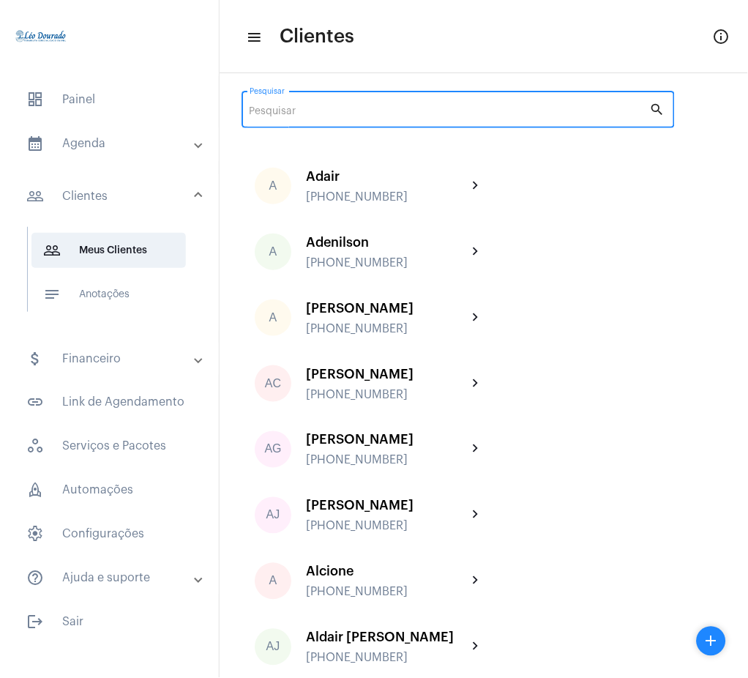
click at [483, 113] on input "Pesquisar" at bounding box center [450, 112] width 400 height 12
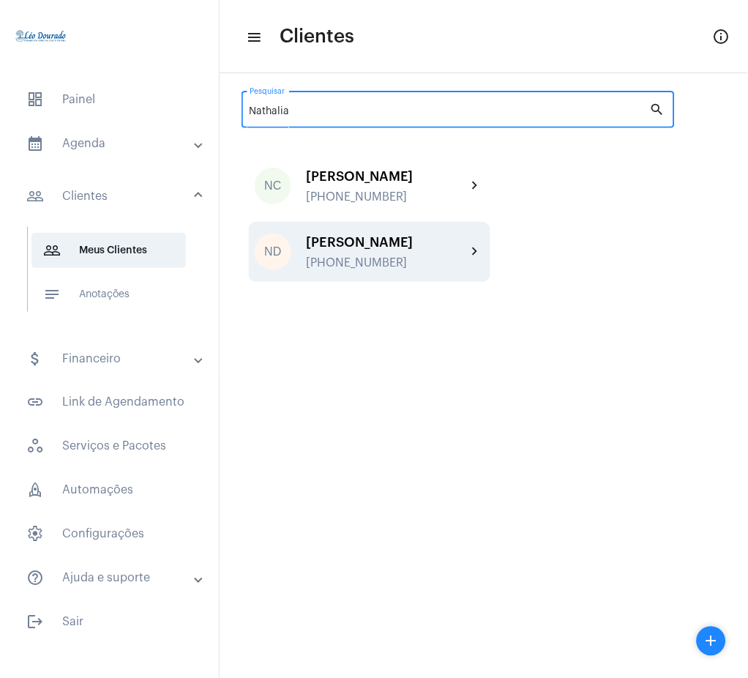
type input "Nathalia"
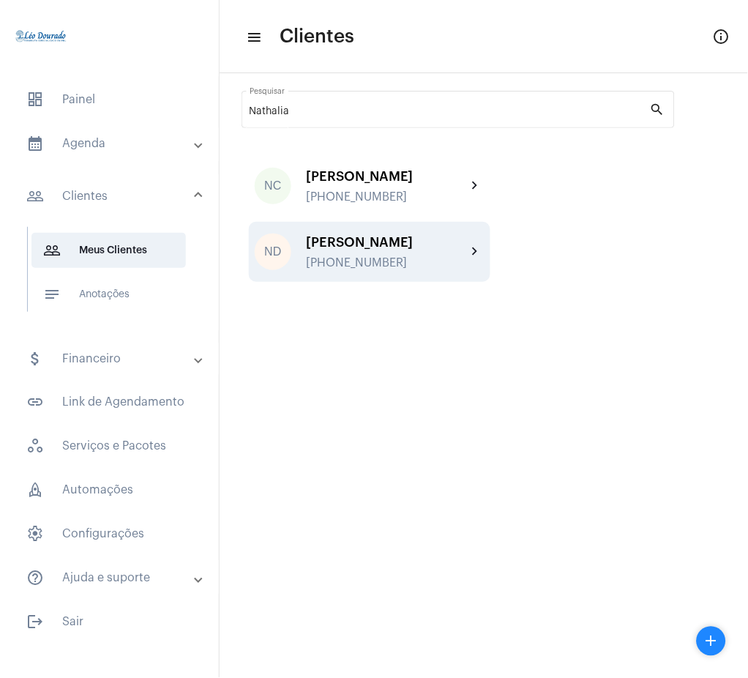
click at [462, 250] on div "[PERSON_NAME]" at bounding box center [386, 242] width 161 height 15
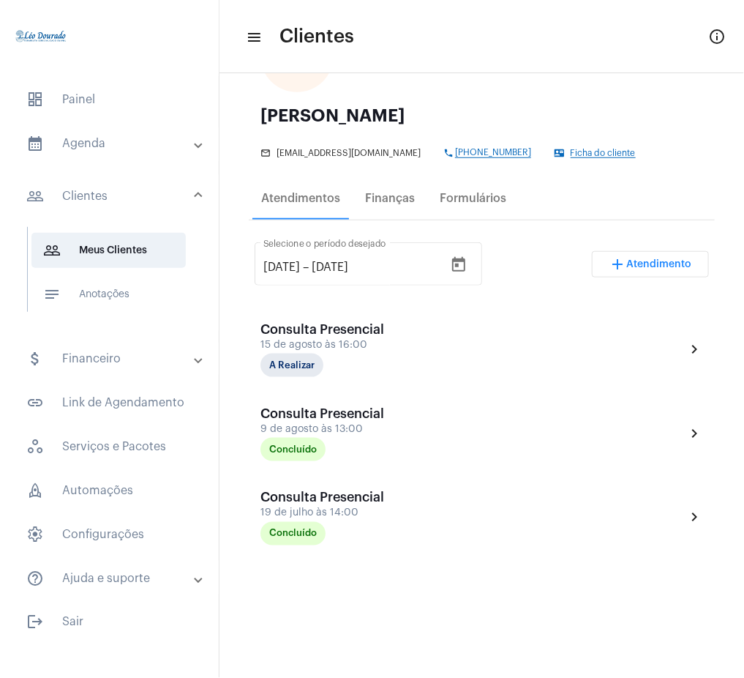
scroll to position [4, 0]
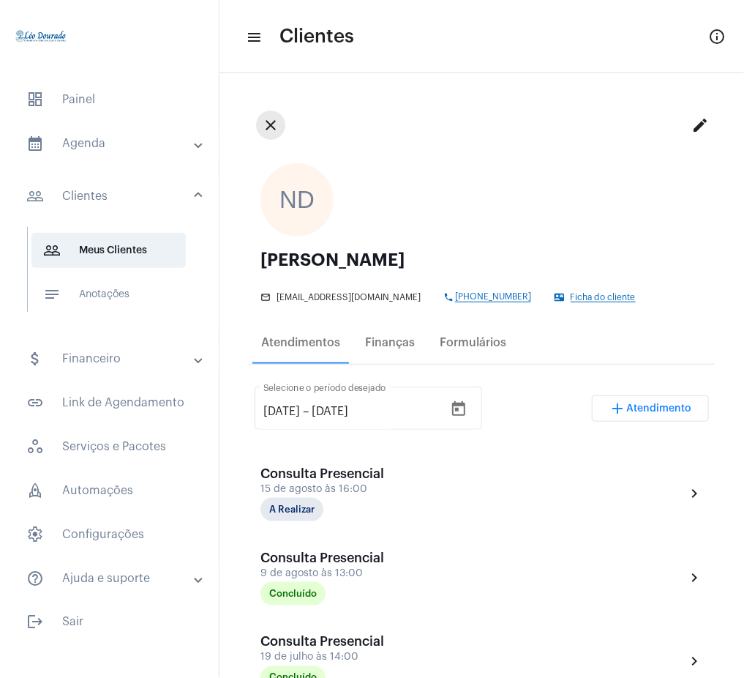
click at [268, 115] on button "close" at bounding box center [270, 125] width 29 height 29
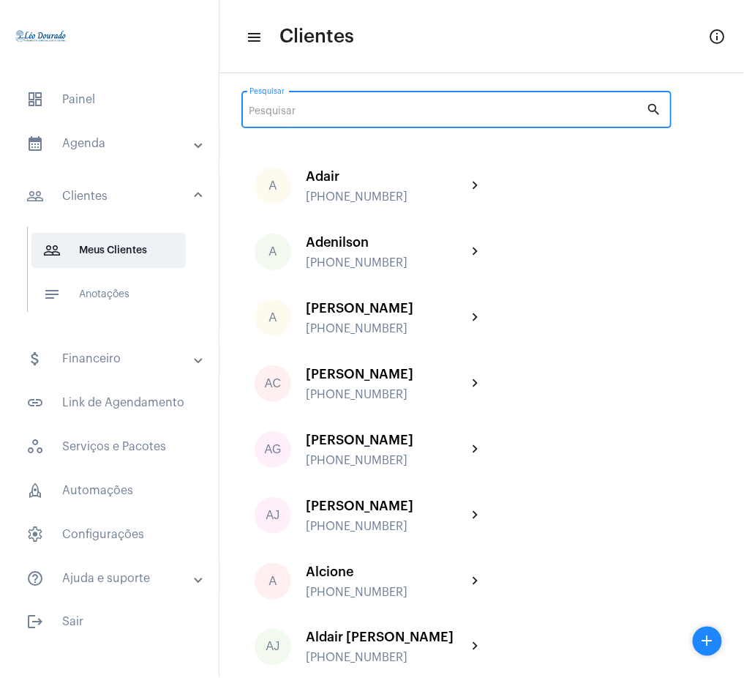
click at [455, 113] on input "Pesquisar" at bounding box center [448, 112] width 397 height 12
type input "i"
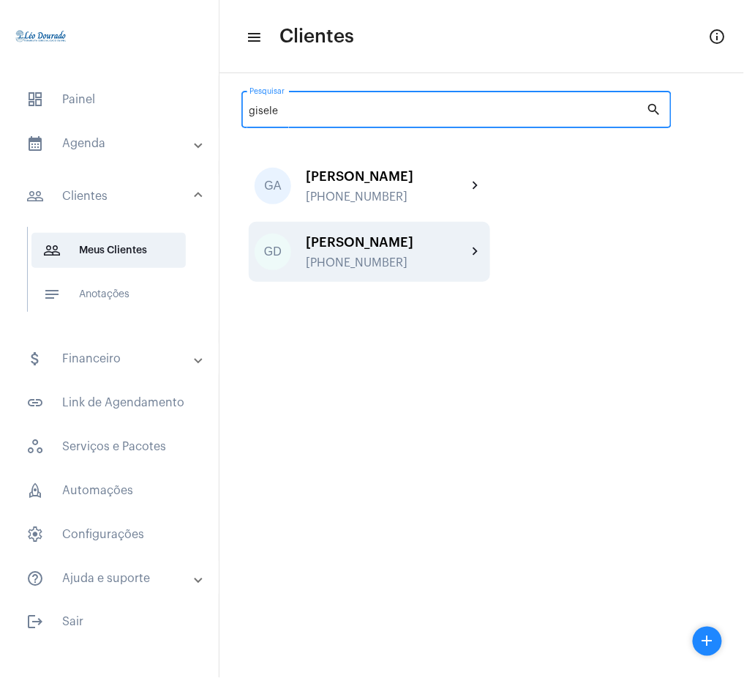
type input "gisele"
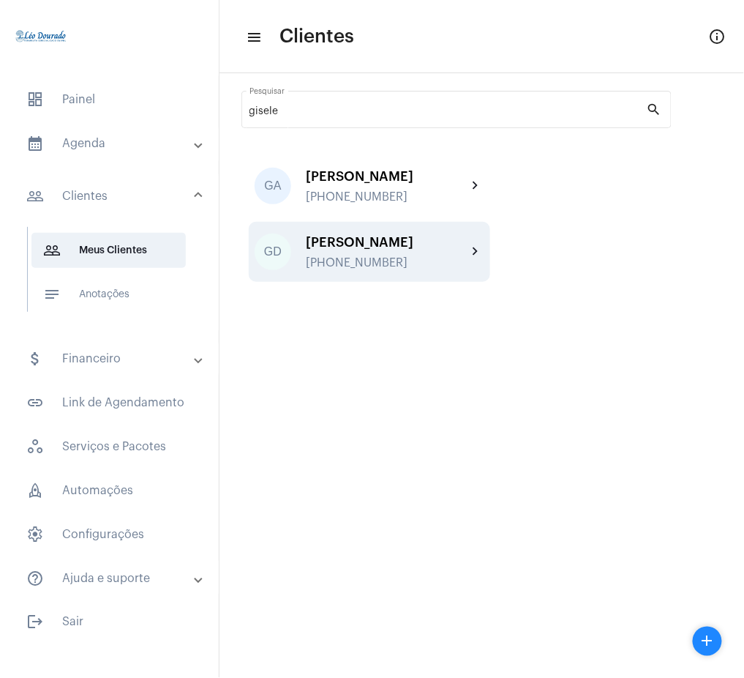
click at [454, 242] on div "[PERSON_NAME]" at bounding box center [386, 242] width 161 height 15
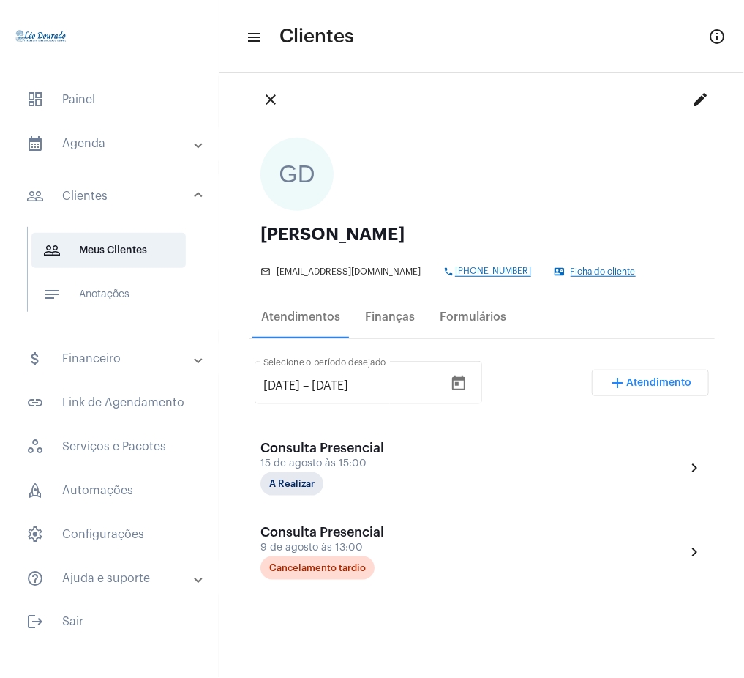
scroll to position [13, 0]
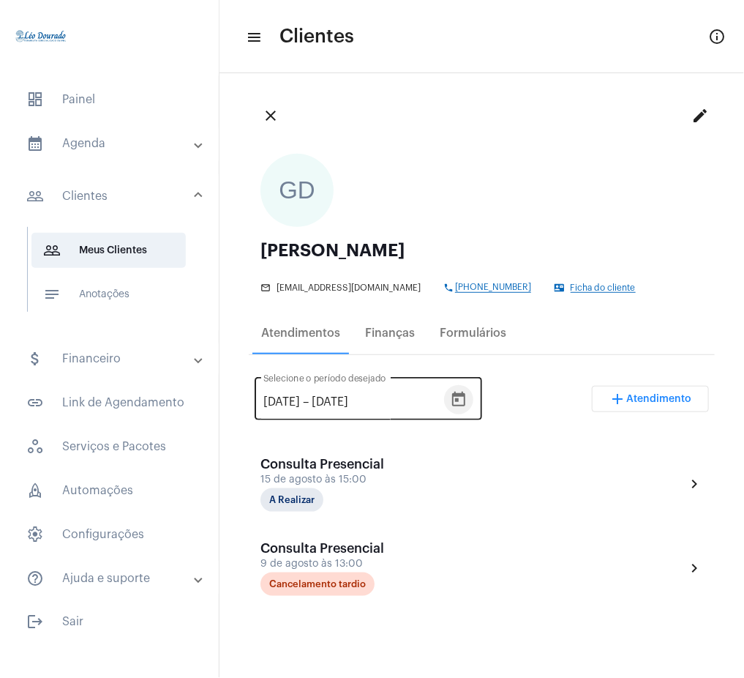
click at [468, 397] on icon "Open calendar" at bounding box center [459, 400] width 18 height 18
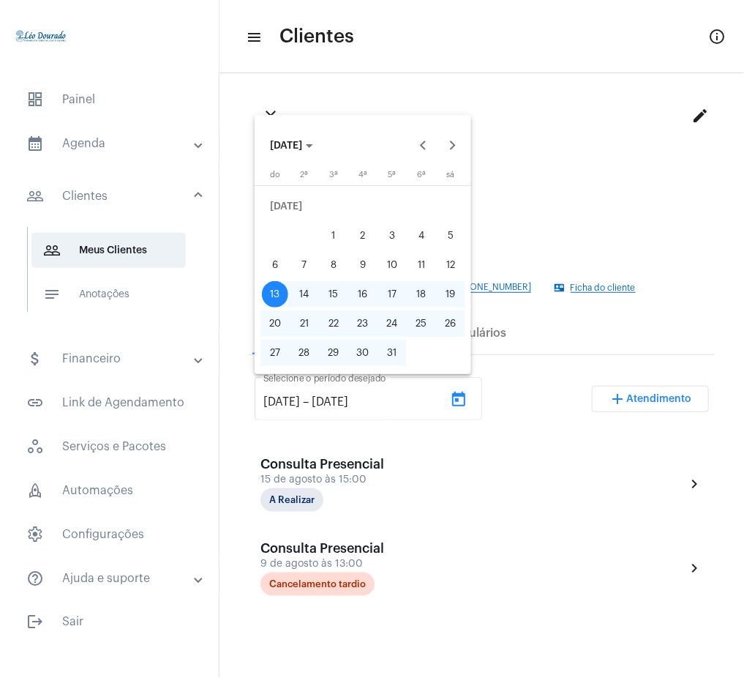
click at [546, 179] on div at bounding box center [372, 339] width 744 height 678
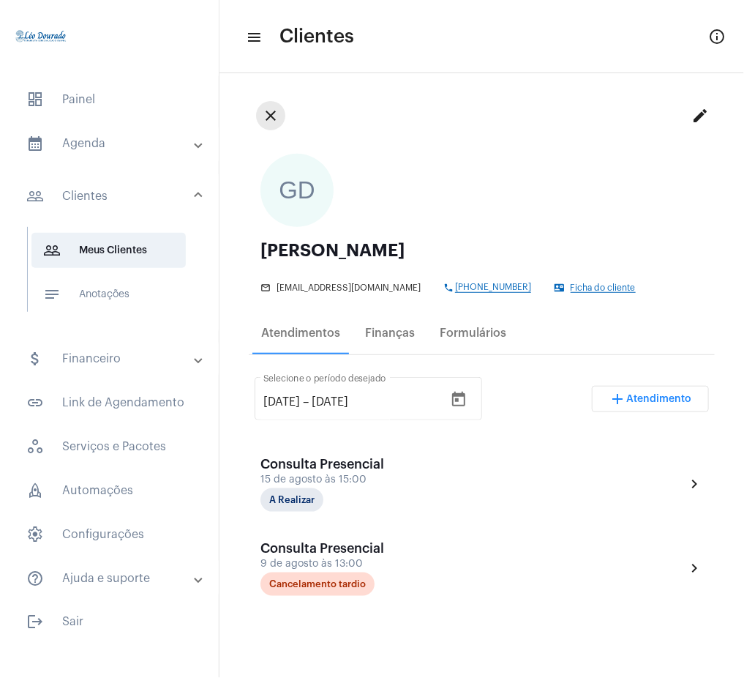
click at [270, 122] on mat-icon "close" at bounding box center [271, 116] width 18 height 18
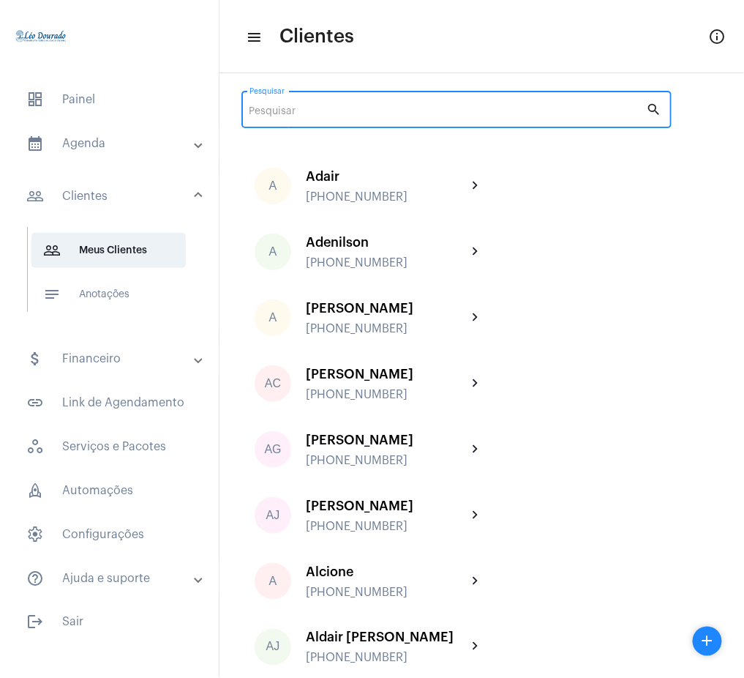
click at [414, 116] on input "Pesquisar" at bounding box center [448, 112] width 397 height 12
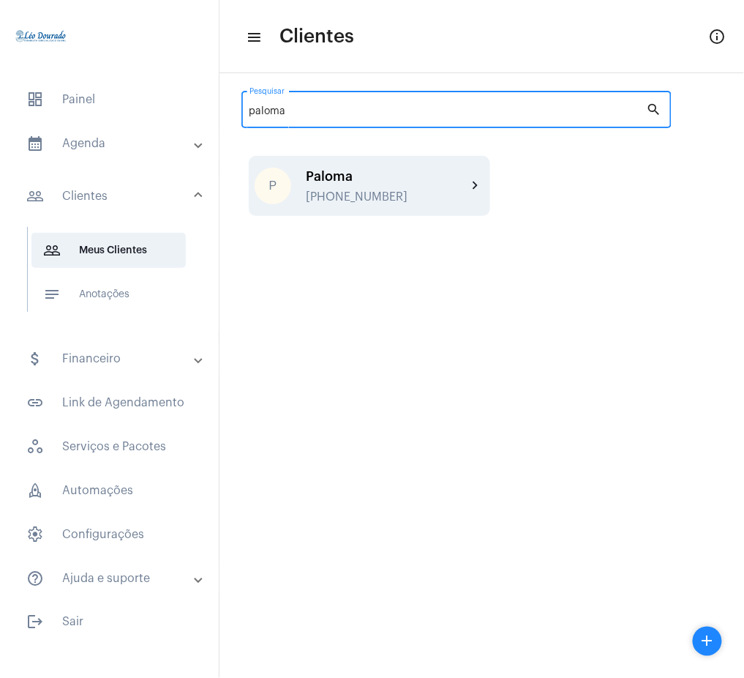
type input "paloma"
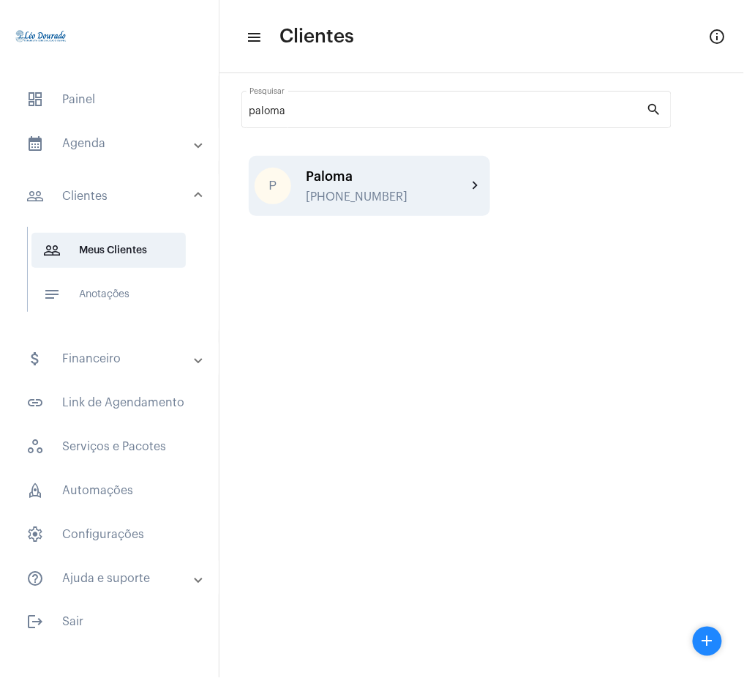
click at [470, 187] on mat-icon "chevron_right" at bounding box center [476, 186] width 18 height 18
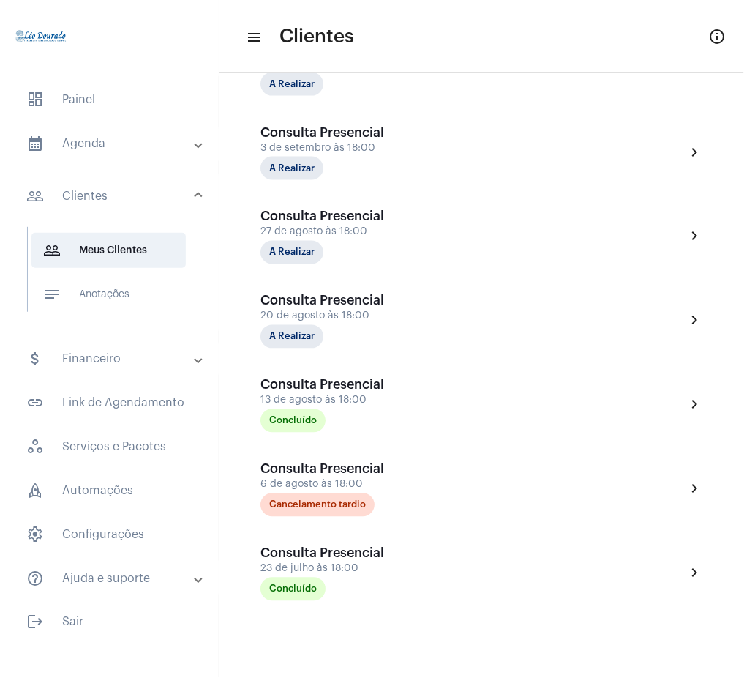
scroll to position [426, 0]
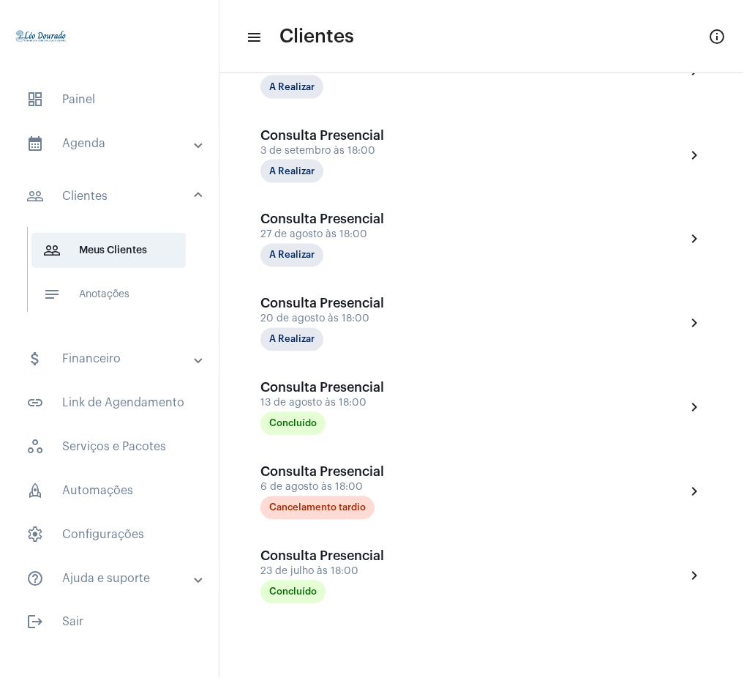
click at [135, 127] on mat-expansion-panel-header "calendar_month_outlined Agenda" at bounding box center [114, 143] width 210 height 35
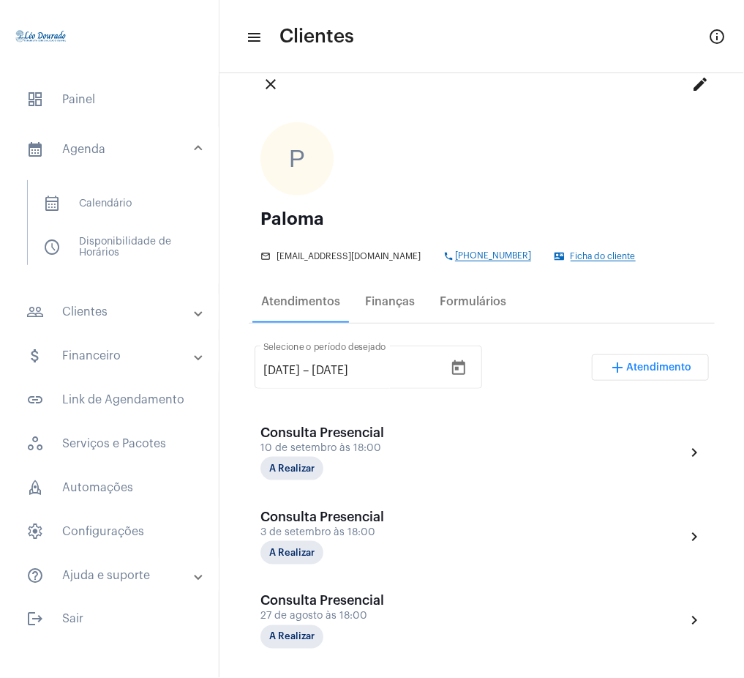
scroll to position [22, 0]
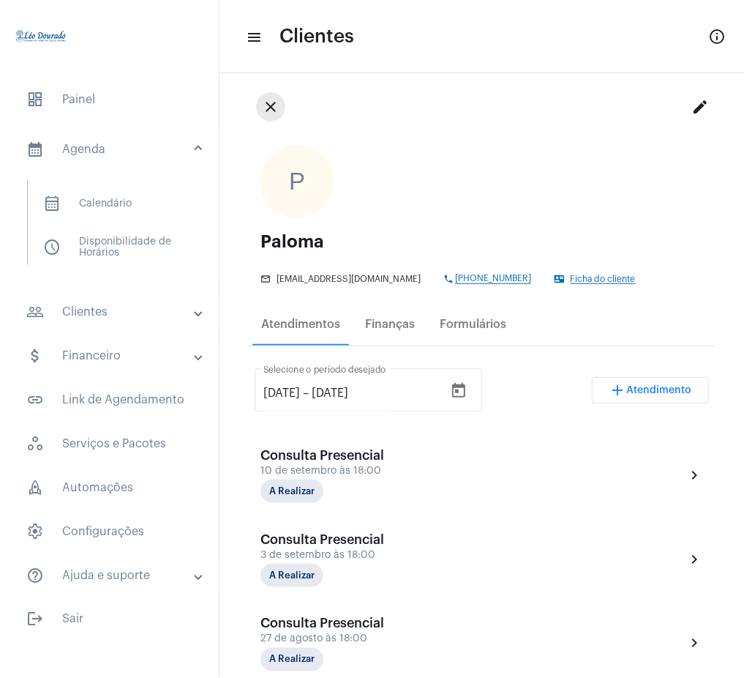
click at [259, 102] on button "close" at bounding box center [270, 106] width 29 height 29
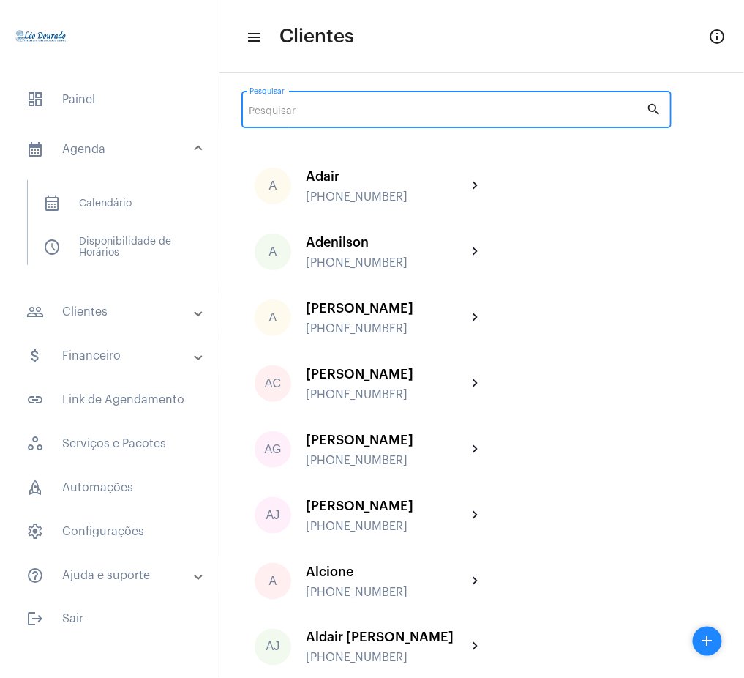
click at [352, 107] on input "Pesquisar" at bounding box center [448, 112] width 397 height 12
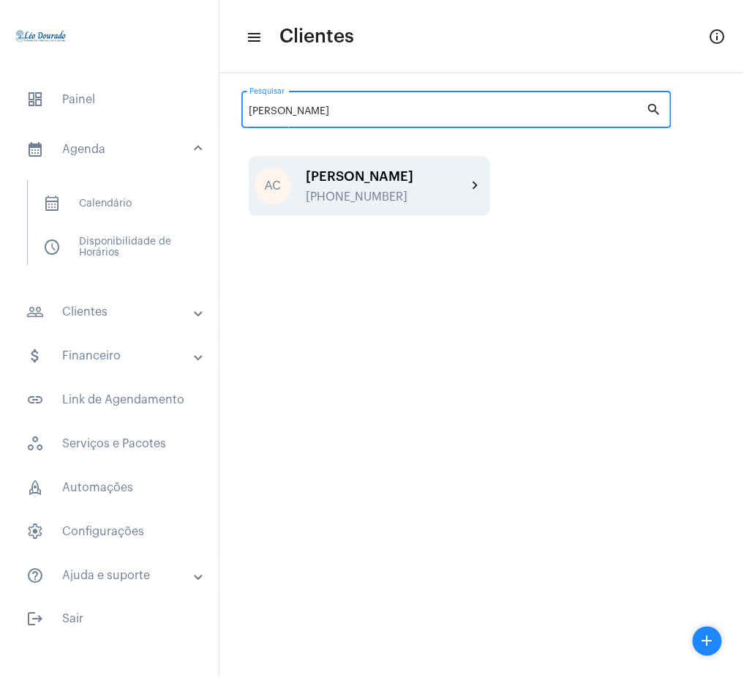
type input "[PERSON_NAME]"
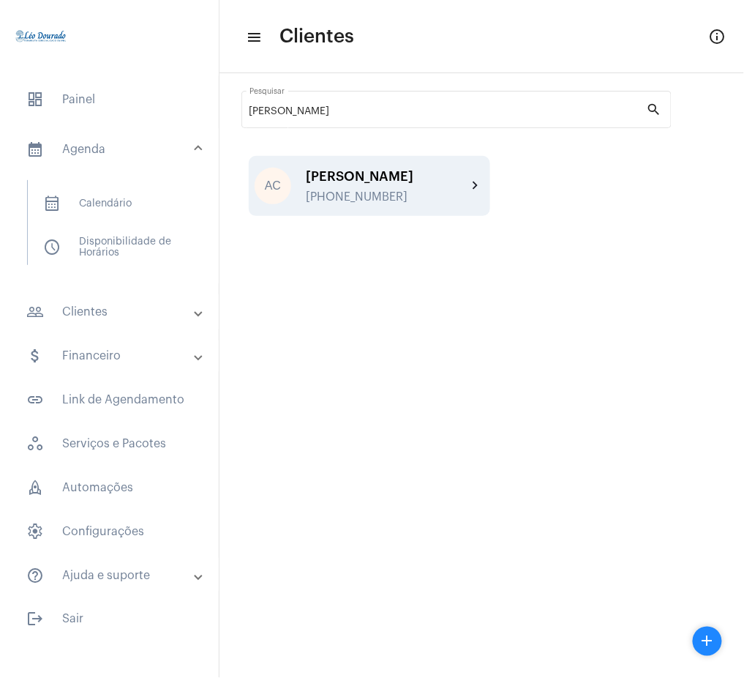
click at [476, 188] on mat-icon "chevron_right" at bounding box center [476, 186] width 18 height 18
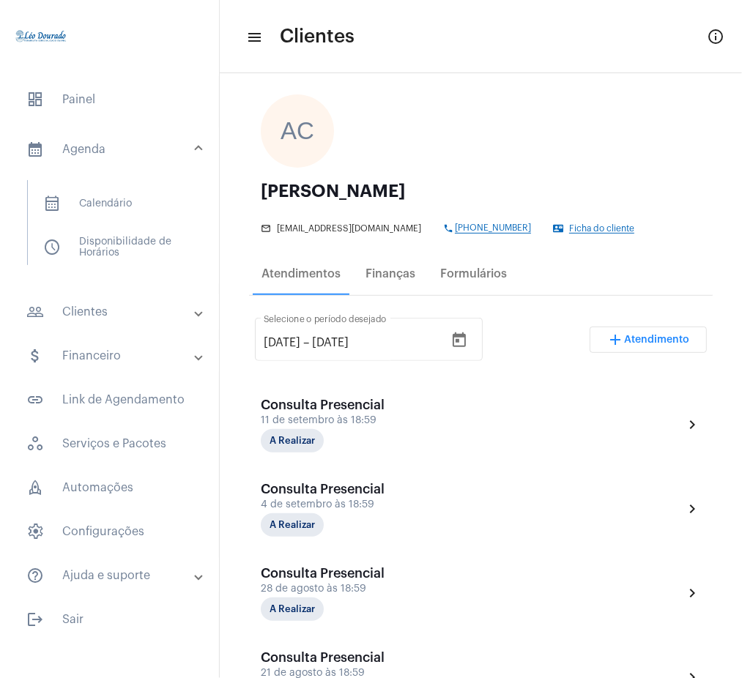
scroll to position [36, 0]
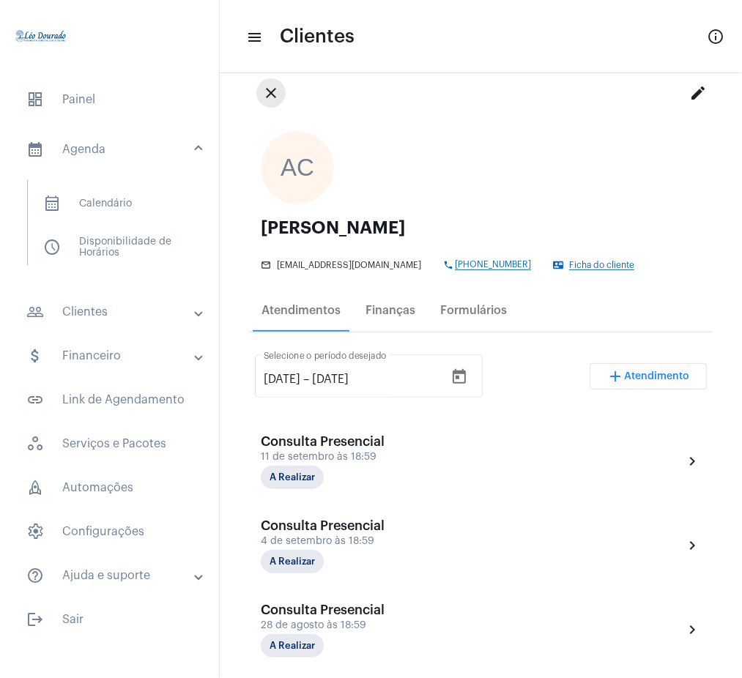
click at [275, 89] on mat-icon "close" at bounding box center [271, 93] width 18 height 18
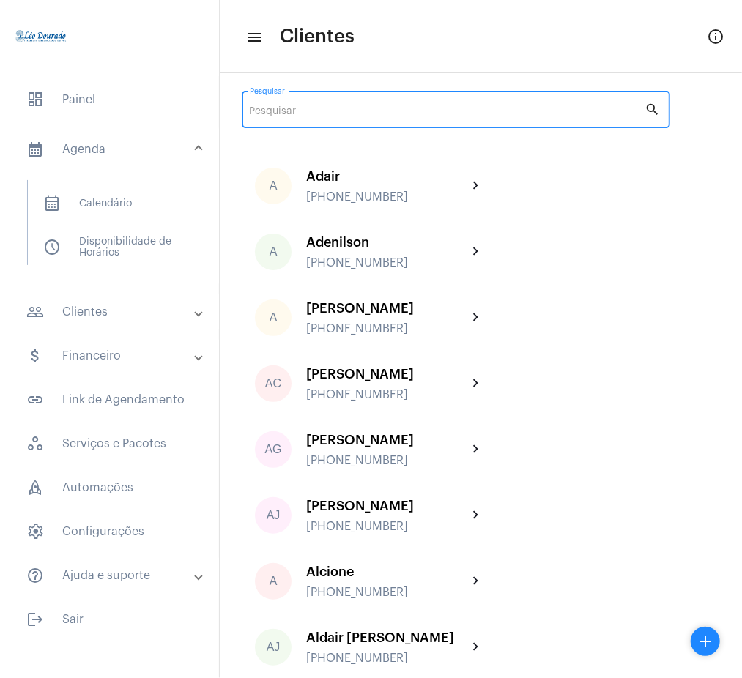
click at [566, 113] on input "Pesquisar" at bounding box center [447, 112] width 395 height 12
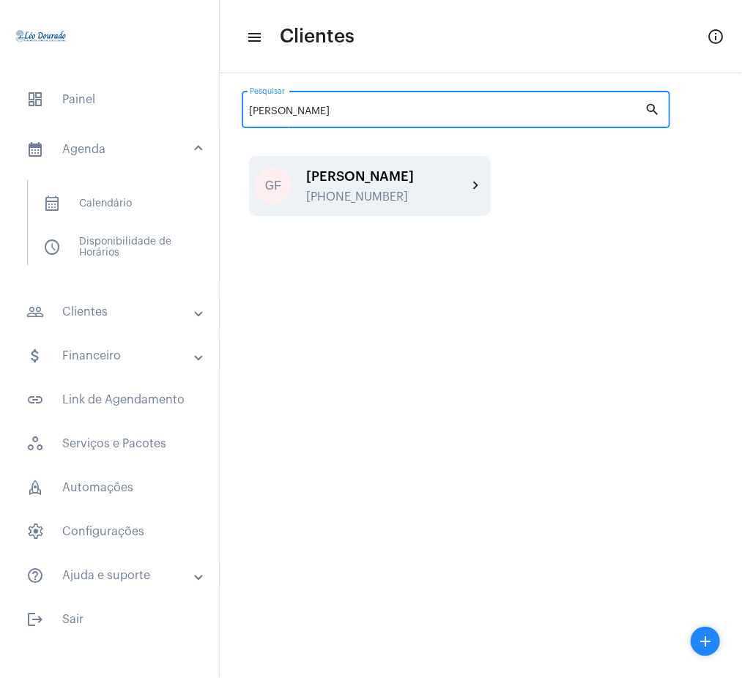
type input "[PERSON_NAME]"
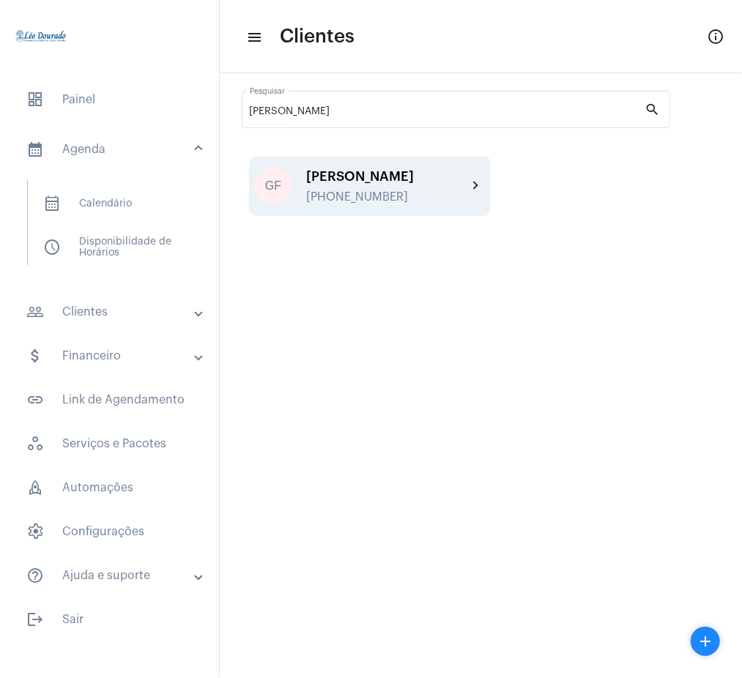
click at [471, 183] on mat-icon "chevron_right" at bounding box center [476, 186] width 18 height 18
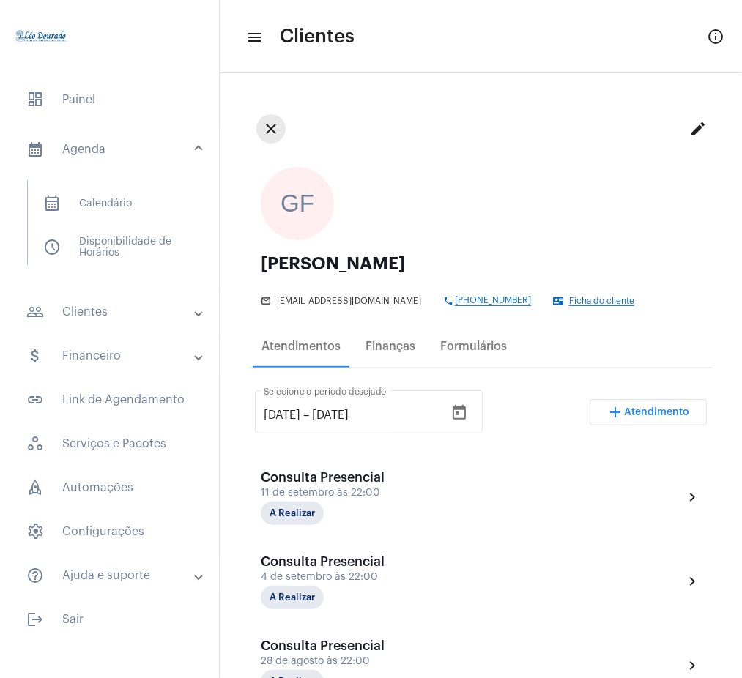
click at [260, 124] on button "close" at bounding box center [270, 128] width 29 height 29
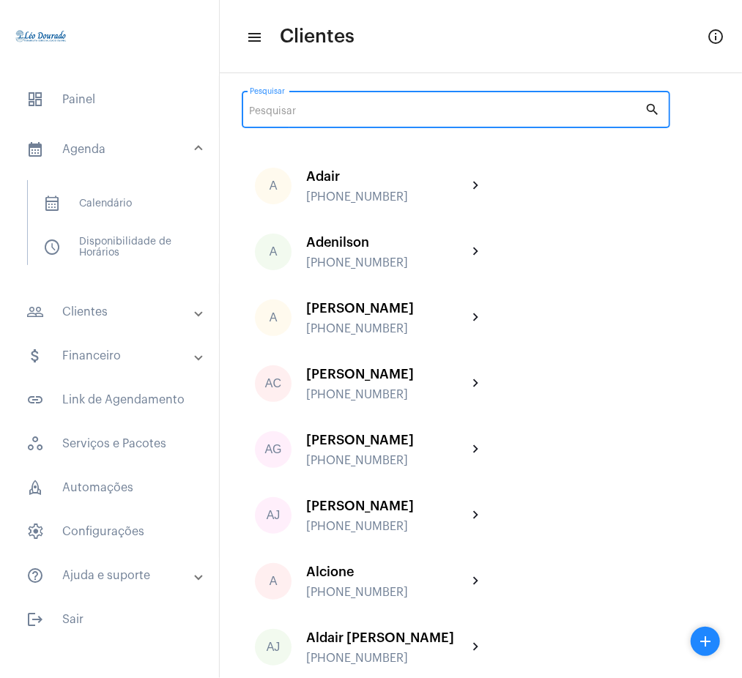
click at [505, 116] on input "Pesquisar" at bounding box center [447, 112] width 395 height 12
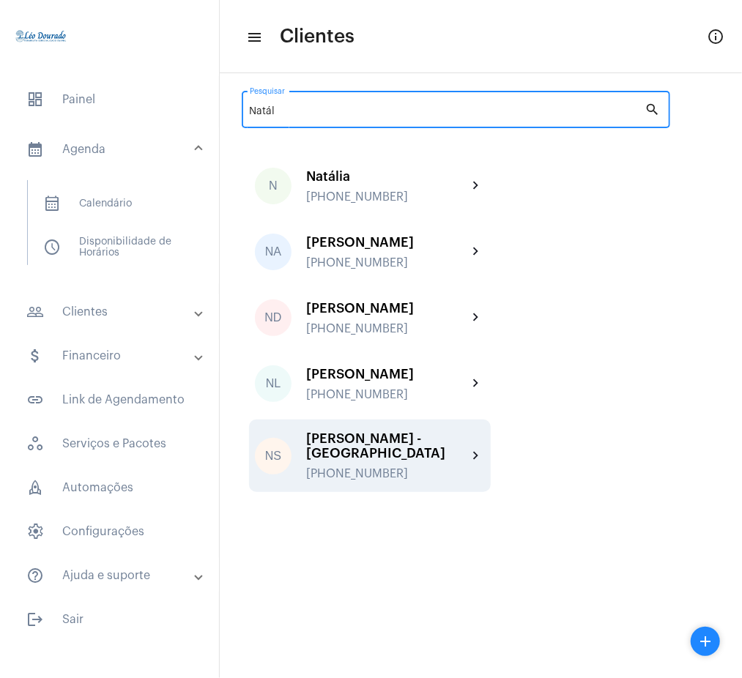
type input "Natál"
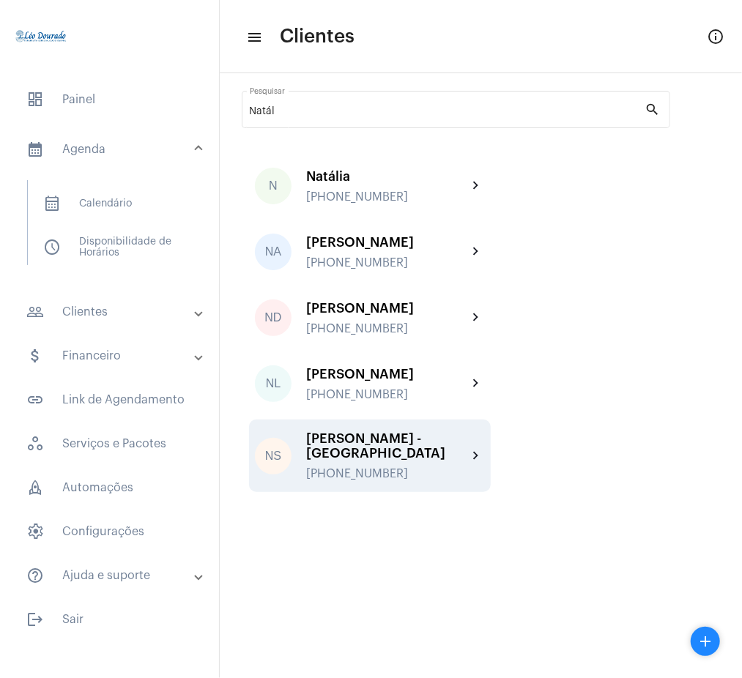
click at [422, 447] on div "[PERSON_NAME] - [GEOGRAPHIC_DATA]" at bounding box center [386, 445] width 161 height 29
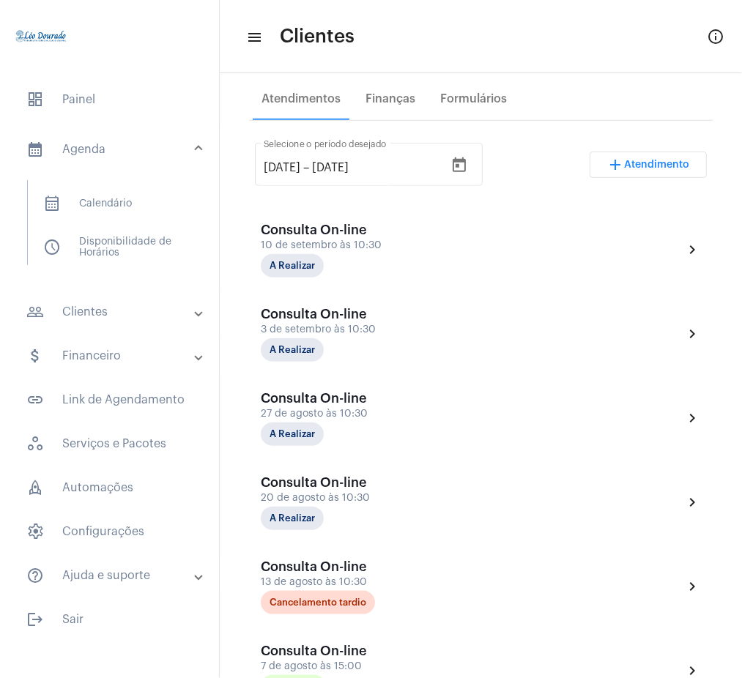
scroll to position [249, 0]
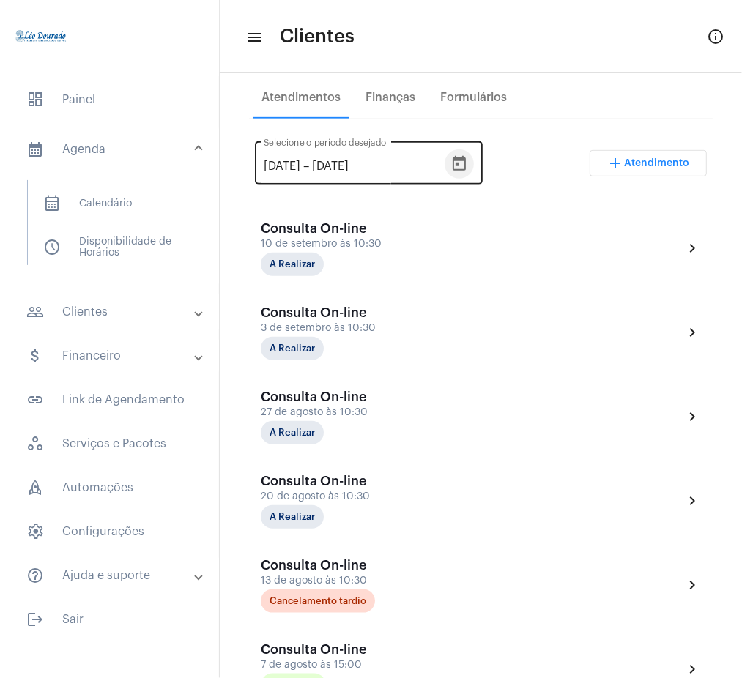
click at [468, 164] on icon "Open calendar" at bounding box center [459, 164] width 18 height 18
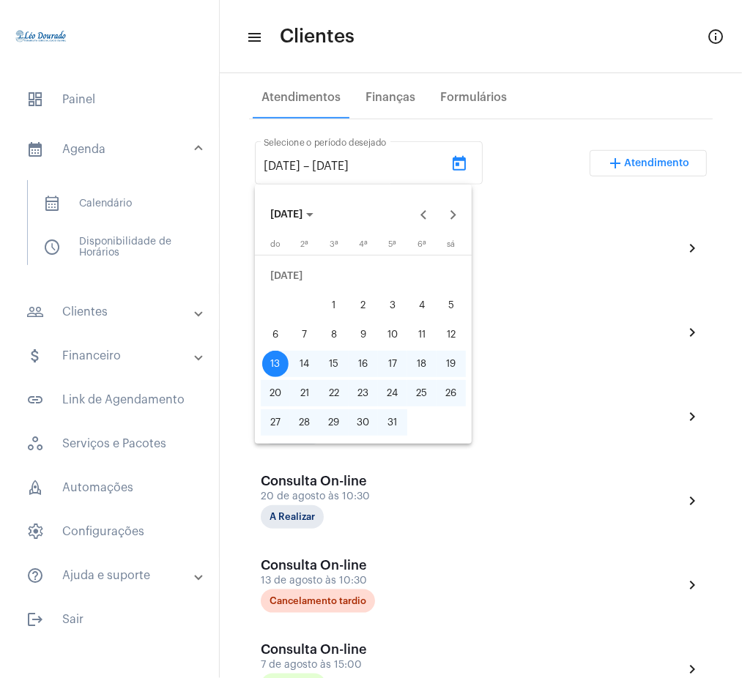
click at [532, 147] on div at bounding box center [371, 339] width 742 height 678
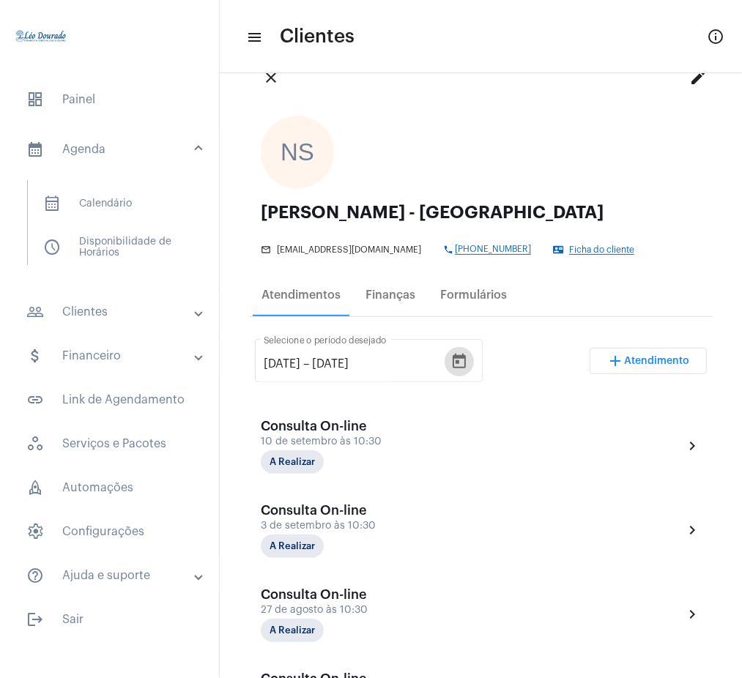
scroll to position [0, 0]
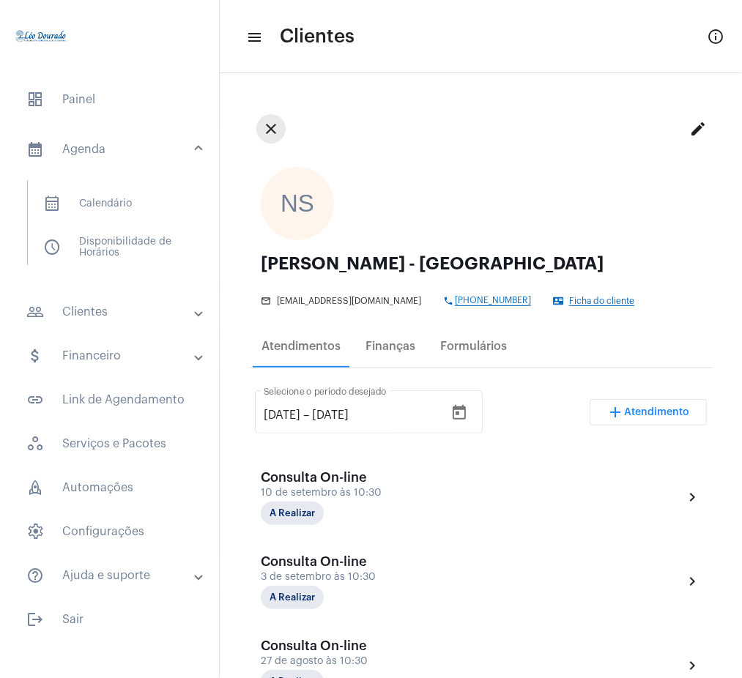
click at [272, 130] on mat-icon "close" at bounding box center [271, 129] width 18 height 18
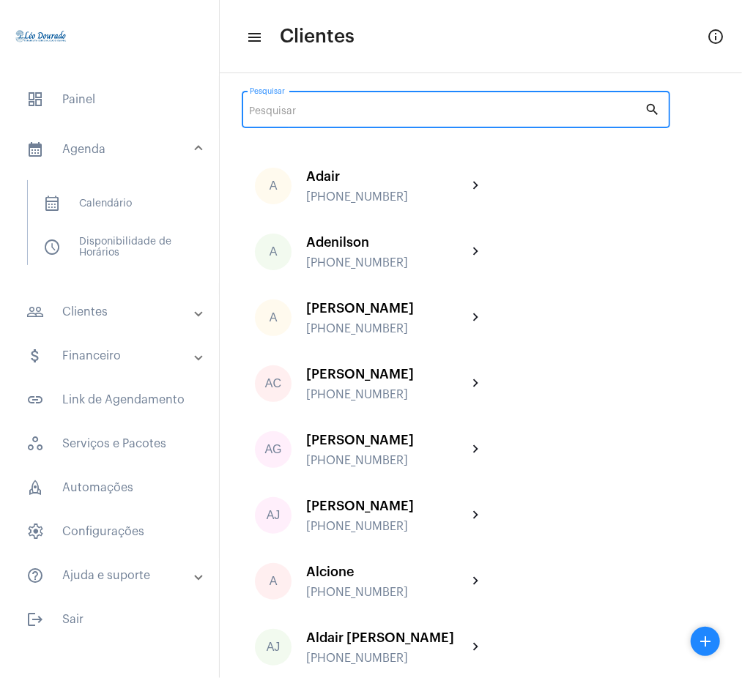
click at [468, 114] on input "Pesquisar" at bounding box center [447, 112] width 395 height 12
click at [545, 115] on input "Pesquisar" at bounding box center [447, 112] width 395 height 12
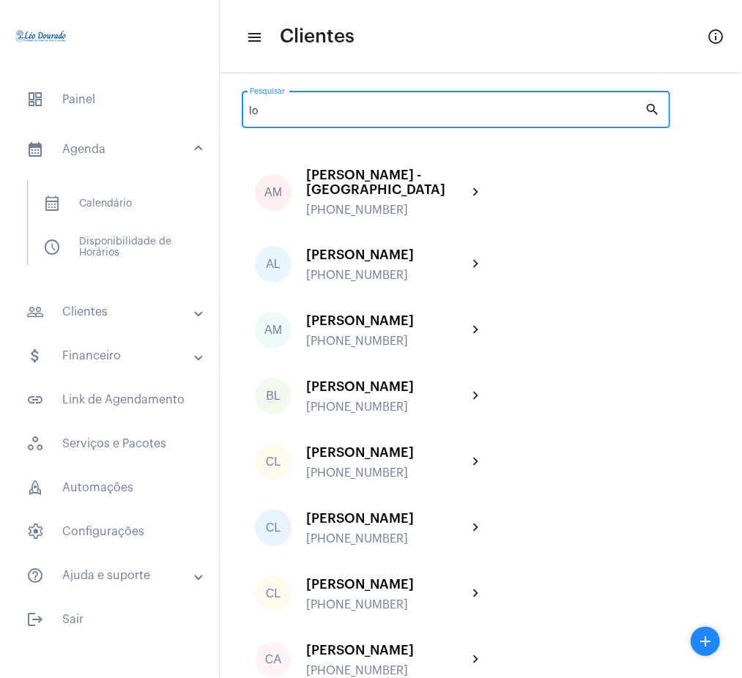
type input "l"
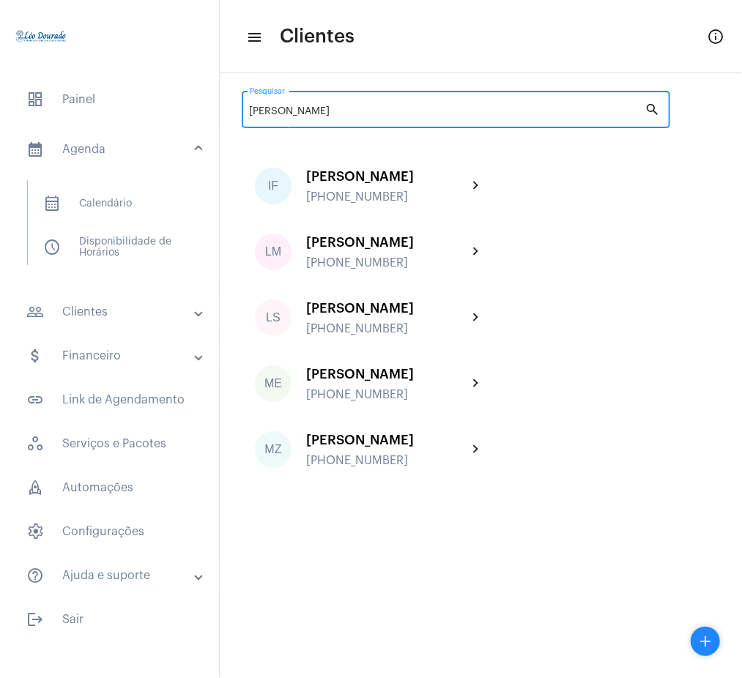
click at [289, 112] on input "[PERSON_NAME]" at bounding box center [447, 112] width 395 height 12
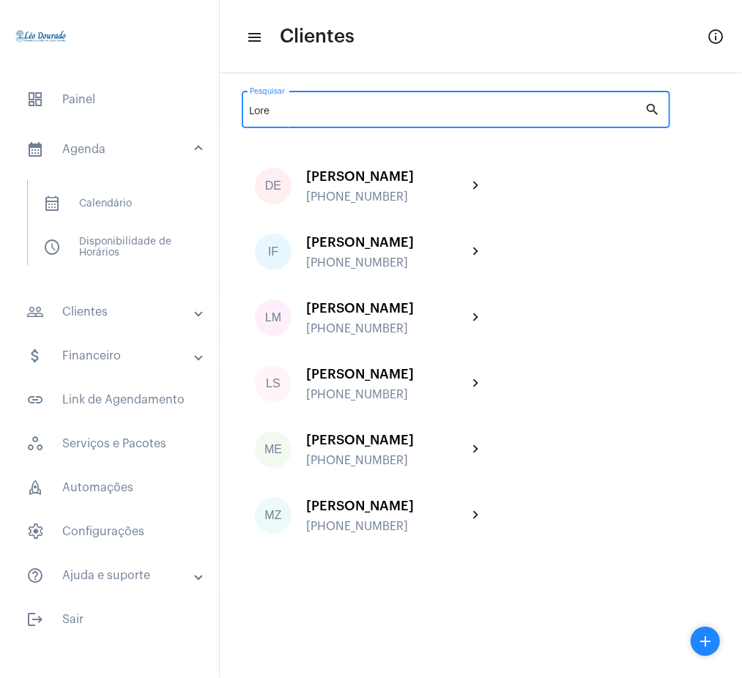
click at [284, 112] on input "Lore" at bounding box center [447, 112] width 395 height 12
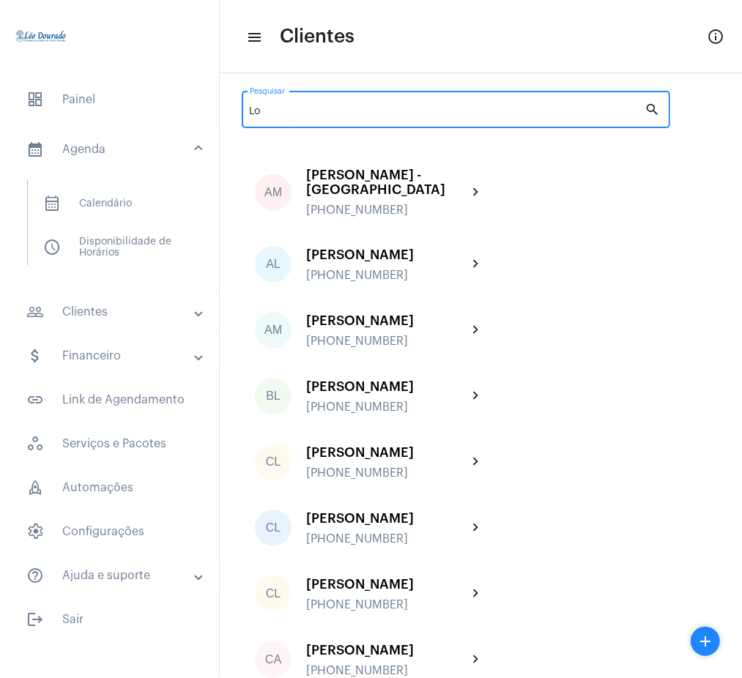
type input "L"
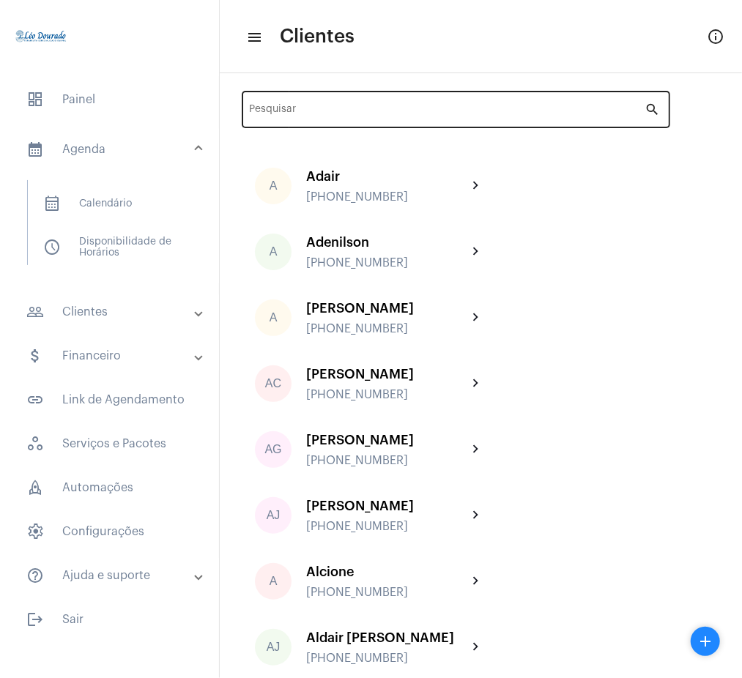
click at [447, 109] on input "Pesquisar" at bounding box center [447, 112] width 395 height 12
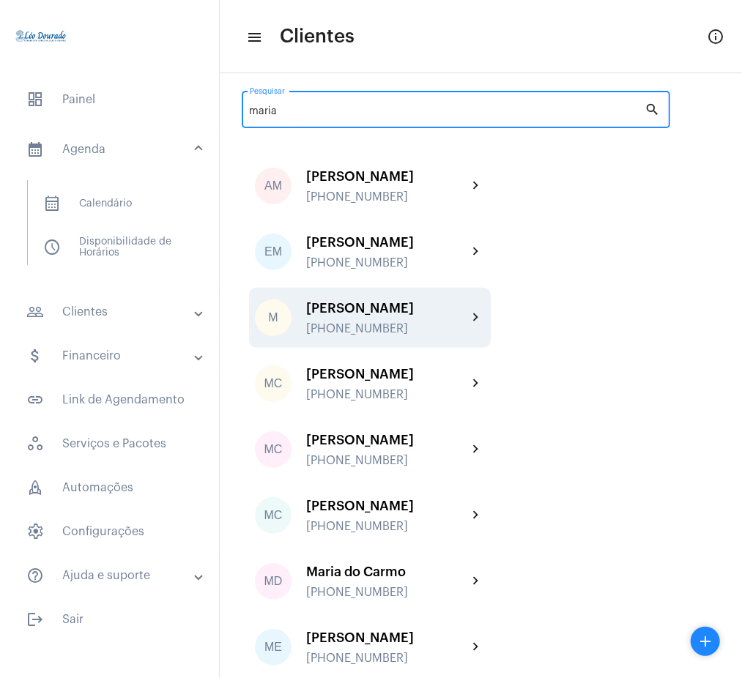
type input "maria"
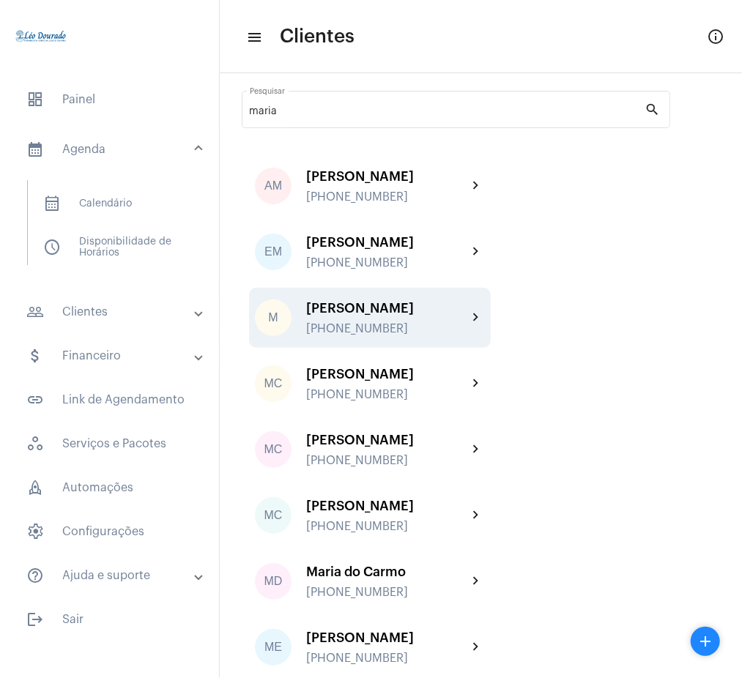
click at [466, 310] on div "[PERSON_NAME] [PHONE_NUMBER] chevron_right" at bounding box center [370, 318] width 242 height 60
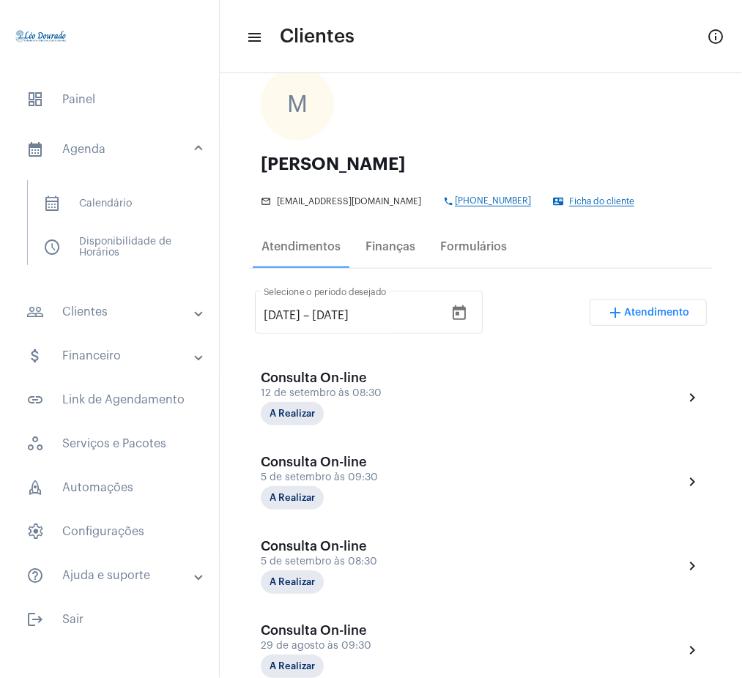
scroll to position [52, 0]
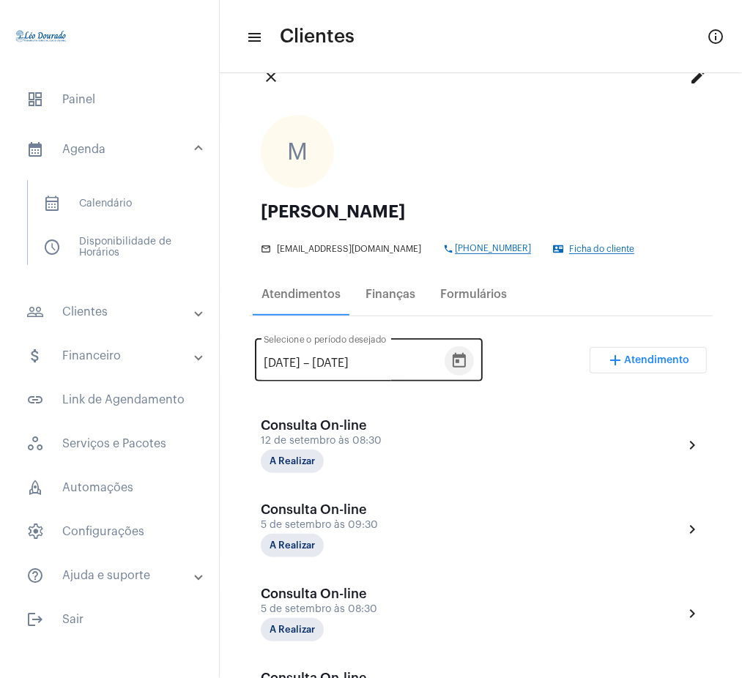
click at [466, 365] on icon "Open calendar" at bounding box center [458, 360] width 13 height 15
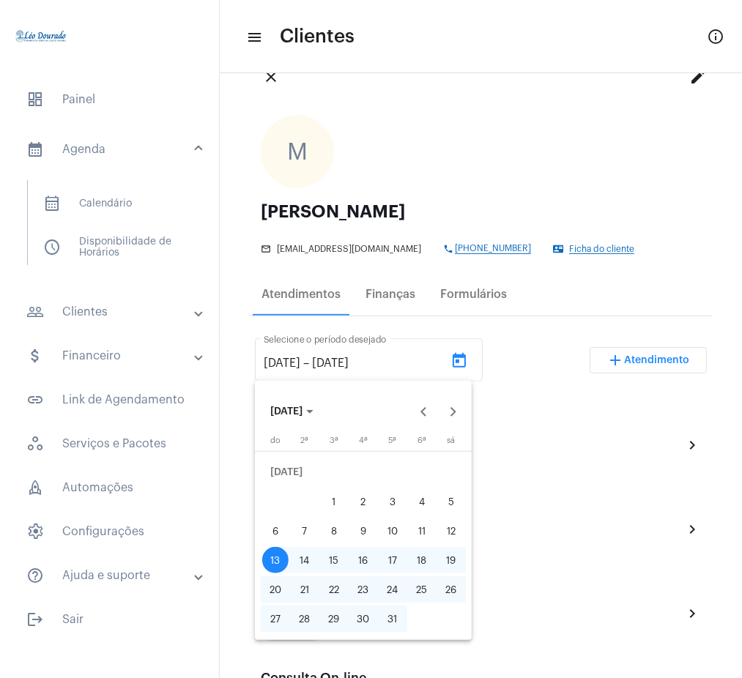
click at [325, 406] on button "[DATE]" at bounding box center [291, 411] width 67 height 29
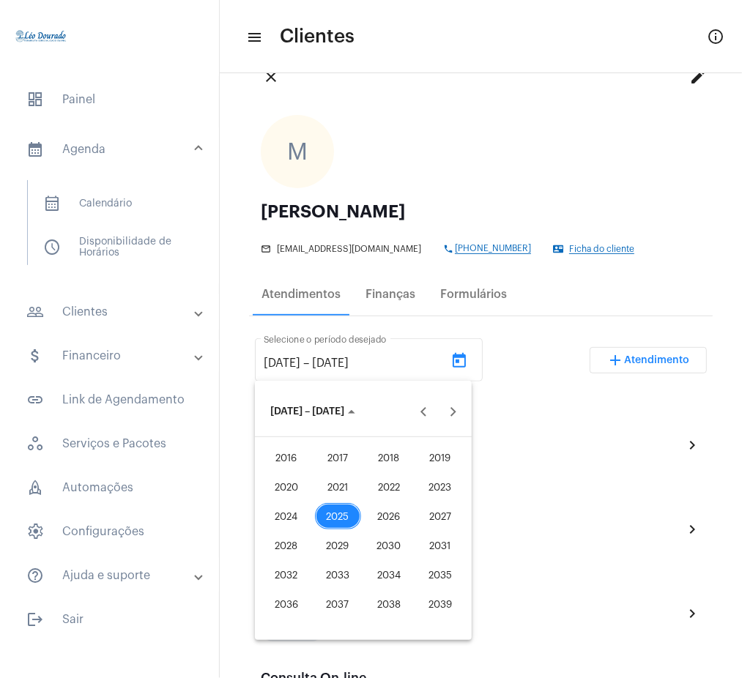
click at [329, 484] on div "2021" at bounding box center [338, 487] width 46 height 26
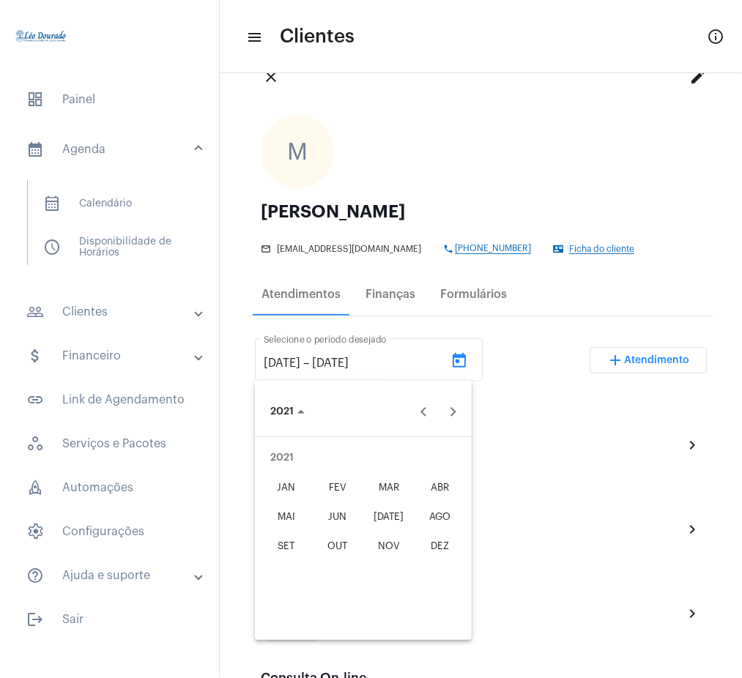
click at [288, 490] on div "JAN" at bounding box center [287, 487] width 46 height 26
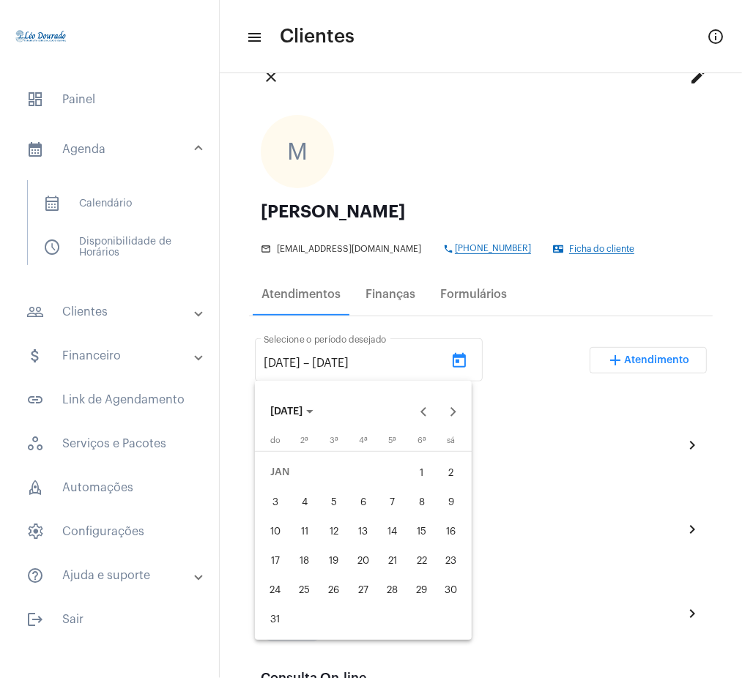
click at [425, 470] on div "1" at bounding box center [421, 472] width 26 height 26
type input "[DATE]"
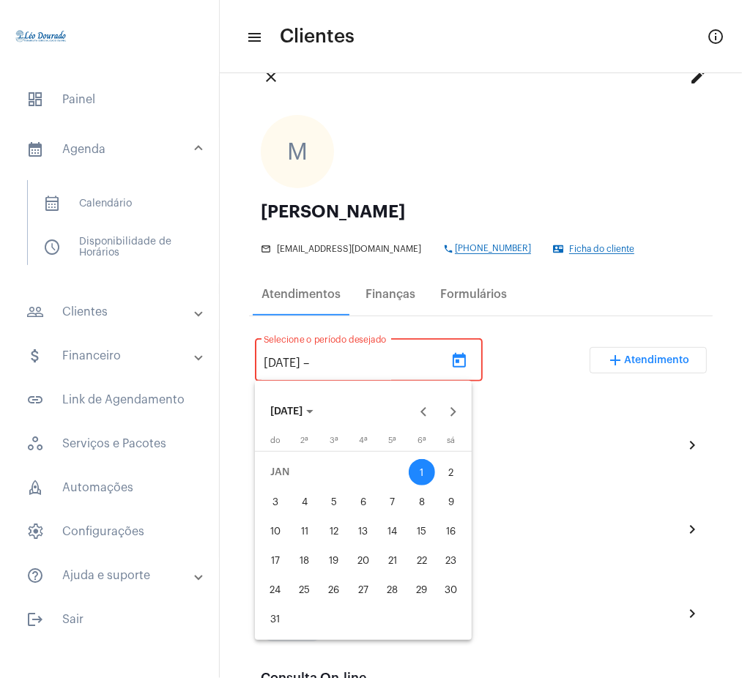
click at [302, 413] on span "[DATE]" at bounding box center [286, 412] width 32 height 10
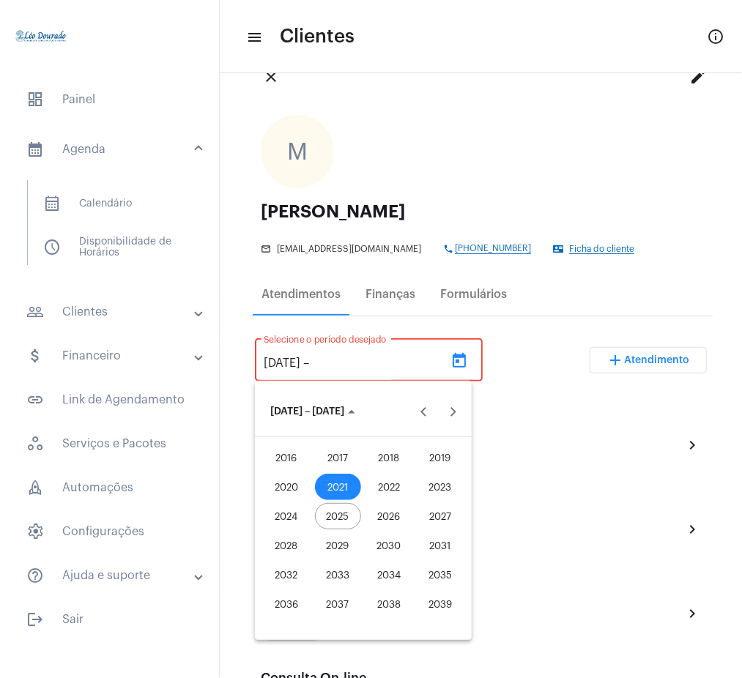
click at [343, 512] on div "2025" at bounding box center [338, 516] width 46 height 26
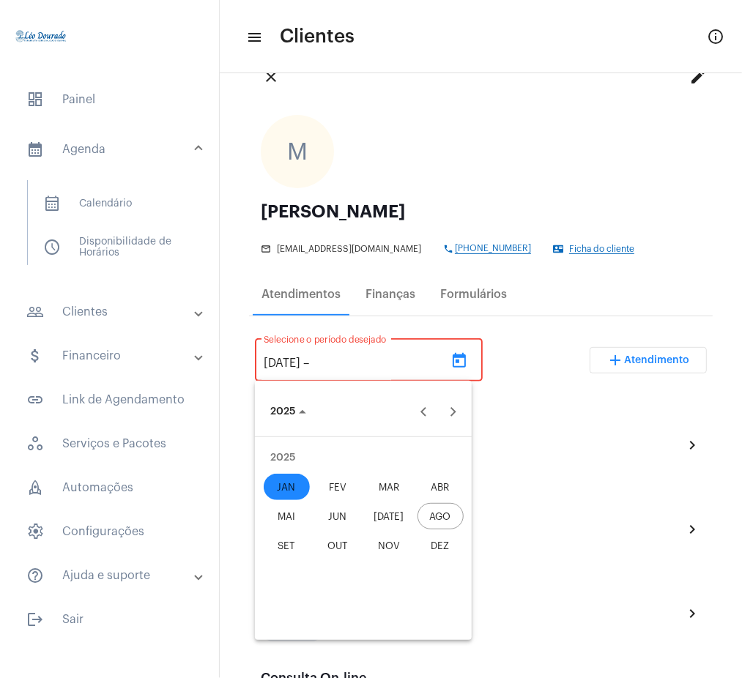
click at [277, 473] on button "JAN" at bounding box center [286, 486] width 51 height 29
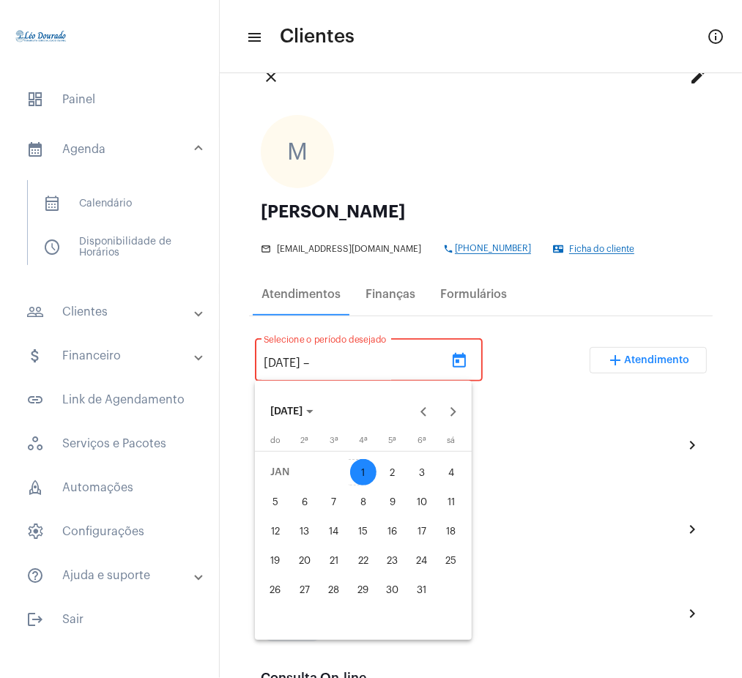
click at [360, 466] on div "1" at bounding box center [363, 472] width 26 height 26
type input "[DATE]"
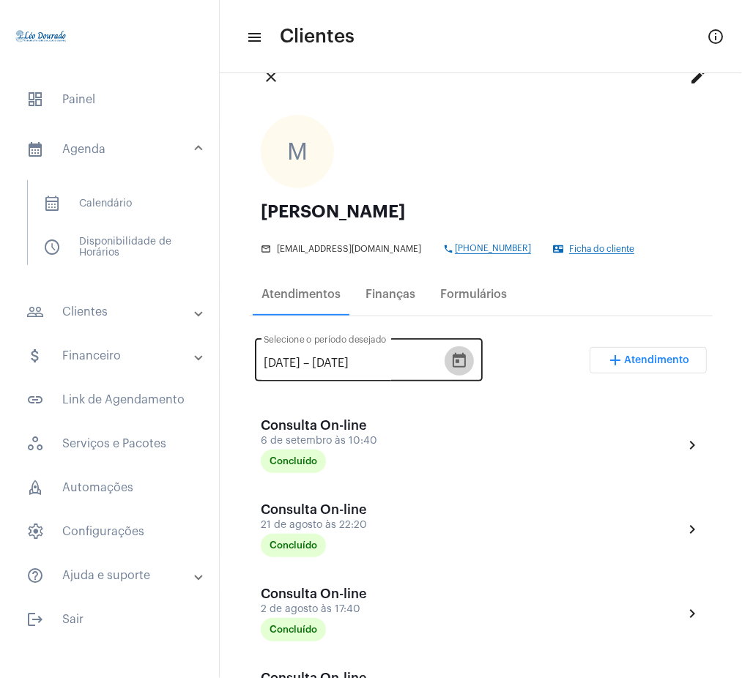
click at [468, 358] on icon "Open calendar" at bounding box center [459, 361] width 18 height 18
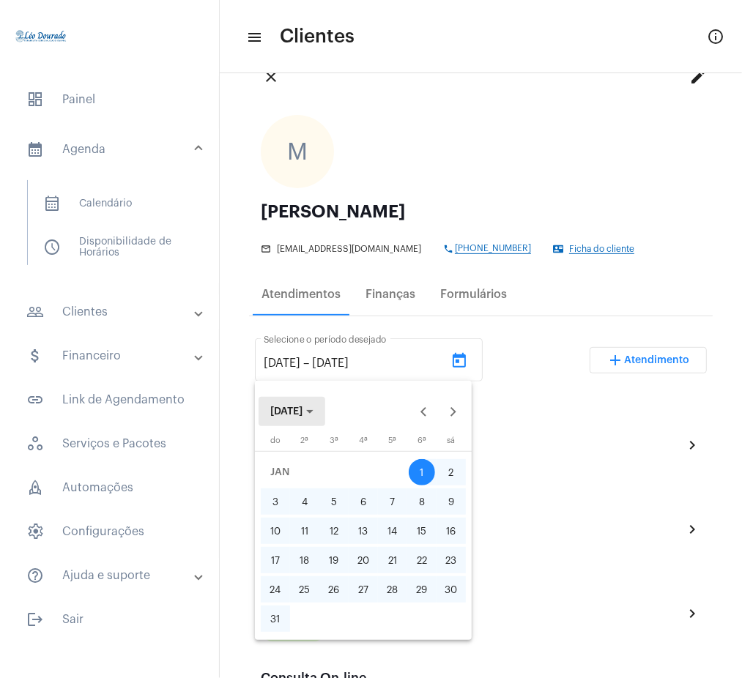
click at [313, 411] on polygon "Choose month and year" at bounding box center [309, 412] width 7 height 4
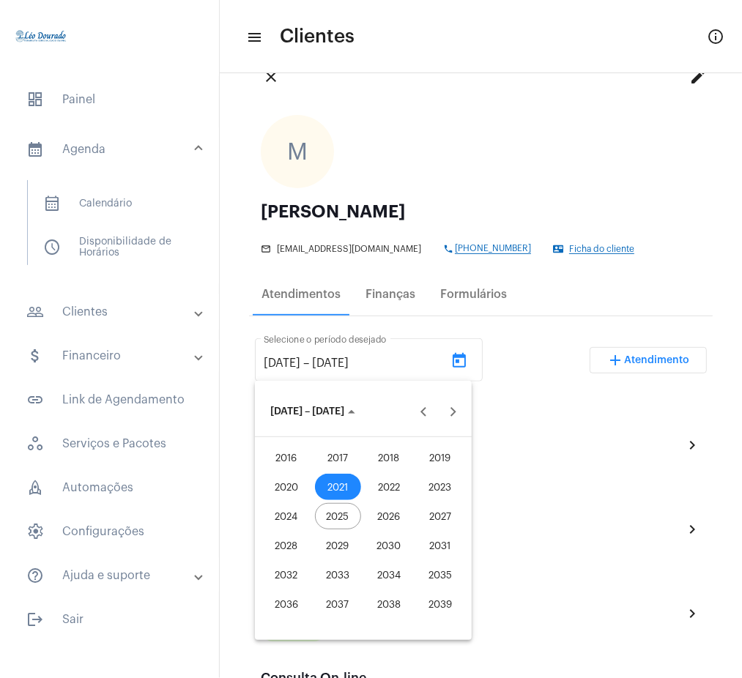
click at [338, 516] on div "2025" at bounding box center [338, 516] width 46 height 26
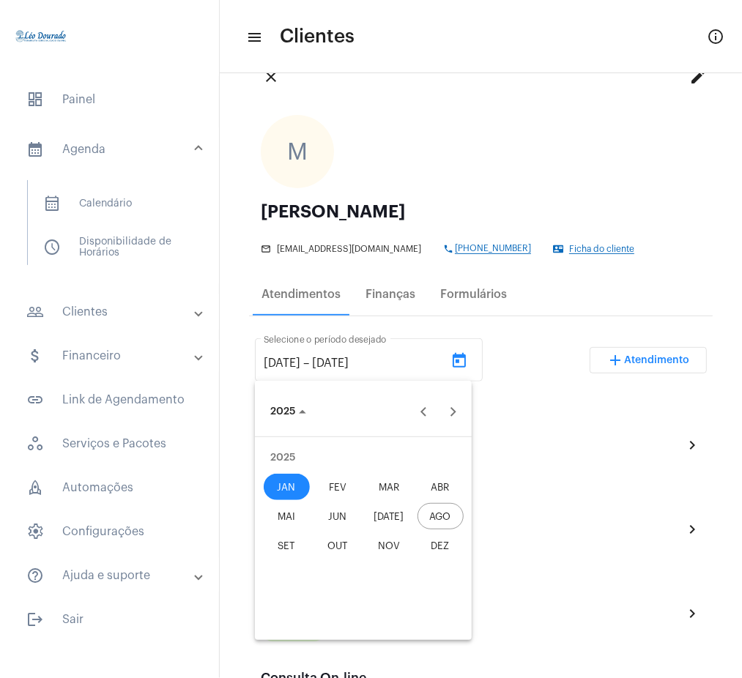
click at [282, 483] on div "JAN" at bounding box center [287, 487] width 46 height 26
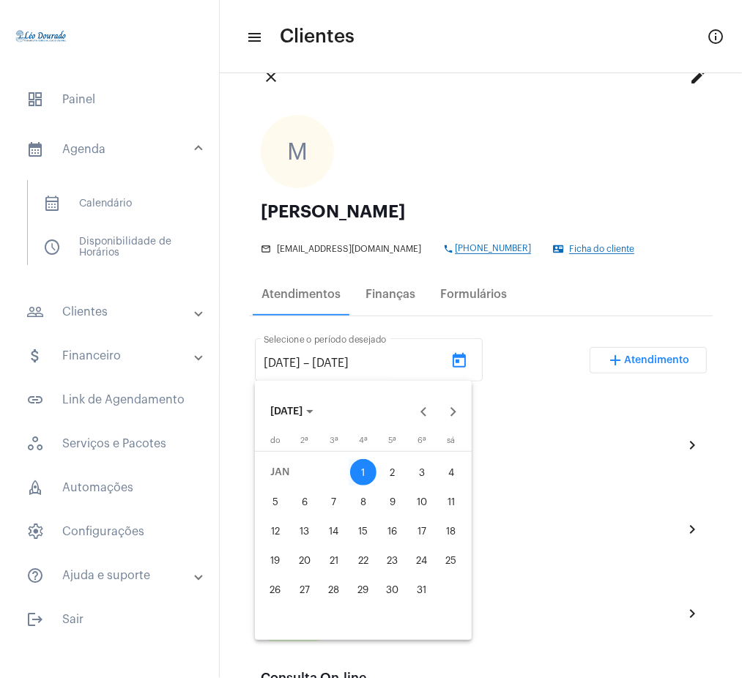
click at [358, 463] on div "1" at bounding box center [363, 472] width 26 height 26
type input "[DATE]"
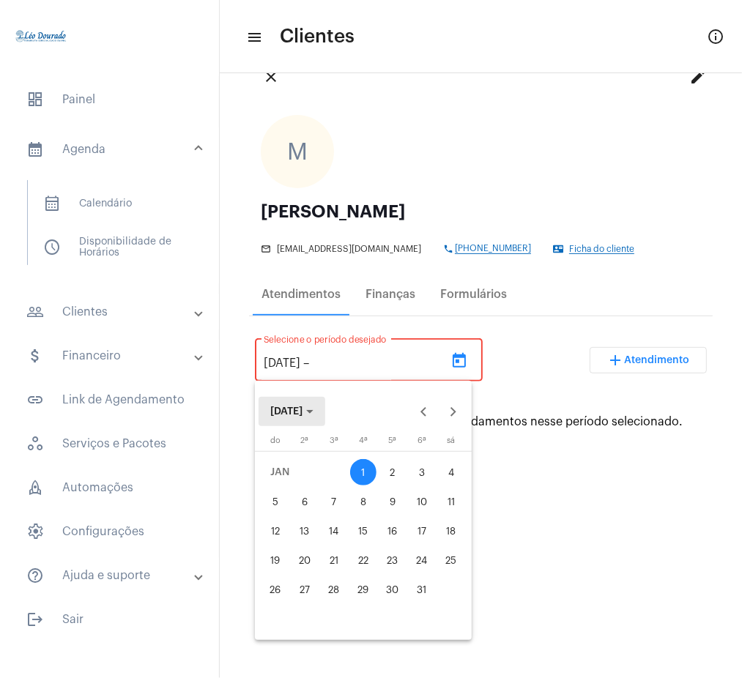
click at [313, 413] on icon "Choose month and year" at bounding box center [309, 412] width 7 height 4
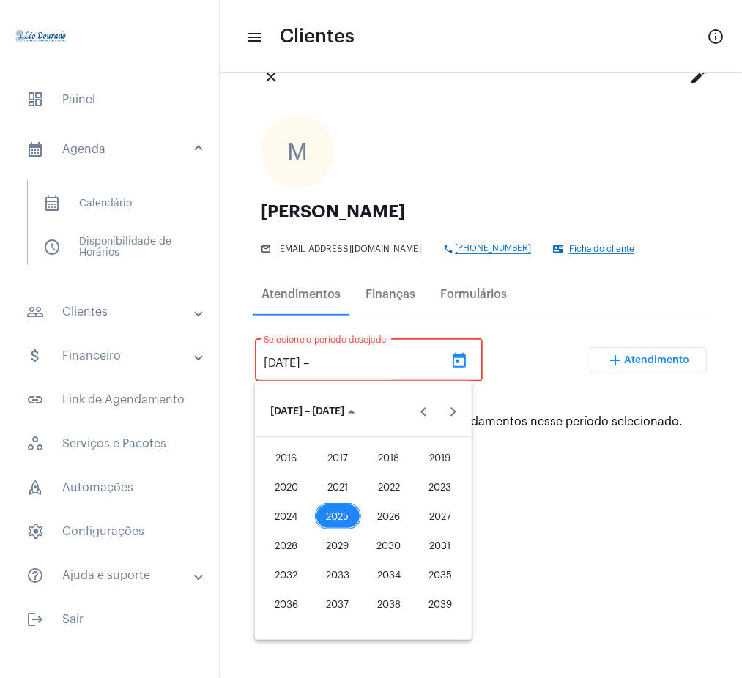
click at [335, 518] on div "2025" at bounding box center [338, 516] width 46 height 26
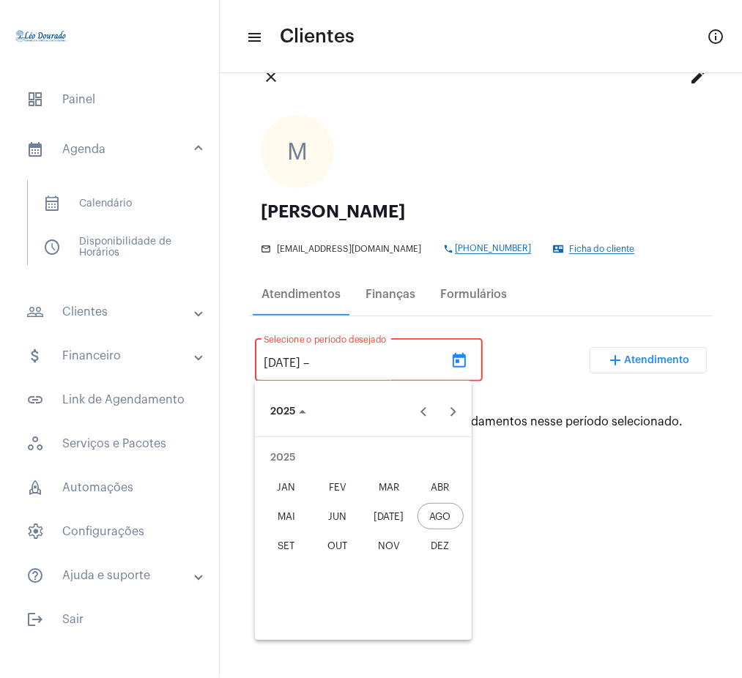
click at [461, 515] on div "AGO" at bounding box center [440, 516] width 46 height 26
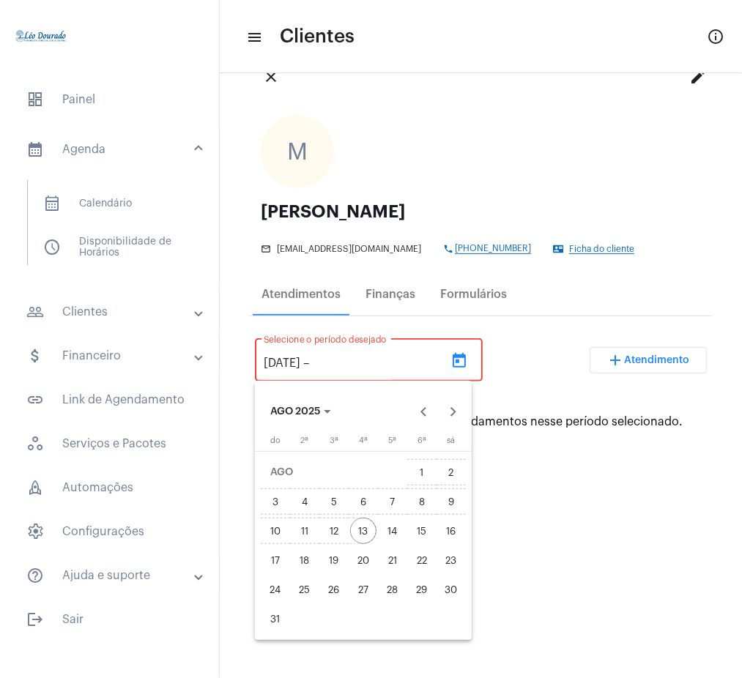
click at [363, 526] on div "13" at bounding box center [363, 531] width 26 height 26
type input "[DATE]"
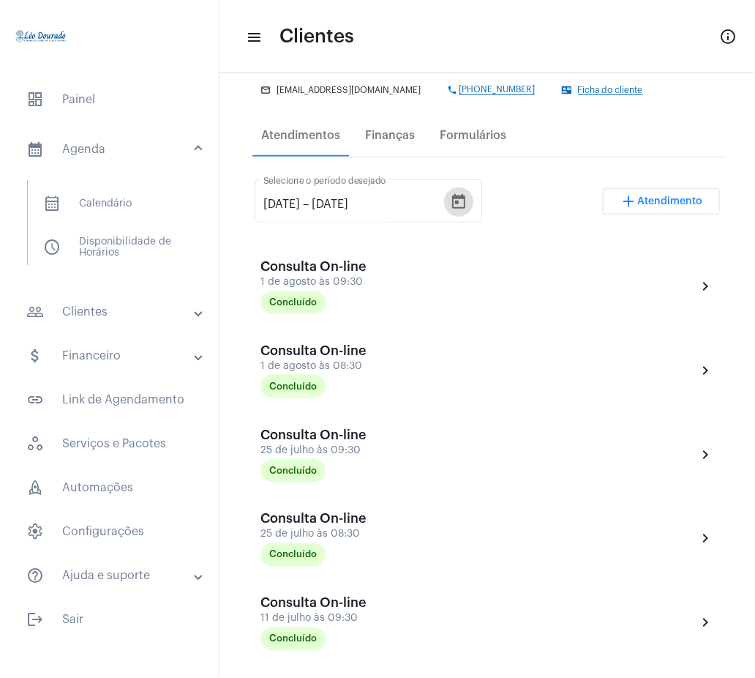
scroll to position [0, 0]
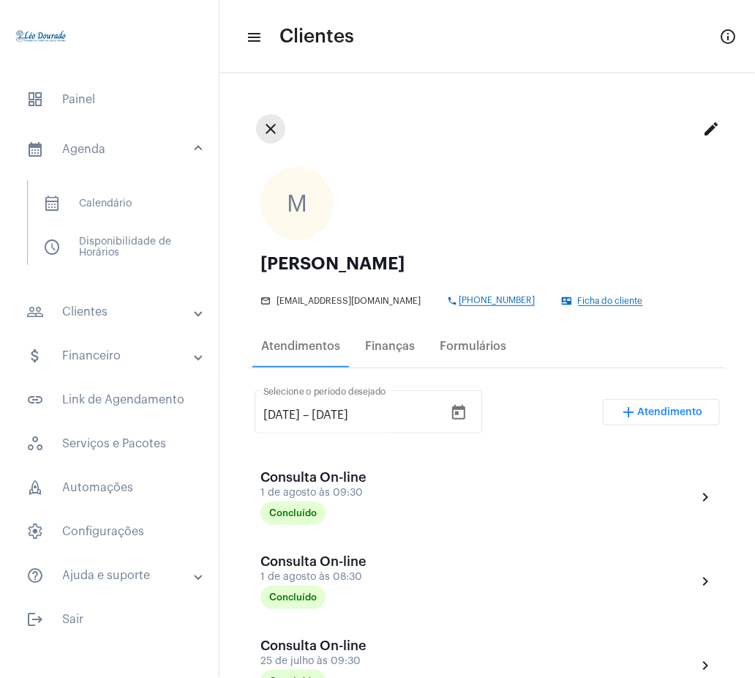
click at [266, 130] on mat-icon "close" at bounding box center [271, 129] width 18 height 18
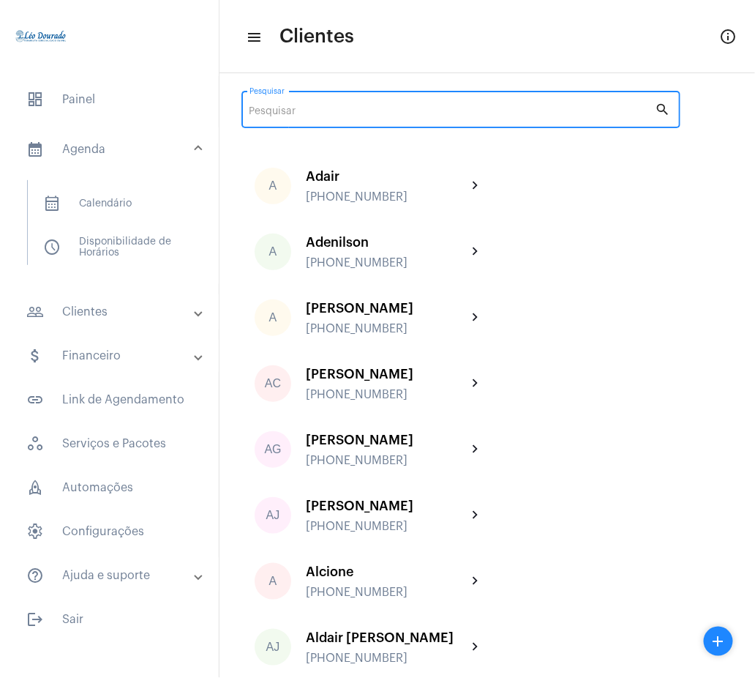
click at [323, 113] on input "Pesquisar" at bounding box center [453, 112] width 406 height 12
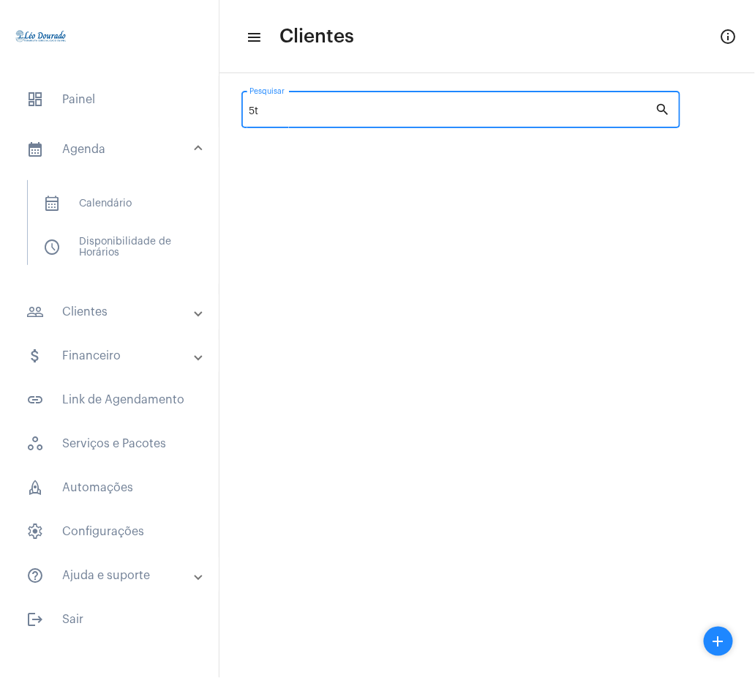
type input "5"
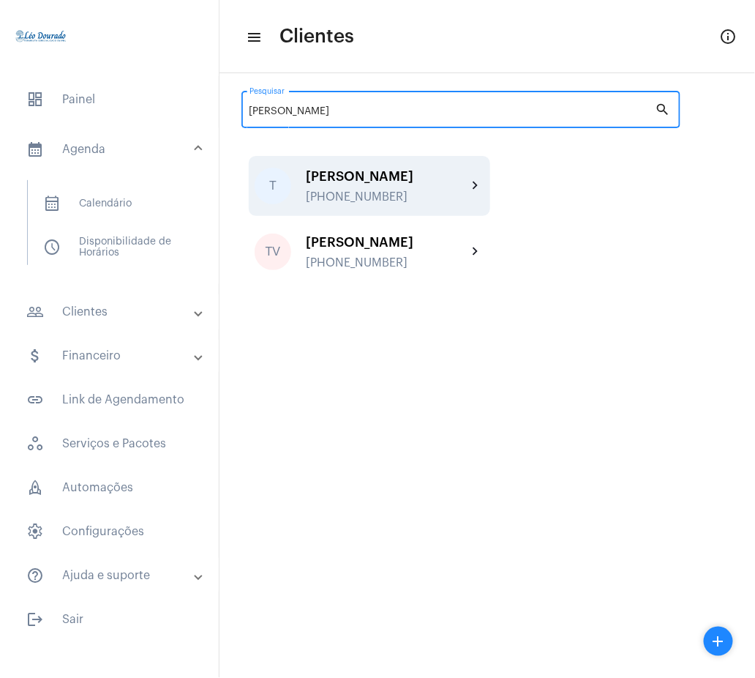
type input "[PERSON_NAME]"
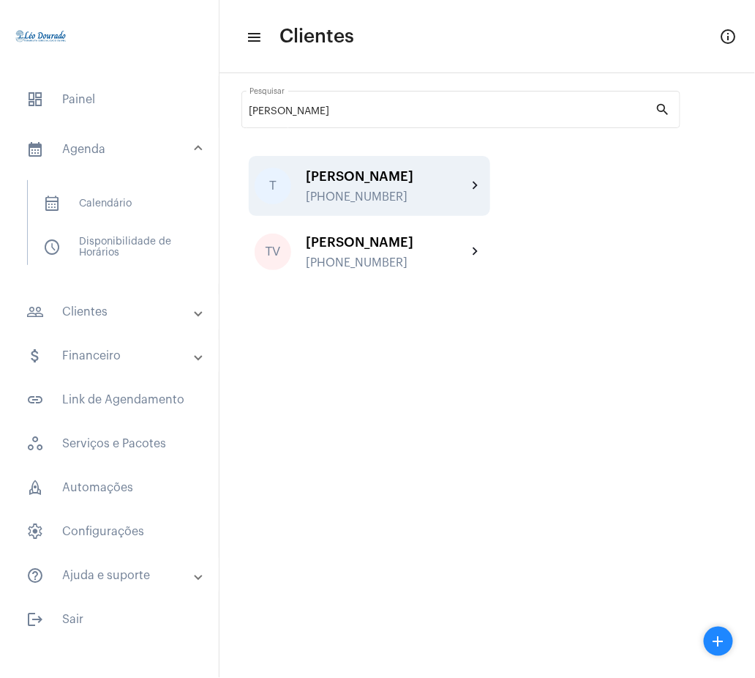
click at [423, 181] on div "[PERSON_NAME]" at bounding box center [386, 176] width 161 height 15
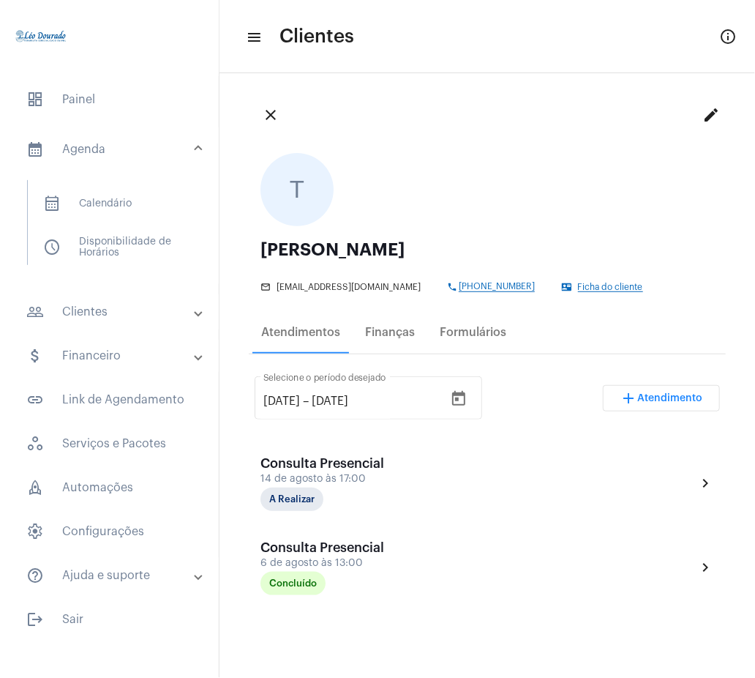
scroll to position [22, 0]
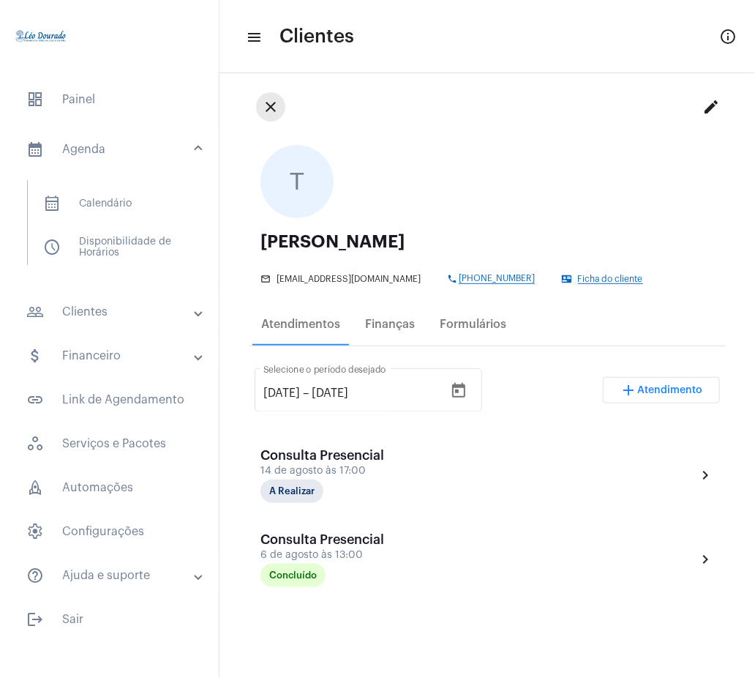
click at [277, 105] on mat-icon "close" at bounding box center [271, 107] width 18 height 18
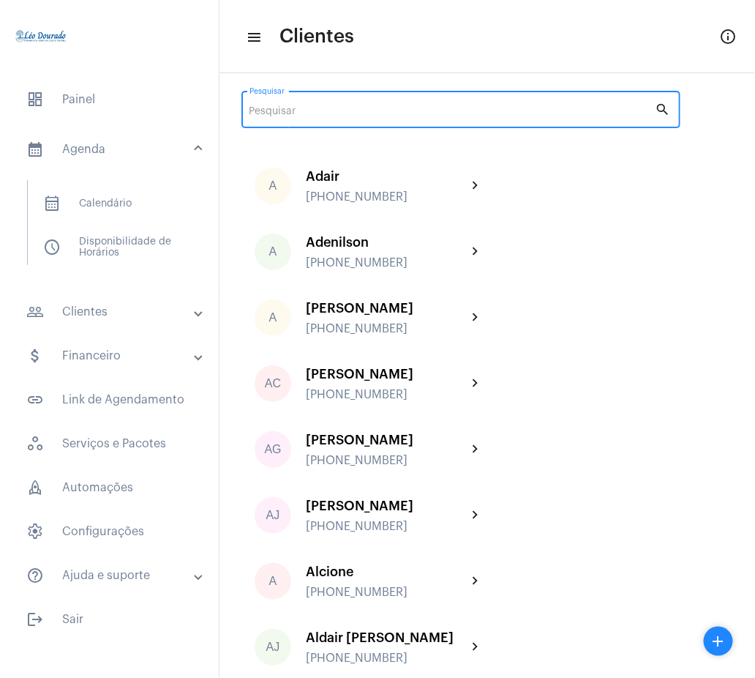
click at [285, 115] on input "Pesquisar" at bounding box center [453, 112] width 406 height 12
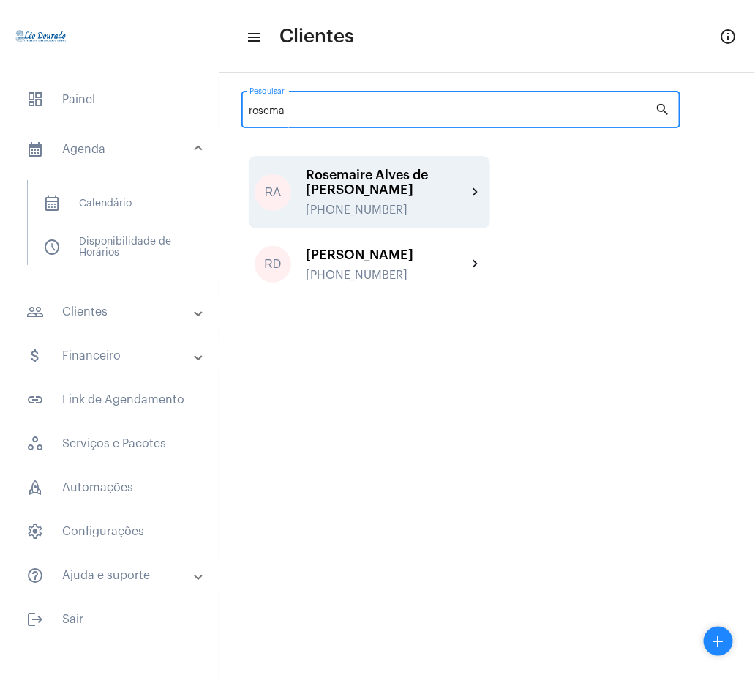
type input "rosema"
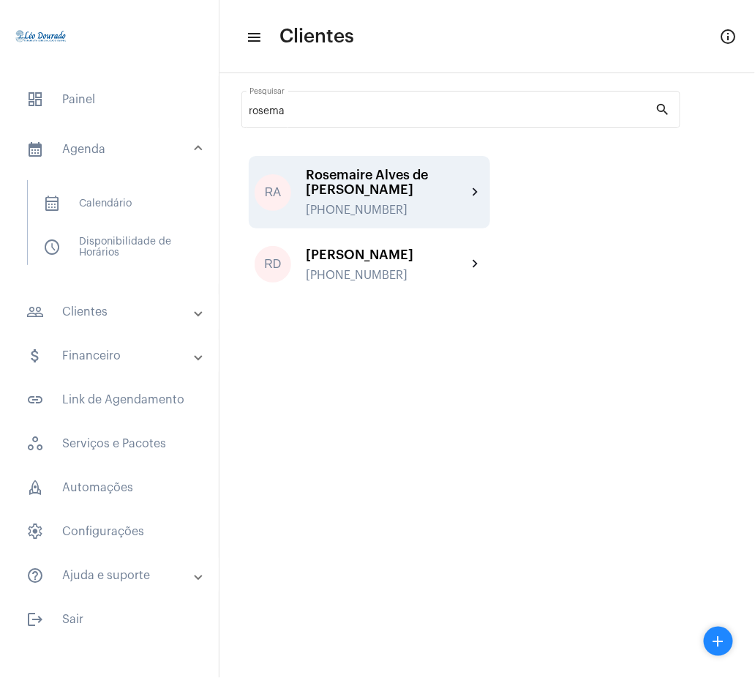
click at [443, 202] on div "[PERSON_NAME] [PHONE_NUMBER]" at bounding box center [386, 192] width 161 height 49
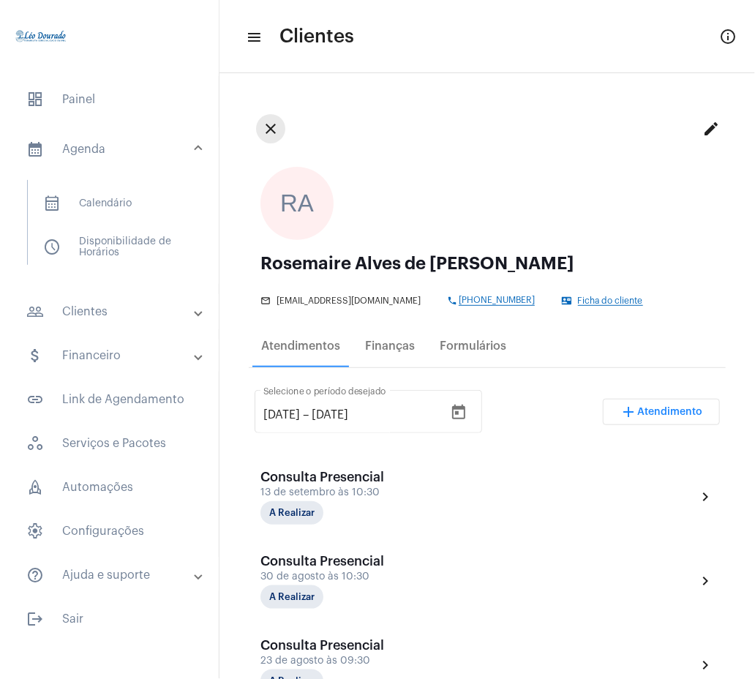
click at [272, 125] on mat-icon "close" at bounding box center [271, 129] width 18 height 18
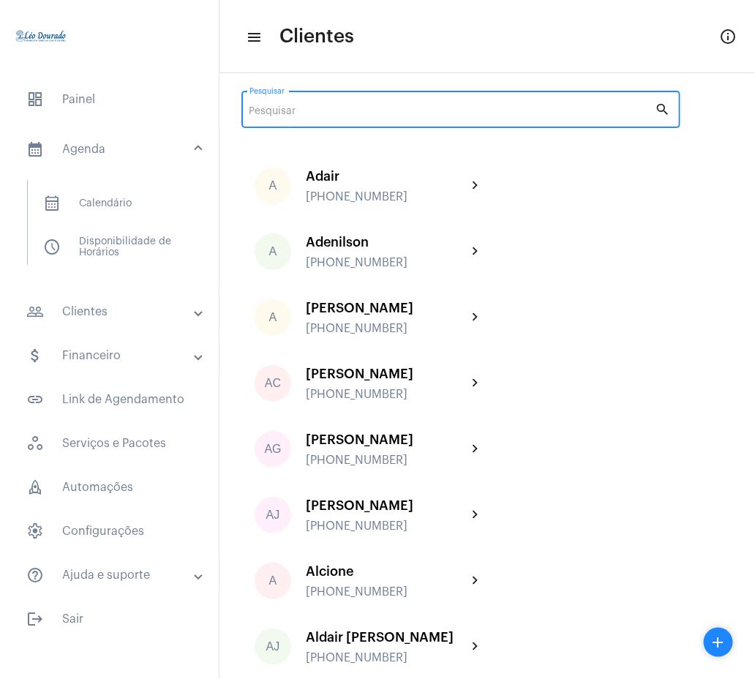
click at [493, 116] on input "Pesquisar" at bounding box center [453, 112] width 406 height 12
type input "d"
click at [314, 111] on input "Pesquisar" at bounding box center [453, 112] width 406 height 12
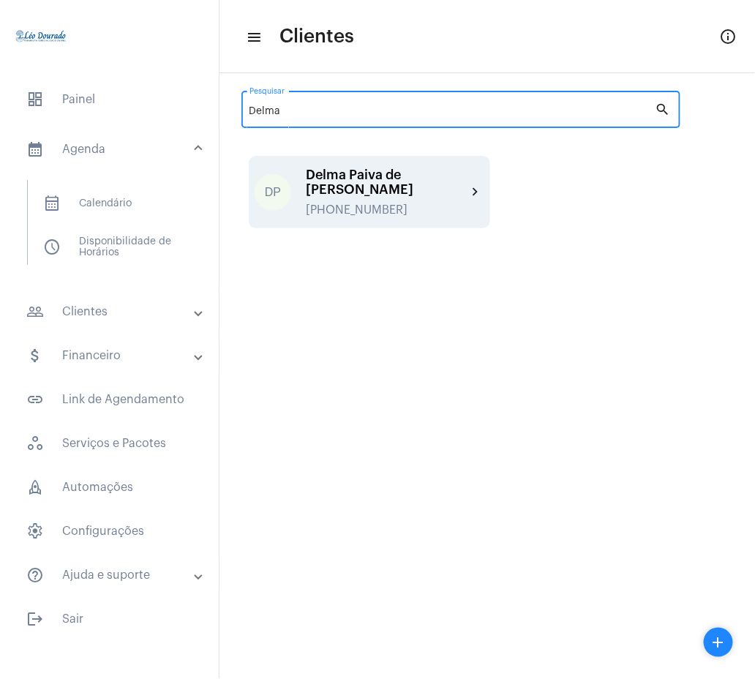
type input "Delma"
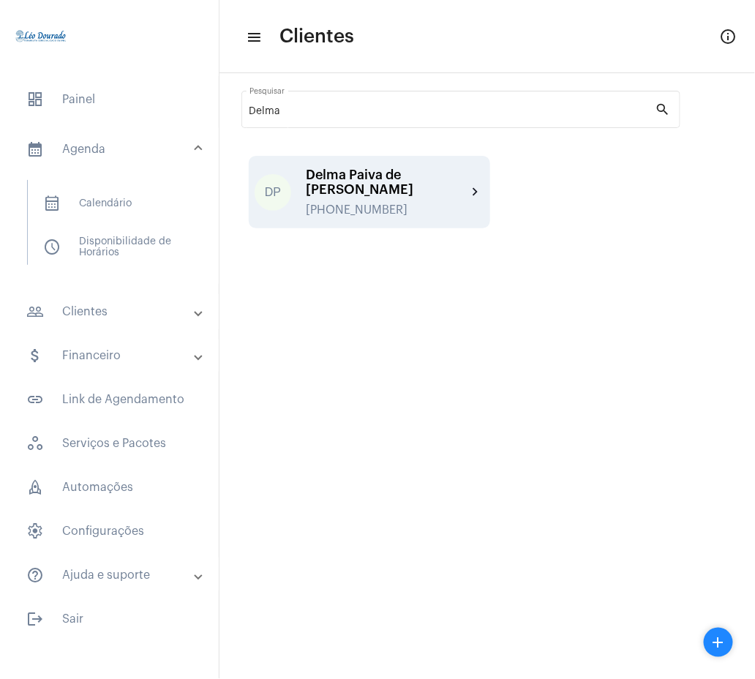
click at [466, 193] on div "Delma Paiva de [PERSON_NAME]" at bounding box center [386, 182] width 161 height 29
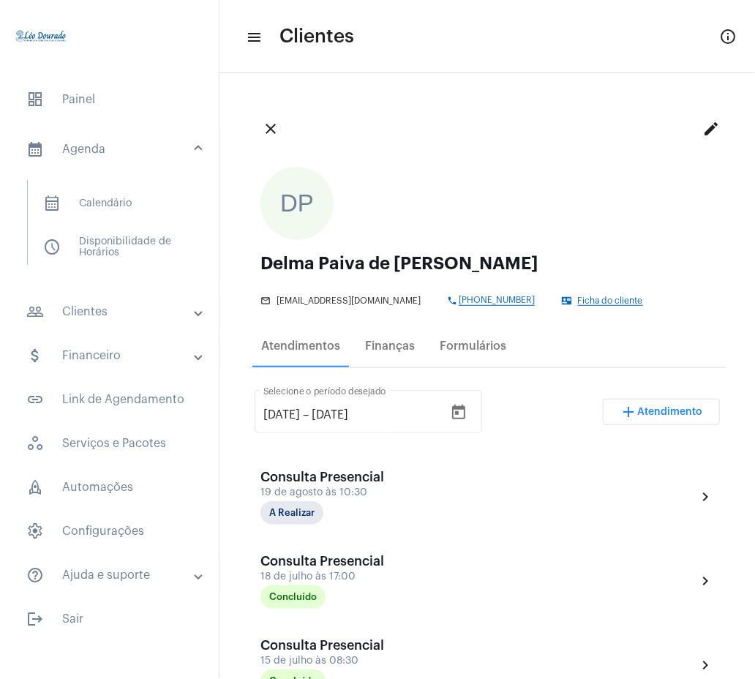
click at [256, 138] on div "close edit" at bounding box center [487, 128] width 477 height 53
click at [261, 138] on button "close" at bounding box center [270, 128] width 29 height 29
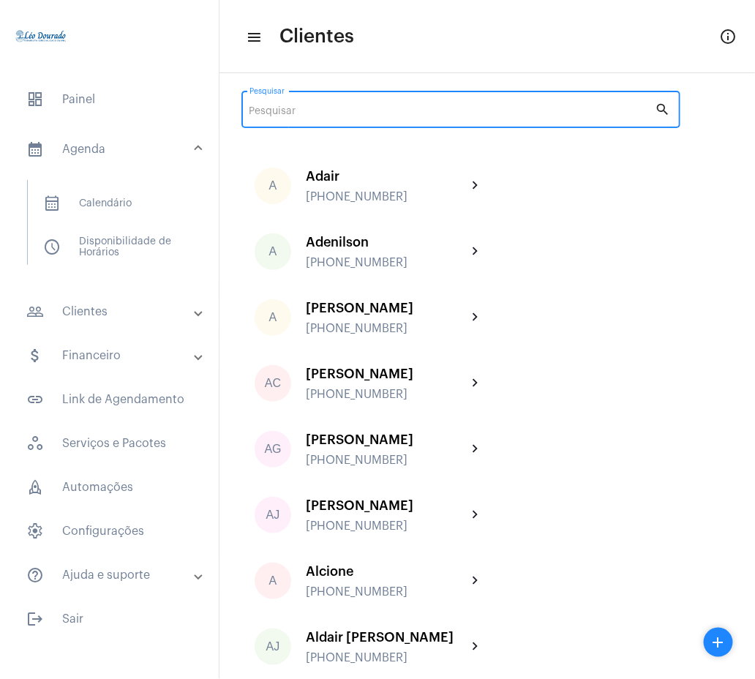
click at [446, 116] on input "Pesquisar" at bounding box center [453, 112] width 406 height 12
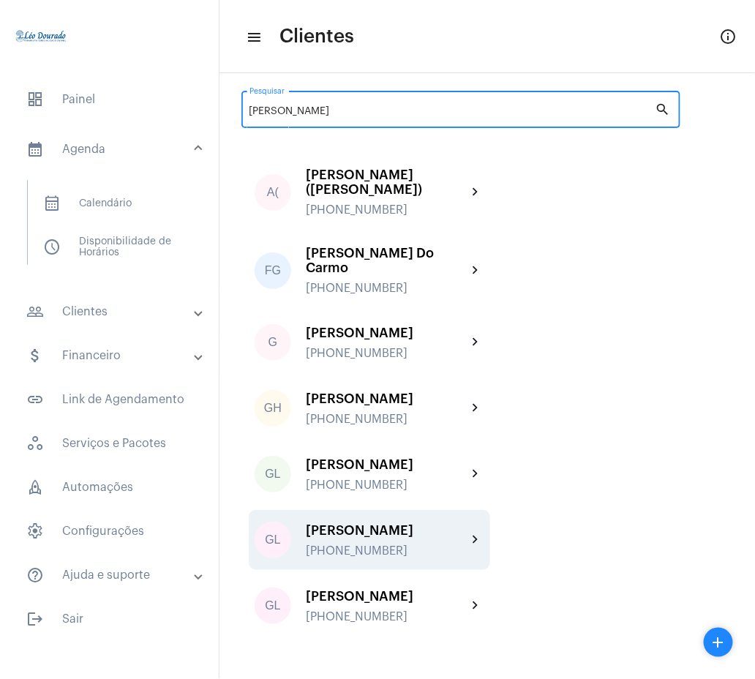
type input "[PERSON_NAME]"
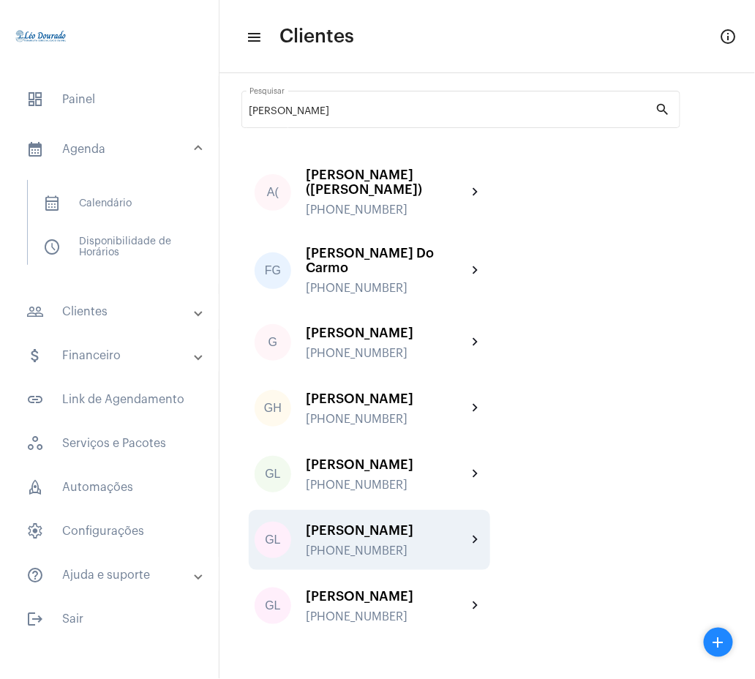
click at [475, 531] on mat-icon "chevron_right" at bounding box center [476, 540] width 18 height 18
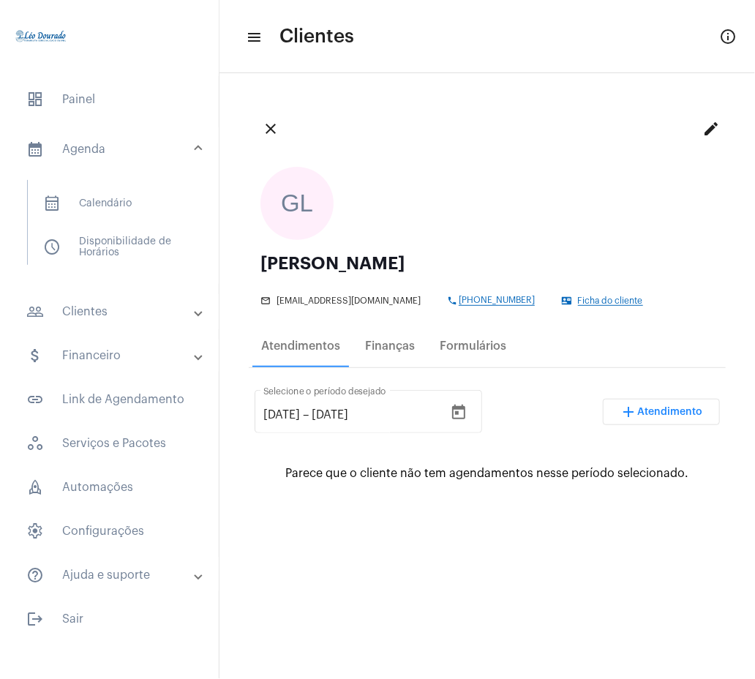
click at [275, 120] on mat-icon "close" at bounding box center [271, 129] width 18 height 18
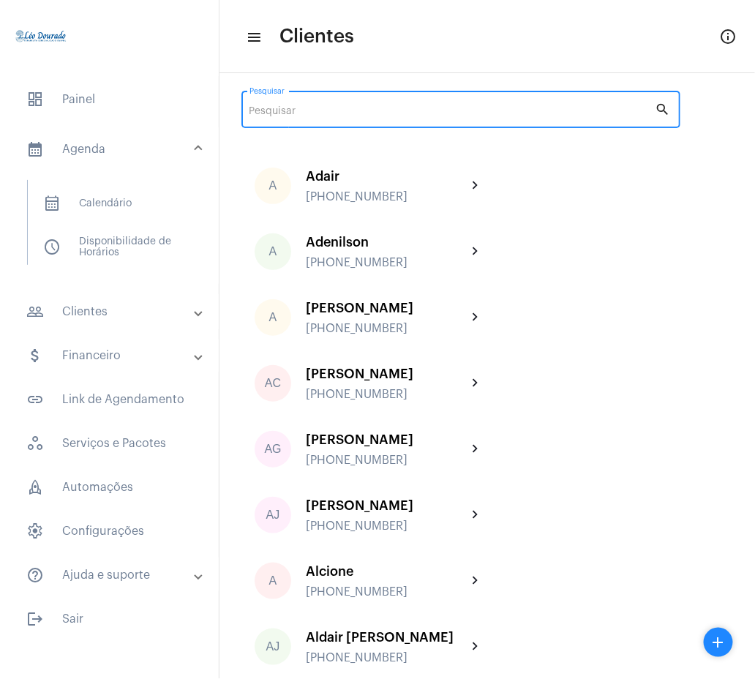
click at [390, 111] on input "Pesquisar" at bounding box center [453, 112] width 406 height 12
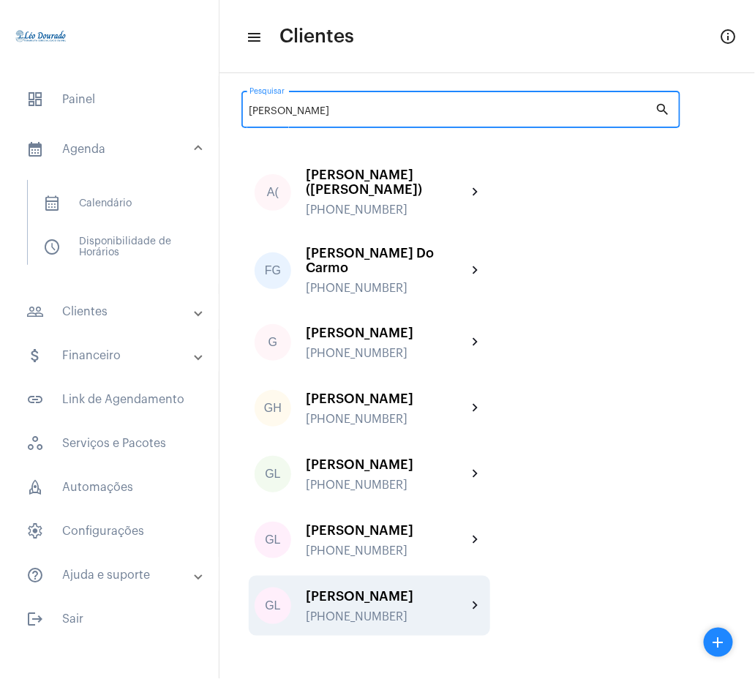
type input "[PERSON_NAME]"
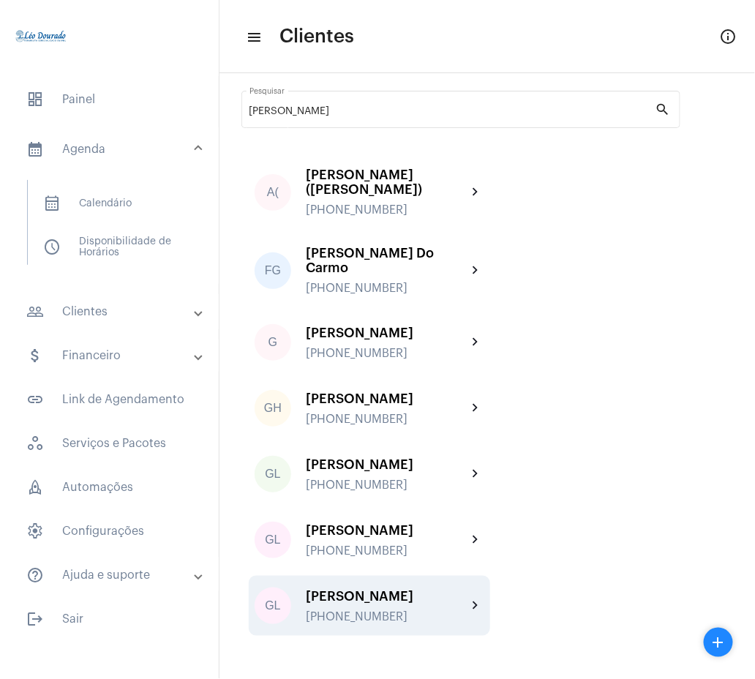
click at [472, 597] on mat-icon "chevron_right" at bounding box center [476, 606] width 18 height 18
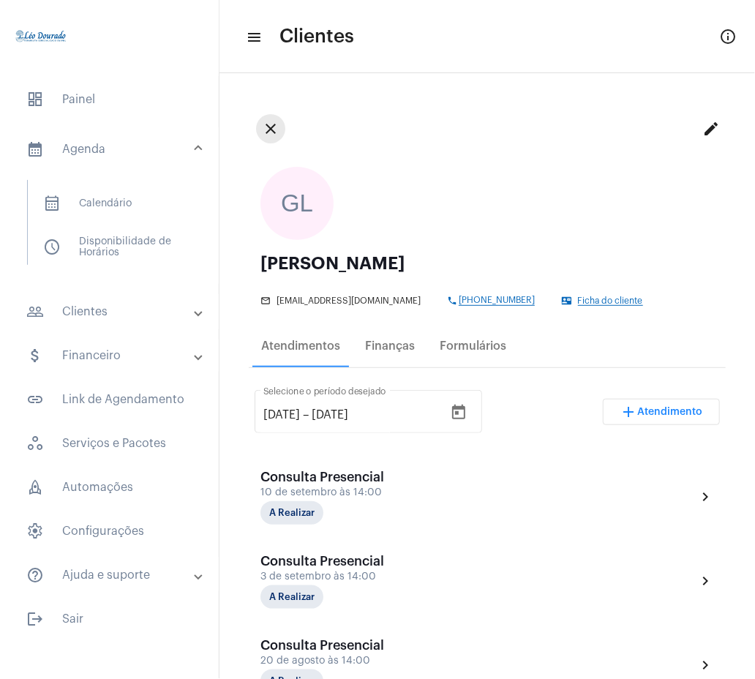
click at [264, 130] on mat-icon "close" at bounding box center [271, 129] width 18 height 18
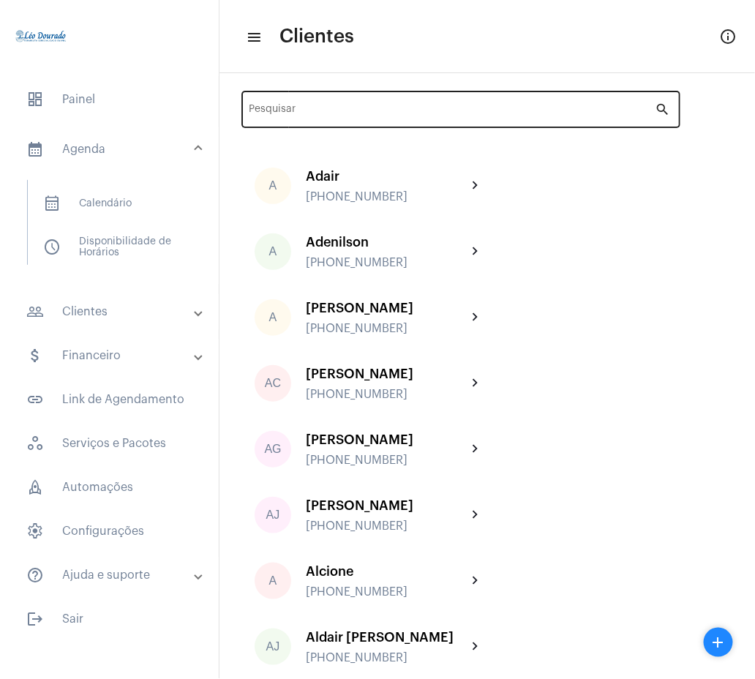
click at [305, 105] on div "Pesquisar" at bounding box center [453, 108] width 406 height 40
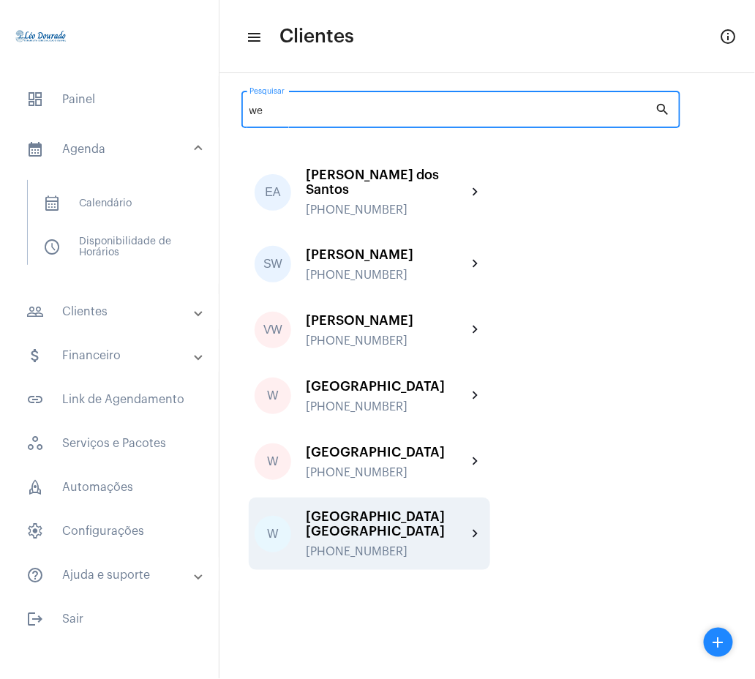
type input "we"
click at [449, 545] on div "[PHONE_NUMBER]" at bounding box center [386, 551] width 161 height 13
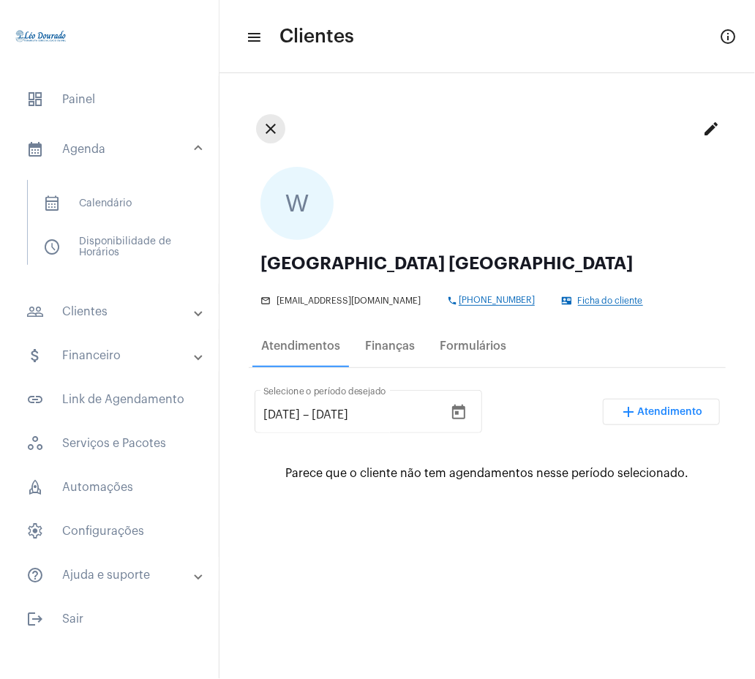
click at [272, 130] on mat-icon "close" at bounding box center [271, 129] width 18 height 18
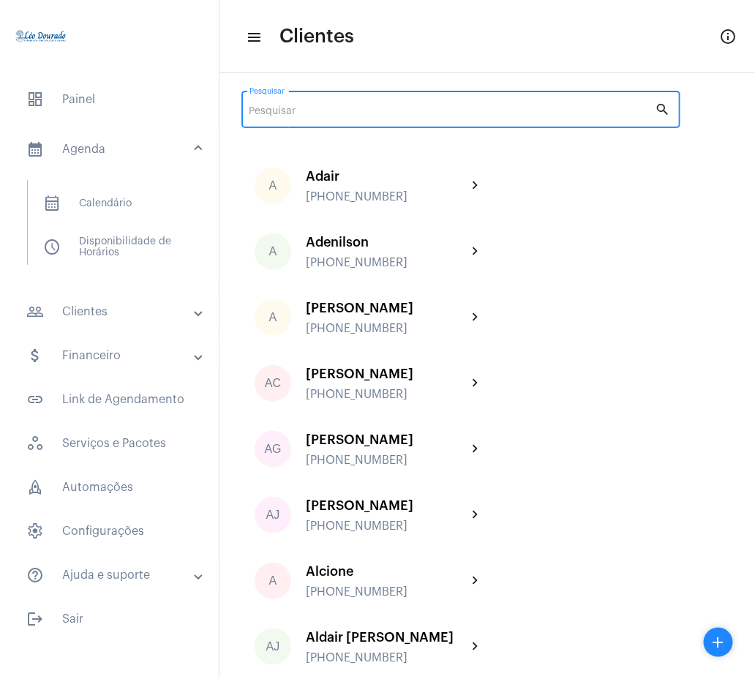
click at [283, 112] on input "Pesquisar" at bounding box center [453, 112] width 406 height 12
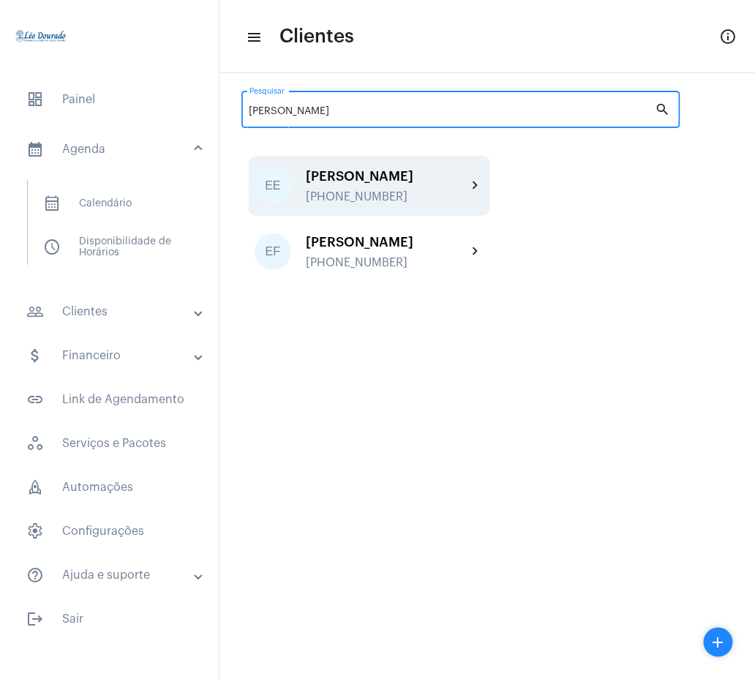
type input "[PERSON_NAME]"
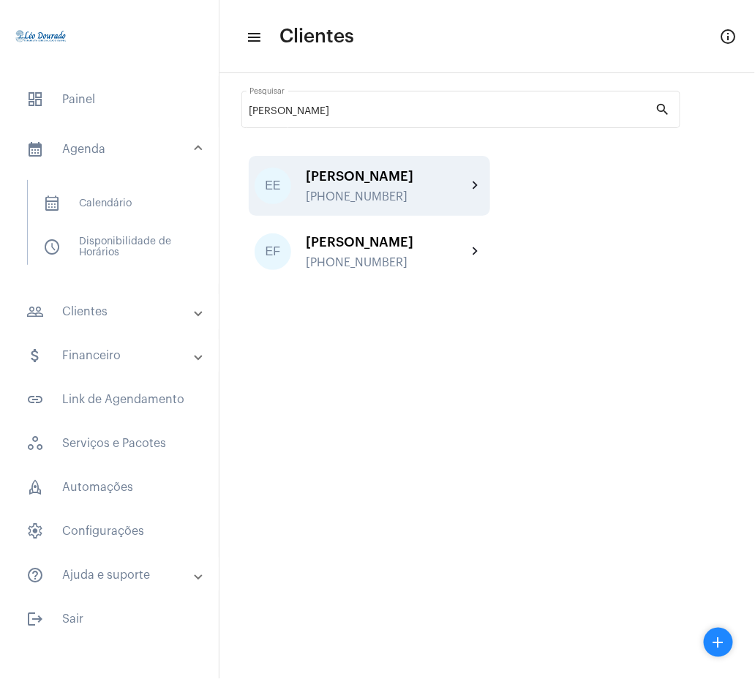
click at [463, 183] on div "[PERSON_NAME]" at bounding box center [386, 176] width 161 height 15
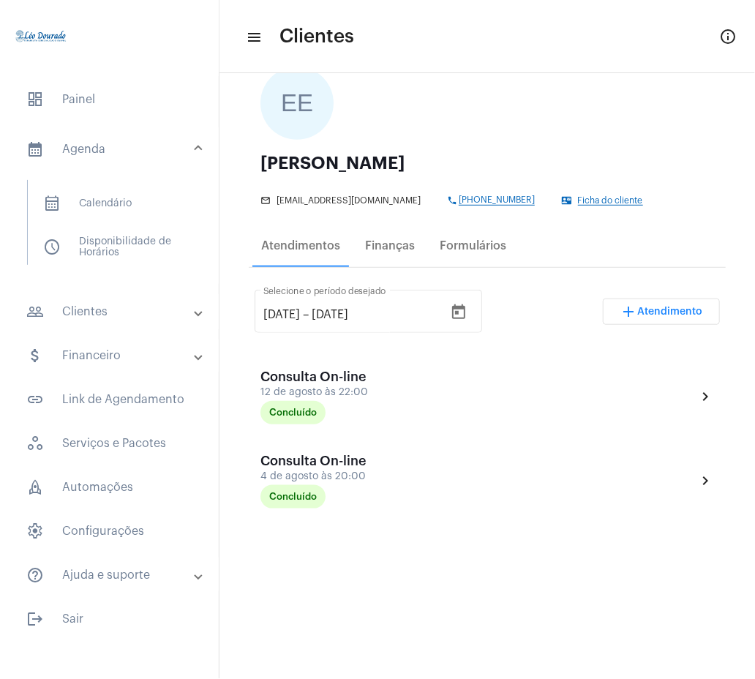
scroll to position [120, 0]
